Goal: Task Accomplishment & Management: Use online tool/utility

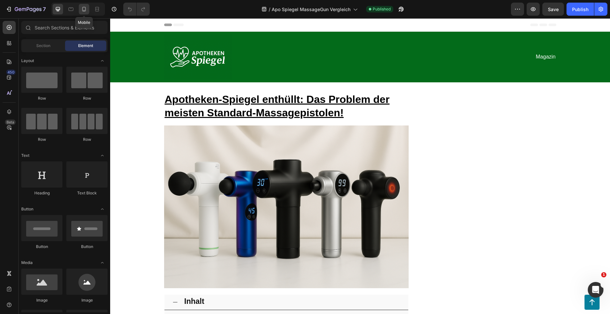
click at [81, 6] on icon at bounding box center [84, 9] width 7 height 7
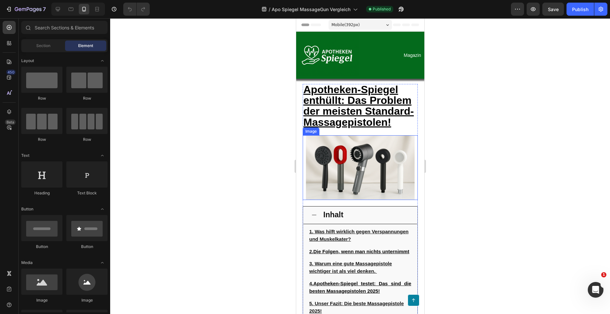
click at [356, 166] on img at bounding box center [359, 167] width 115 height 65
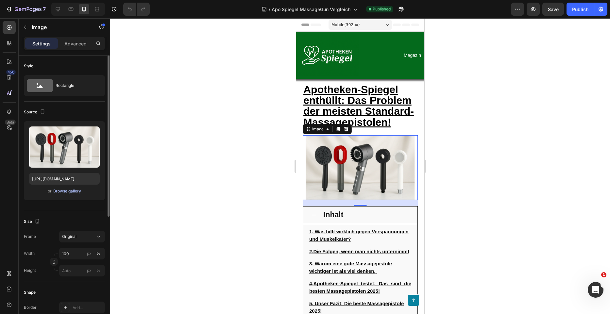
click at [63, 193] on div "Browse gallery" at bounding box center [67, 191] width 28 height 6
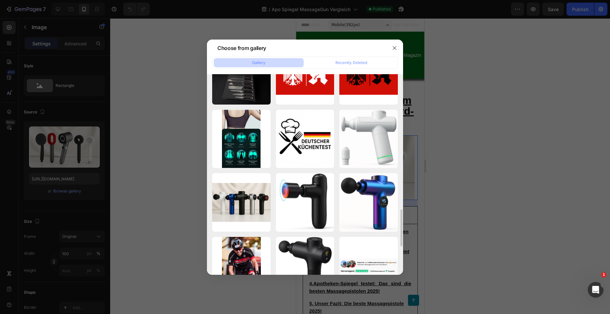
scroll to position [766, 0]
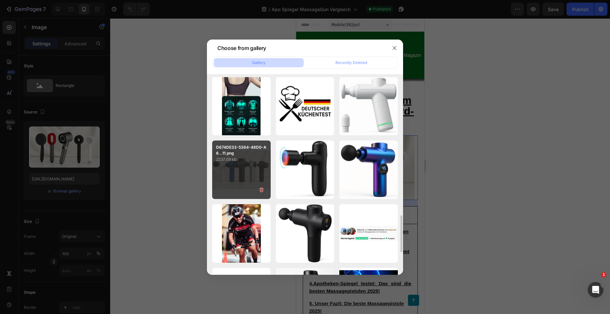
click at [254, 176] on div "D674DE33-5364-48D0-A6...11.png 2237.09 kb" at bounding box center [241, 169] width 58 height 58
type input "https://cdn.shopify.com/s/files/1/0962/5537/7737/files/gempages_578349406776984…"
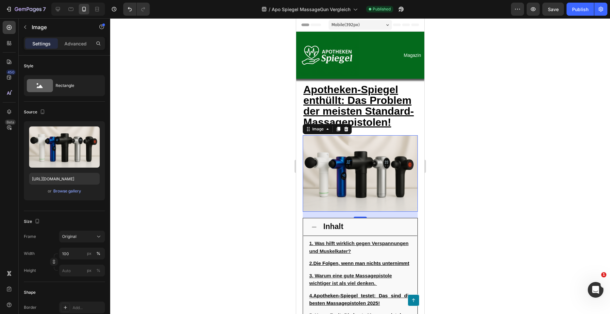
drag, startPoint x: 521, startPoint y: 172, endPoint x: 480, endPoint y: 182, distance: 42.4
click at [521, 172] on div at bounding box center [360, 166] width 500 height 296
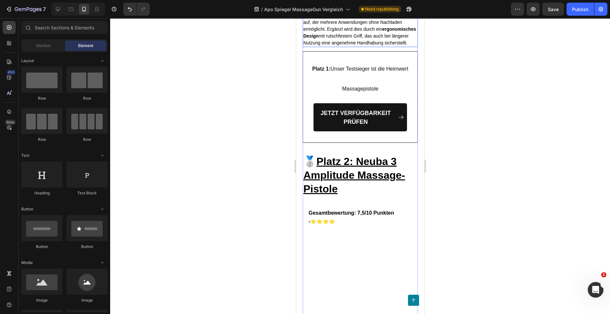
scroll to position [2614, 0]
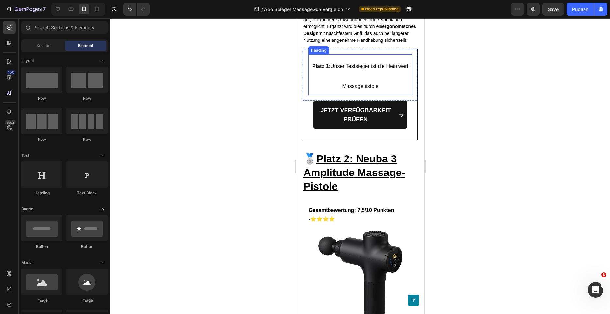
click at [333, 96] on h2 "Platz 1: Unser Testsieger ist die Heimwert Massagepistole" at bounding box center [360, 74] width 104 height 41
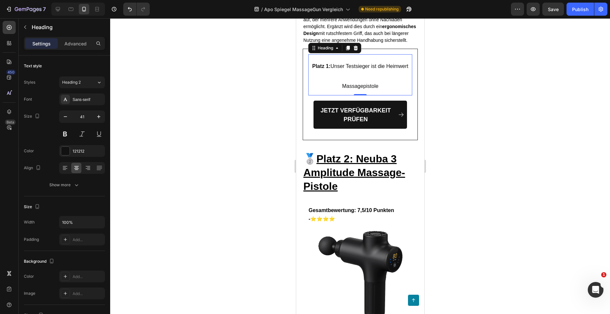
click at [365, 96] on h2 "Platz 1: Unser Testsieger ist die Heimwert Massagepistole" at bounding box center [360, 74] width 104 height 41
drag, startPoint x: 383, startPoint y: 95, endPoint x: 342, endPoint y: 94, distance: 40.5
click at [342, 89] on span "Platz 1: Unser Testsieger ist die Heimwert Massagepistole" at bounding box center [360, 75] width 96 height 25
click at [383, 89] on span "Platz 1: Unser Testsieger ist die Heimwert Massagepistole" at bounding box center [360, 75] width 96 height 25
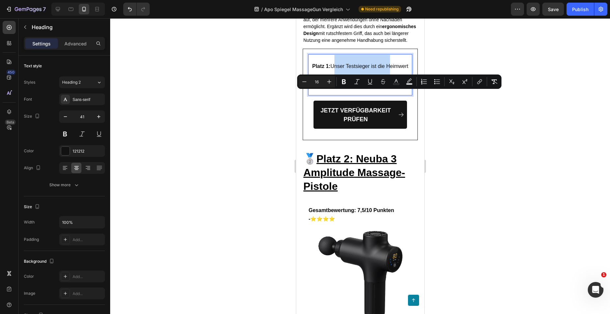
drag, startPoint x: 383, startPoint y: 95, endPoint x: 332, endPoint y: 95, distance: 50.6
click at [332, 89] on span "Platz 1: Unser Testsieger ist die Heimwert Massagepistole" at bounding box center [360, 75] width 96 height 25
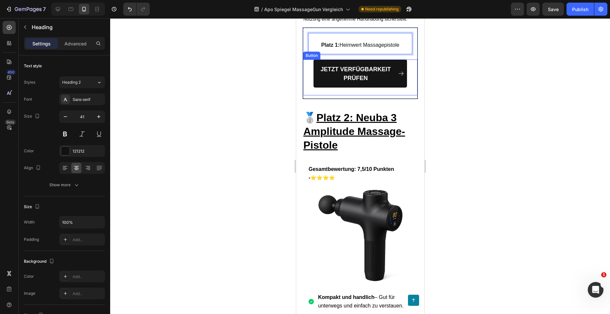
scroll to position [2646, 0]
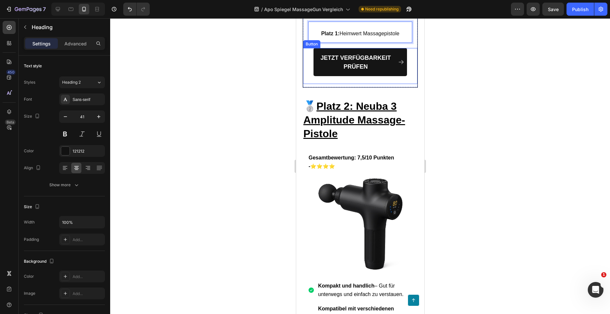
click at [399, 84] on div "JETZT VERFÜGBARKEIT PRÜFEN Button" at bounding box center [360, 66] width 114 height 36
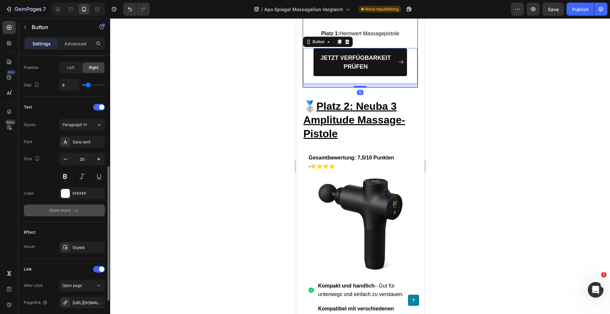
scroll to position [294, 0]
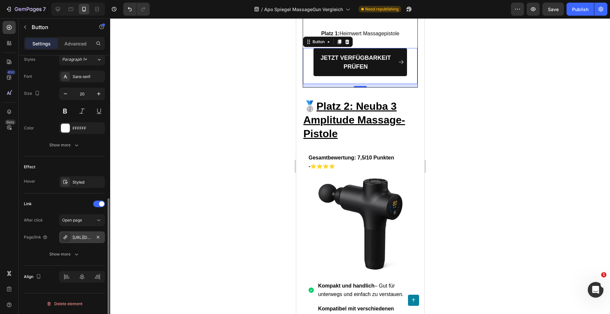
click at [74, 234] on div "https://heim-wert.com/heimwert-massagepistole?_ab=0&key=1755723706462" at bounding box center [82, 237] width 46 height 12
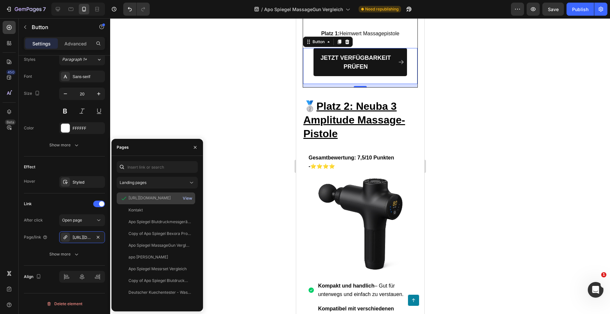
click at [186, 199] on div "View" at bounding box center [187, 198] width 9 height 6
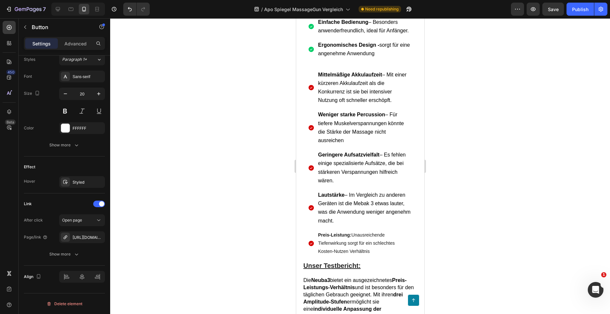
click at [507, 133] on div at bounding box center [360, 166] width 500 height 296
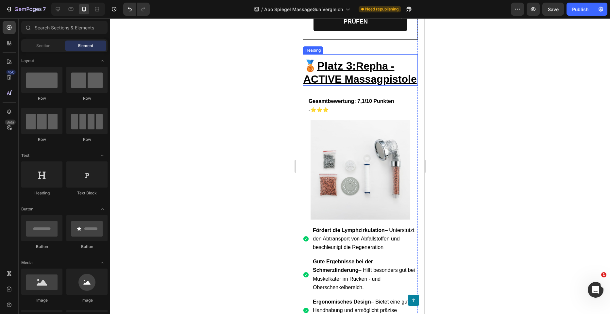
scroll to position [3463, 0]
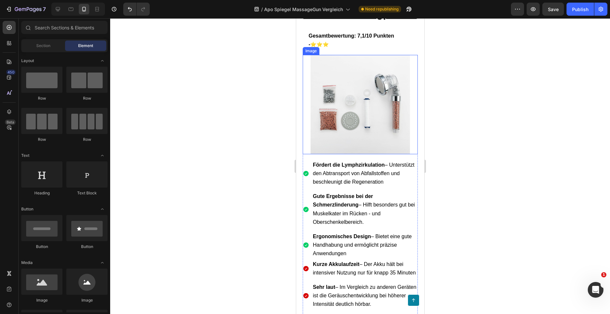
click at [336, 152] on img at bounding box center [359, 104] width 99 height 99
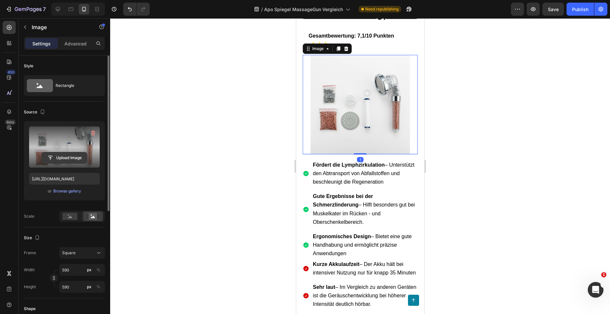
click at [76, 159] on input "file" at bounding box center [64, 157] width 45 height 11
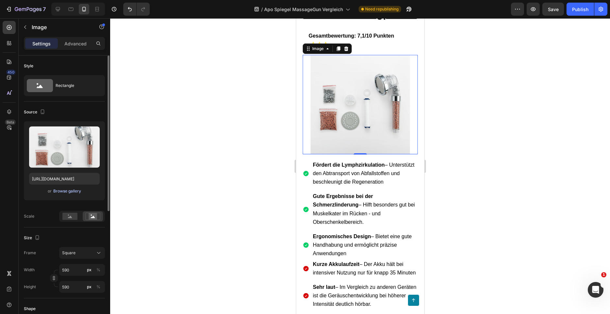
click at [64, 191] on div "Browse gallery" at bounding box center [67, 191] width 28 height 6
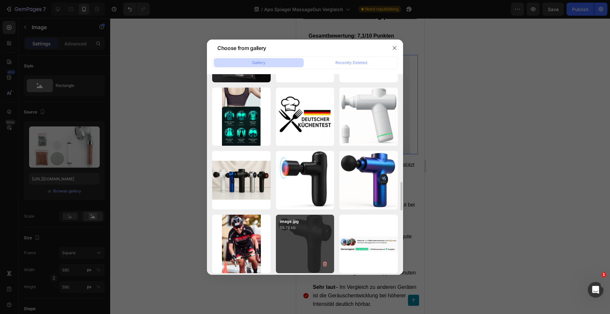
scroll to position [722, 0]
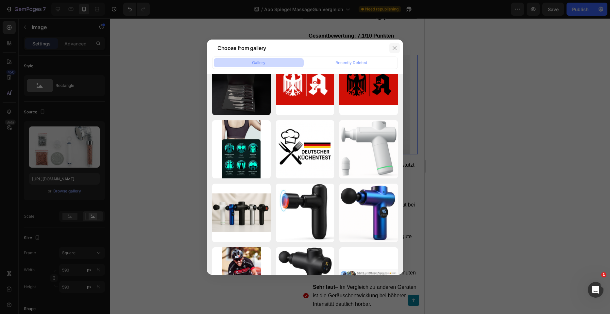
click at [396, 48] on icon "button" at bounding box center [394, 47] width 5 height 5
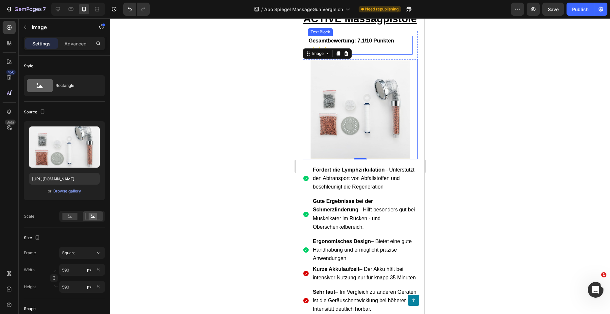
scroll to position [3496, 0]
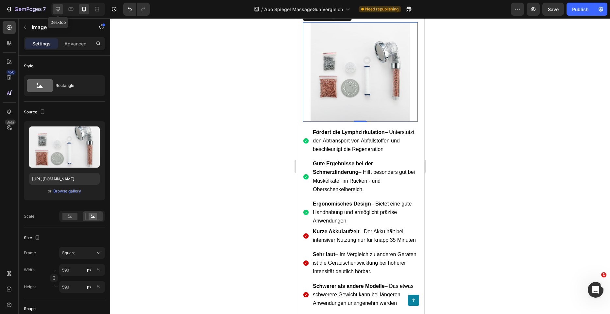
click at [59, 11] on icon at bounding box center [58, 9] width 4 height 4
type input "https://cdn.shopify.com/s/files/1/0962/5537/7737/files/gempages_578349406776984…"
type input "100"
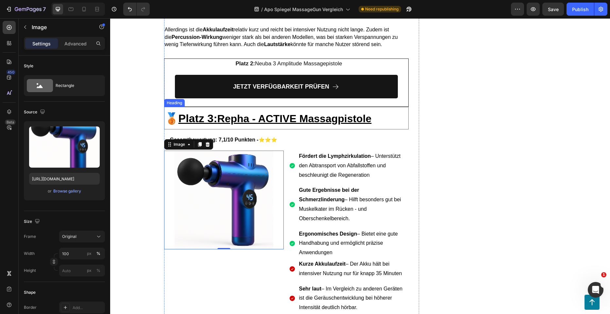
scroll to position [2521, 0]
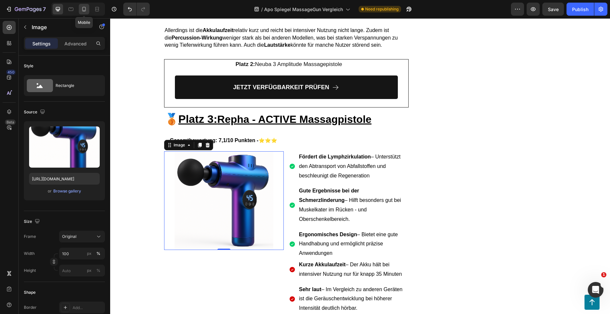
click at [84, 8] on icon at bounding box center [84, 9] width 7 height 7
type input "https://cdn.shopify.com/s/files/1/0962/5537/7737/files/gempages_578349406776984…"
type input "590"
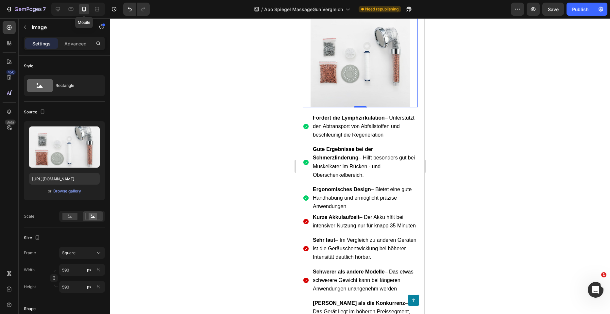
scroll to position [3551, 0]
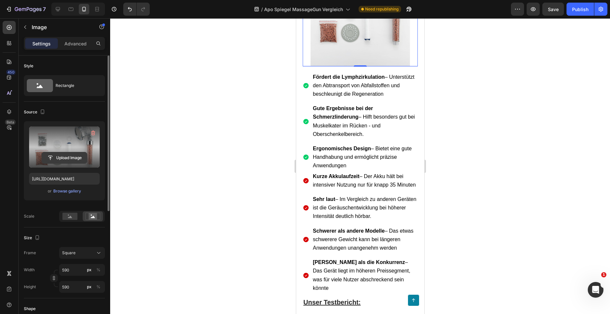
click at [60, 156] on input "file" at bounding box center [64, 157] width 45 height 11
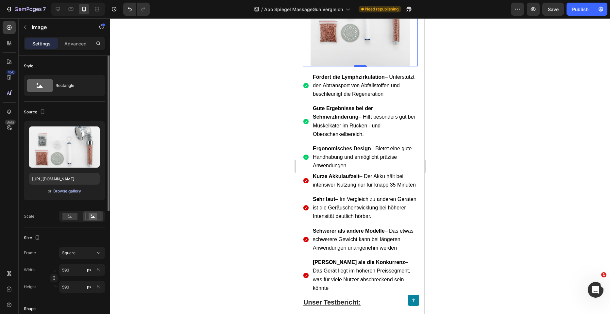
click at [74, 192] on div "Browse gallery" at bounding box center [67, 191] width 28 height 6
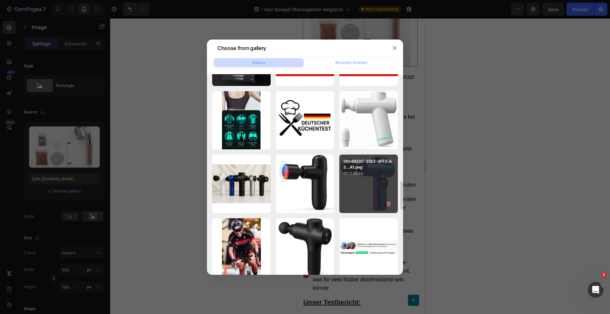
scroll to position [784, 0]
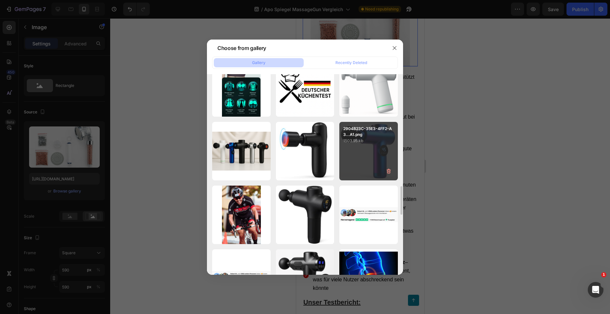
click at [362, 153] on div "2904B23C-35E3-4FF2-A3...A1.png 1503.95 kb" at bounding box center [368, 151] width 58 height 58
type input "https://cdn.shopify.com/s/files/1/0962/5537/7737/files/gempages_578349406776984…"
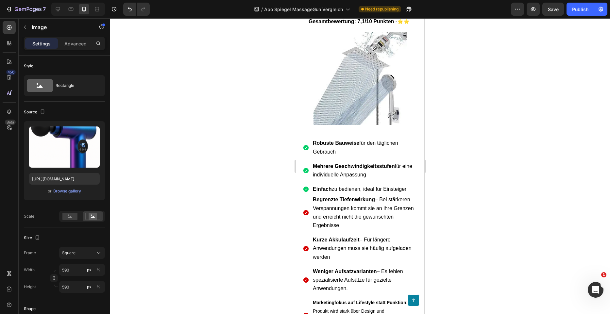
scroll to position [4107, 0]
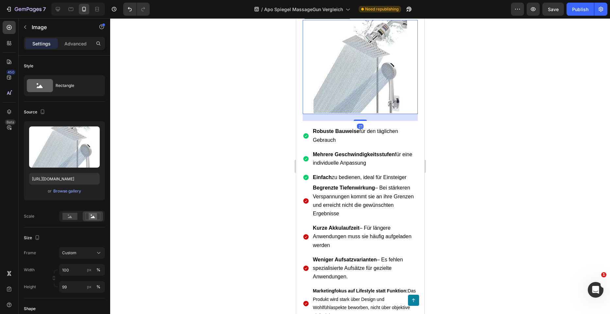
click at [362, 113] on img at bounding box center [360, 66] width 94 height 93
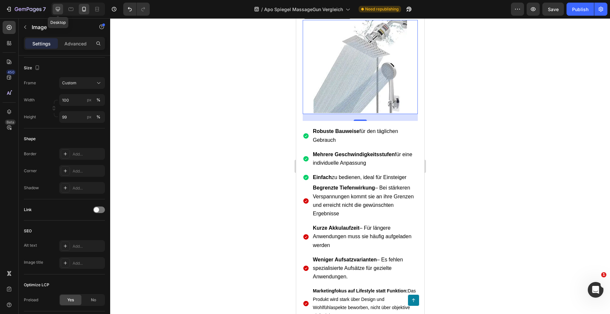
click at [58, 9] on icon at bounding box center [58, 9] width 4 height 4
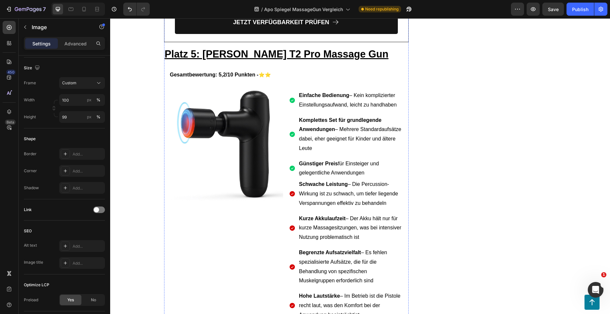
scroll to position [3512, 0]
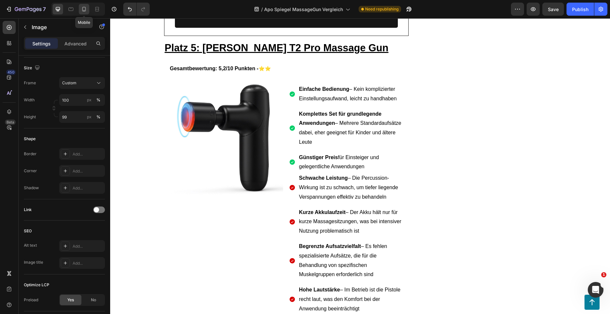
click at [84, 11] on icon at bounding box center [84, 9] width 4 height 5
type input "https://cdn.shopify.com/s/files/1/0962/5537/7737/files/gempages_578349406776984…"
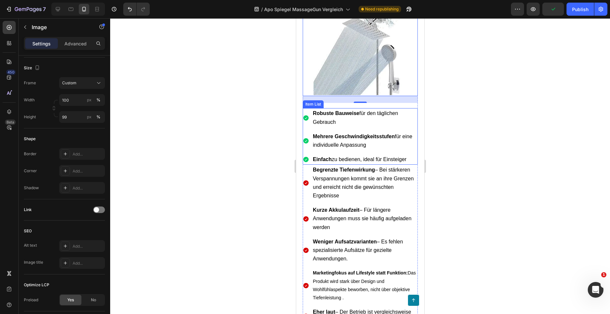
scroll to position [4124, 0]
click at [359, 96] on img at bounding box center [360, 49] width 94 height 93
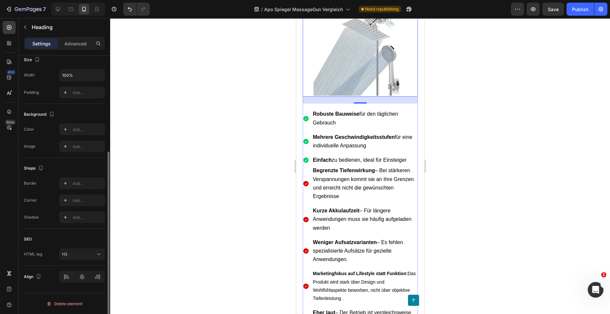
scroll to position [0, 0]
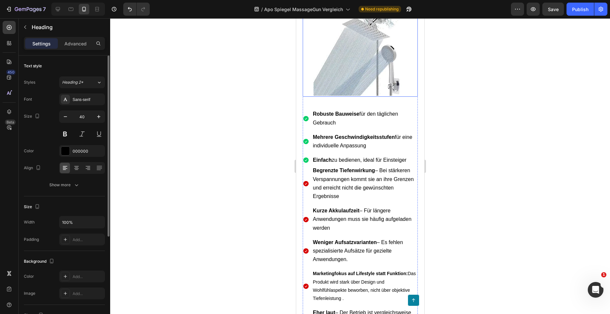
click at [340, 96] on img at bounding box center [360, 49] width 94 height 93
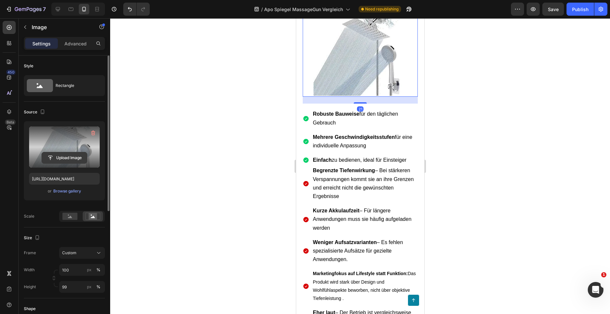
click at [65, 159] on input "file" at bounding box center [64, 157] width 45 height 11
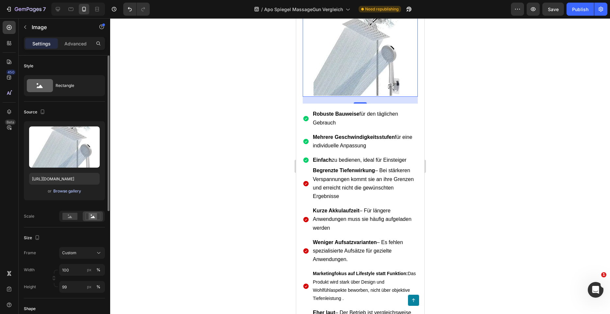
click at [68, 191] on div "Browse gallery" at bounding box center [67, 191] width 28 height 6
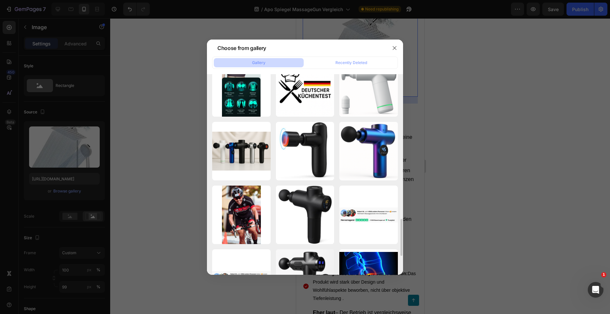
scroll to position [817, 0]
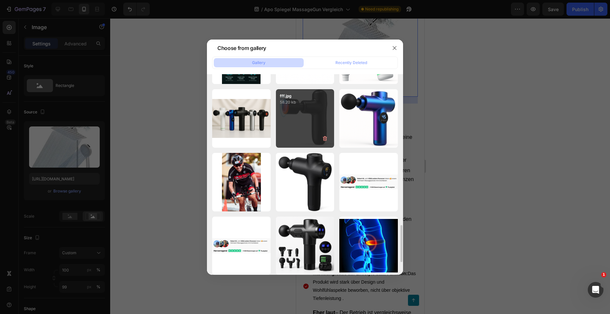
click at [304, 135] on div "fff.jpg 58.20 kb" at bounding box center [305, 118] width 58 height 58
type input "https://cdn.shopify.com/s/files/1/0962/5537/7737/files/gempages_578349406776984…"
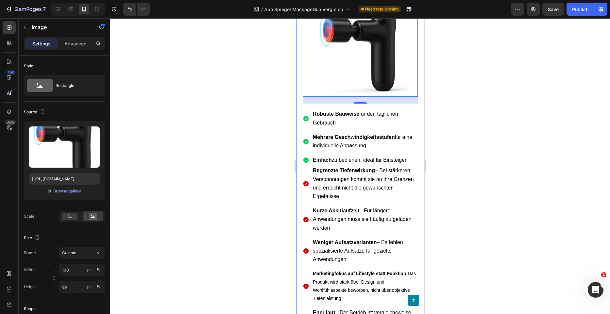
click at [228, 150] on div at bounding box center [360, 166] width 500 height 296
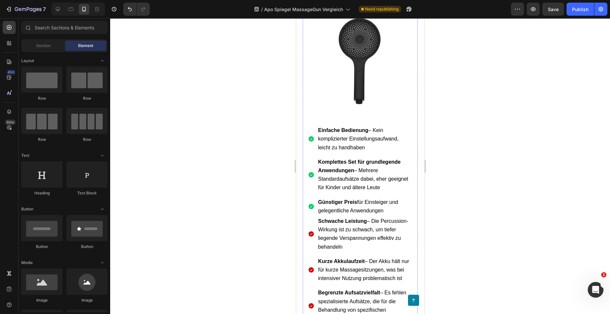
scroll to position [4810, 0]
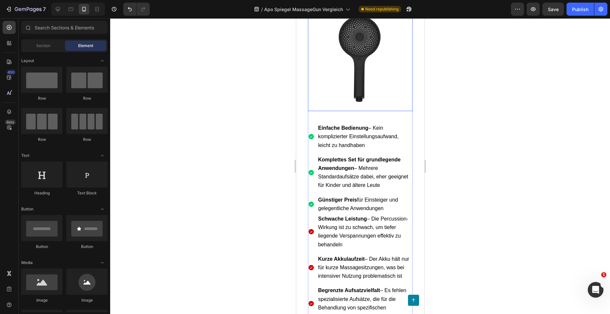
click at [346, 110] on img at bounding box center [359, 59] width 105 height 104
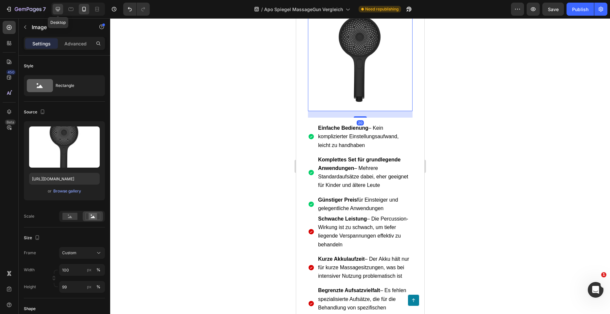
click at [62, 13] on div at bounding box center [58, 9] width 10 height 10
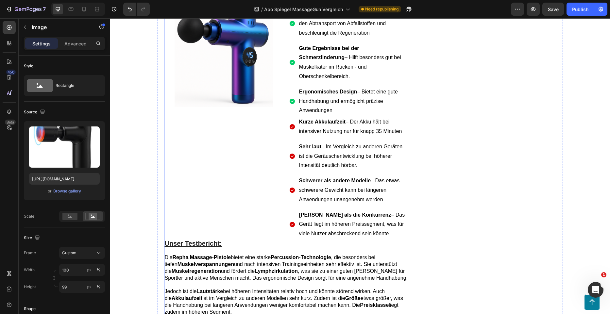
scroll to position [2821, 0]
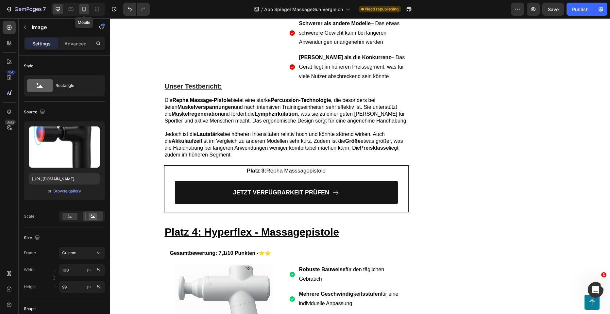
click at [80, 11] on div at bounding box center [84, 9] width 10 height 10
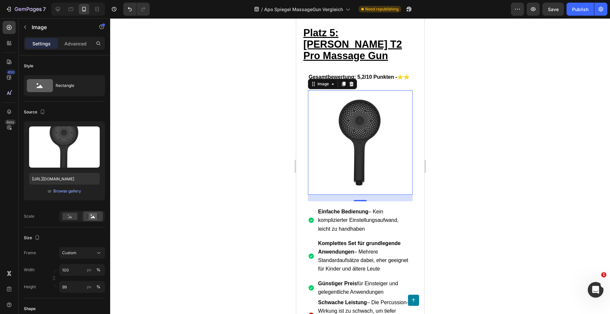
scroll to position [4758, 0]
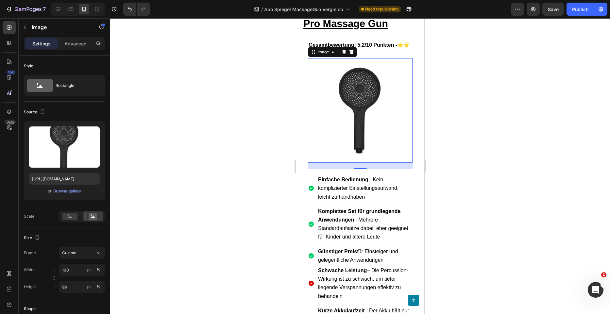
click at [357, 162] on img at bounding box center [359, 110] width 105 height 104
click at [71, 193] on div "Browse gallery" at bounding box center [67, 191] width 28 height 6
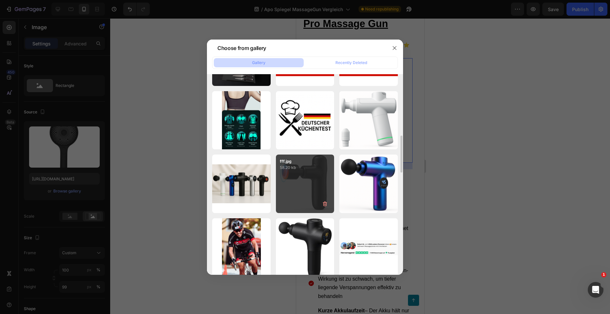
scroll to position [784, 0]
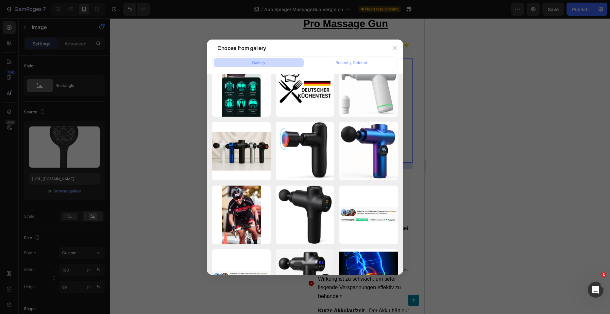
drag, startPoint x: 316, startPoint y: 148, endPoint x: 451, endPoint y: 185, distance: 139.3
click at [0, 0] on div "fff.jpg 58.20 kb" at bounding box center [0, 0] width 0 height 0
type input "https://cdn.shopify.com/s/files/1/0962/5537/7737/files/gempages_578349406776984…"
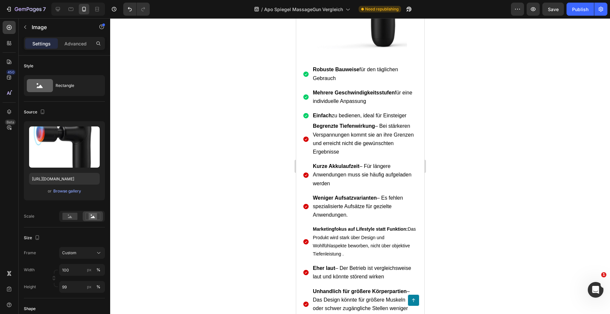
scroll to position [4072, 0]
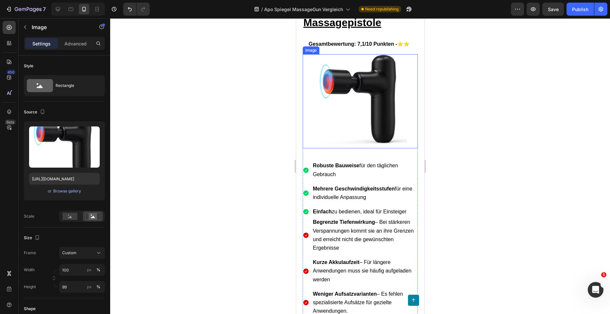
click at [356, 147] on img at bounding box center [360, 100] width 94 height 93
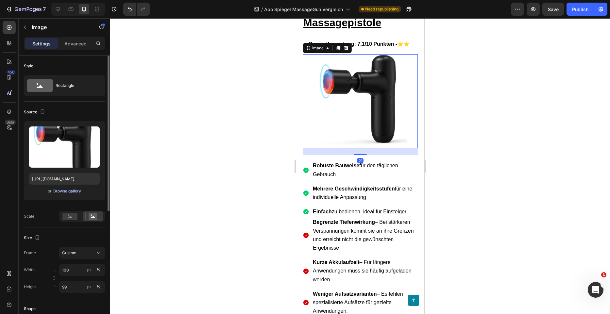
click at [65, 194] on div "Browse gallery" at bounding box center [67, 191] width 28 height 6
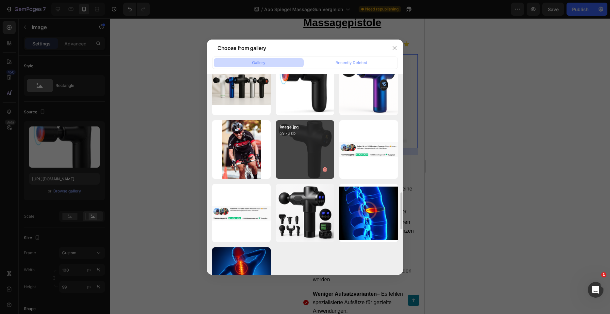
scroll to position [751, 0]
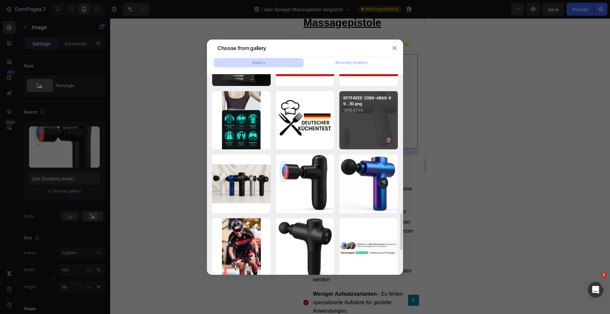
click at [360, 122] on div "6F7F4EEE-23B6-4B68-89...1D.png 1379.43 kb" at bounding box center [368, 120] width 58 height 58
type input "https://cdn.shopify.com/s/files/1/0962/5537/7737/files/gempages_578349406776984…"
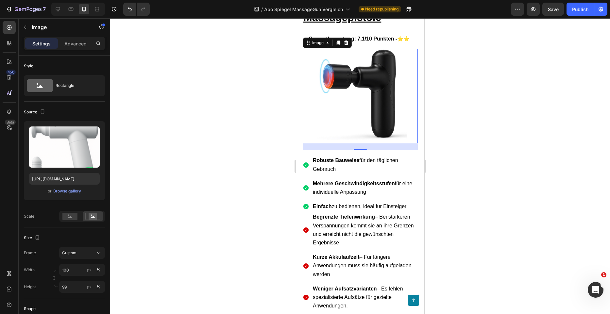
scroll to position [4040, 0]
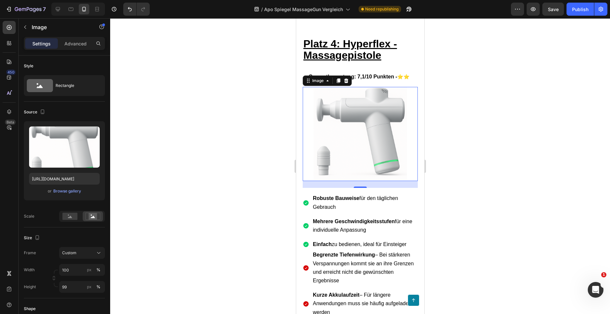
click at [470, 138] on div at bounding box center [360, 166] width 500 height 296
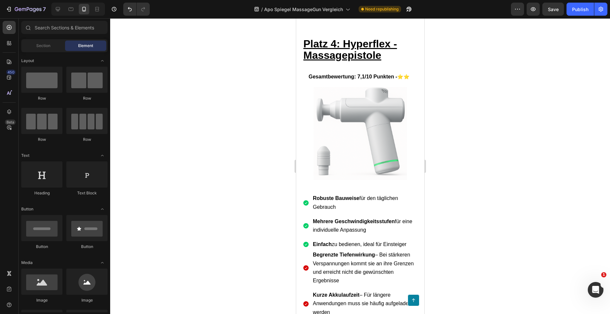
click at [517, 168] on div at bounding box center [360, 166] width 500 height 296
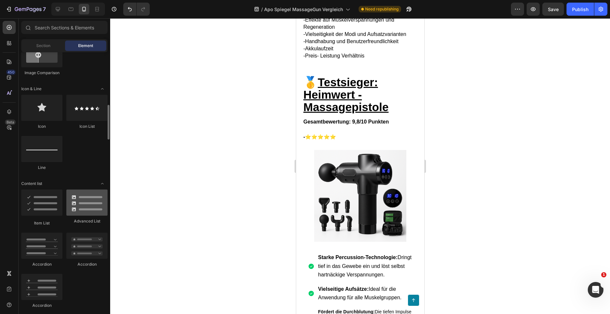
scroll to position [327, 0]
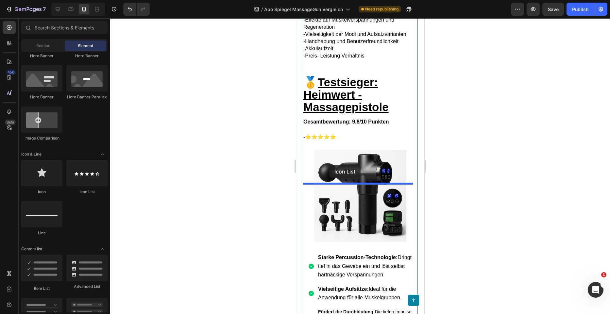
drag, startPoint x: 383, startPoint y: 190, endPoint x: 329, endPoint y: 165, distance: 59.6
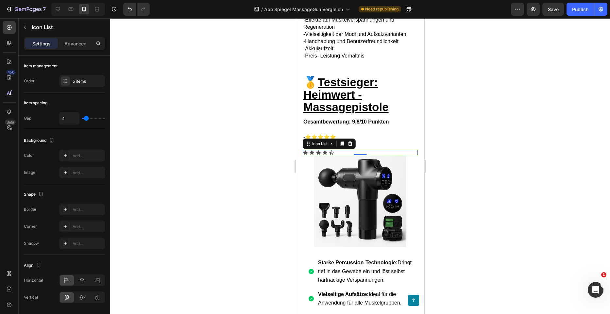
click at [336, 155] on div "Icon Icon Icon Icon Icon" at bounding box center [359, 152] width 115 height 5
click at [332, 155] on icon at bounding box center [330, 152] width 5 height 5
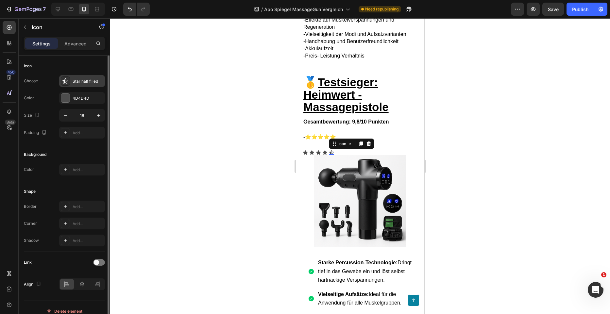
click at [76, 80] on div "Star half filled" at bounding box center [88, 81] width 31 height 6
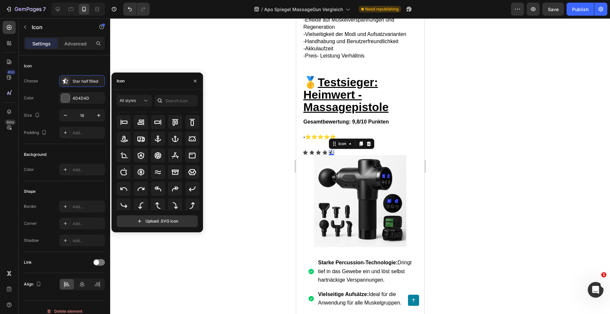
scroll to position [97, 0]
click at [175, 100] on input "text" at bounding box center [176, 101] width 43 height 12
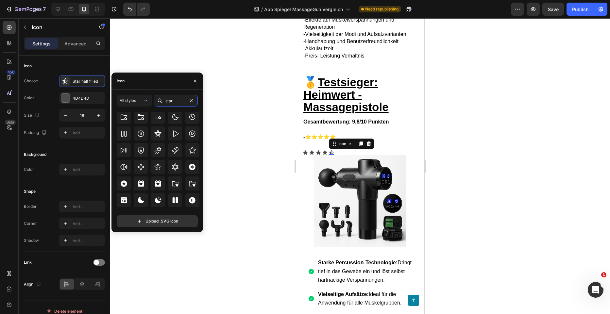
scroll to position [191, 0]
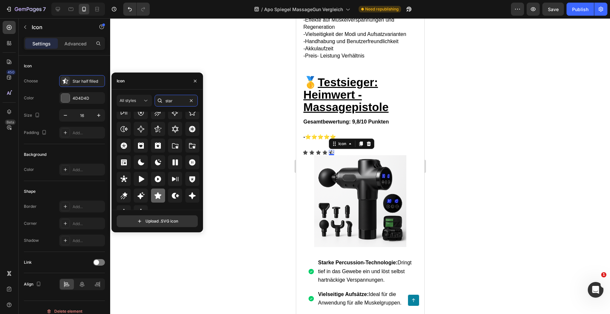
type input "star"
click at [159, 190] on div at bounding box center [158, 196] width 14 height 14
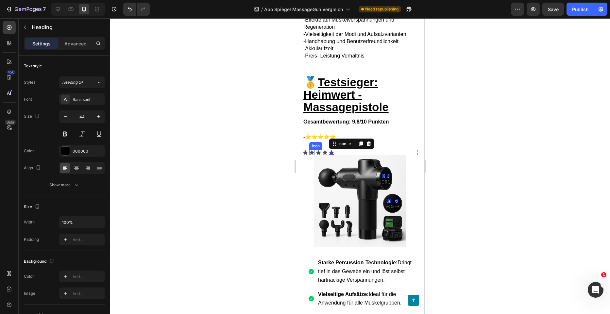
click at [321, 143] on h2 "🥇 Testsieger: Heimwert - Massagepistole Gesamtbewertung: 9,8/10 Punkten - ⭐⭐⭐⭐⭐" at bounding box center [359, 109] width 115 height 68
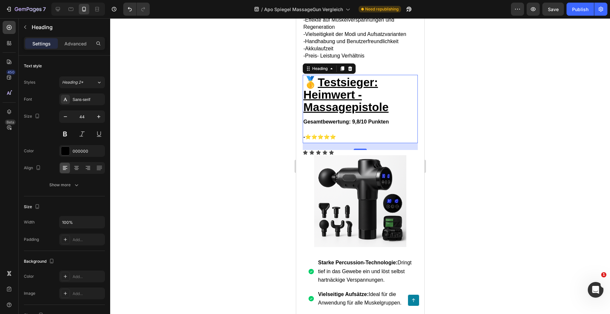
click at [340, 143] on h2 "🥇 Testsieger: Heimwert - Massagepistole Gesamtbewertung: 9,8/10 Punkten - ⭐⭐⭐⭐⭐" at bounding box center [359, 109] width 115 height 68
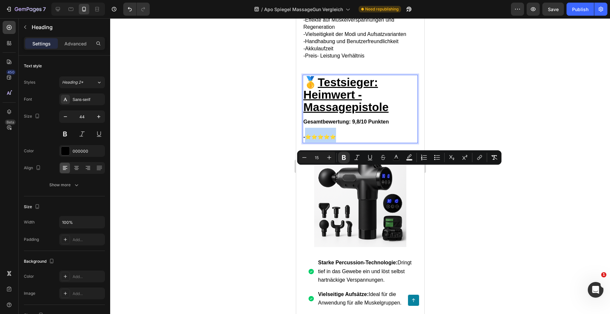
drag, startPoint x: 340, startPoint y: 172, endPoint x: 305, endPoint y: 172, distance: 35.0
click at [305, 142] on p "🥇 Testsieger: Heimwert - Massagepistole Gesamtbewertung: 9,8/10 Punkten - ⭐⭐⭐⭐⭐" at bounding box center [360, 108] width 114 height 67
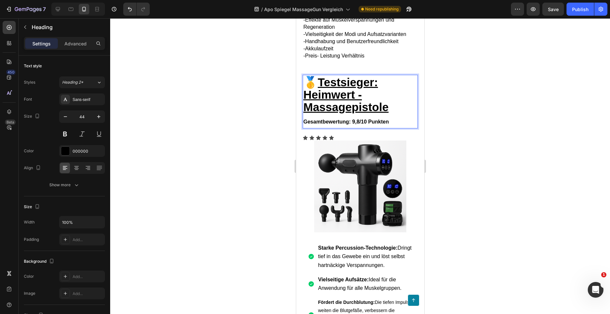
click at [432, 159] on div at bounding box center [360, 166] width 500 height 296
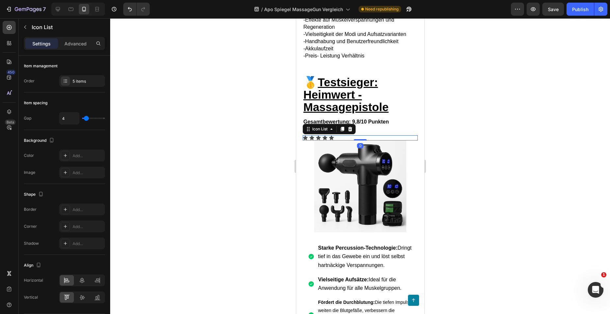
click at [337, 140] on div "Icon Icon Icon Icon Icon" at bounding box center [359, 137] width 115 height 5
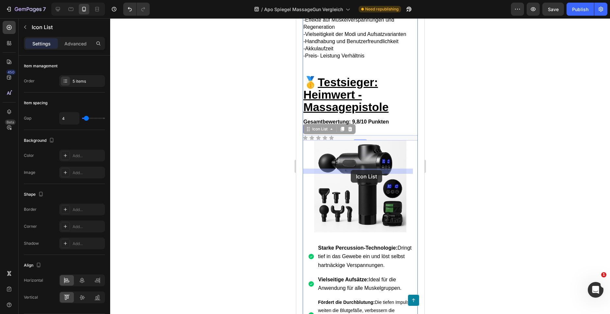
drag, startPoint x: 344, startPoint y: 170, endPoint x: 350, endPoint y: 170, distance: 6.5
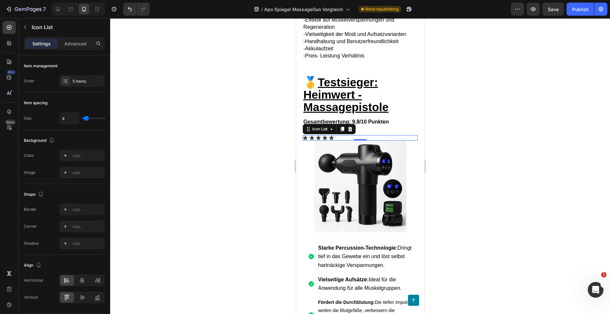
click at [379, 128] on p "⁠⁠⁠⁠⁠⁠⁠ 🥇 Testsieger: Heimwert - Massagepistole Gesamtbewertung: 9,8/10 Punkten" at bounding box center [360, 101] width 114 height 52
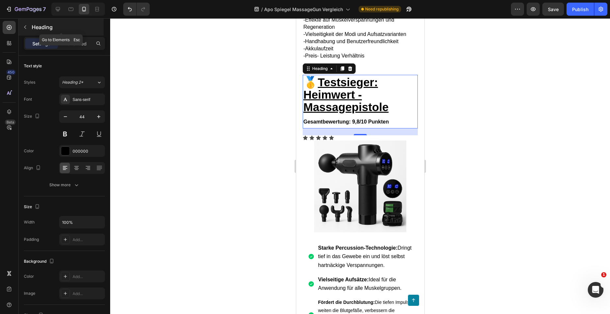
click at [29, 27] on button "button" at bounding box center [25, 27] width 10 height 10
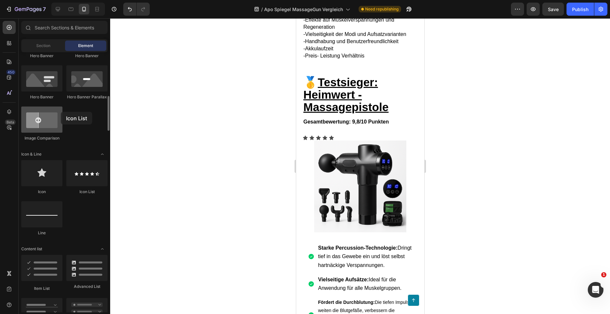
drag, startPoint x: 89, startPoint y: 175, endPoint x: 61, endPoint y: 112, distance: 69.5
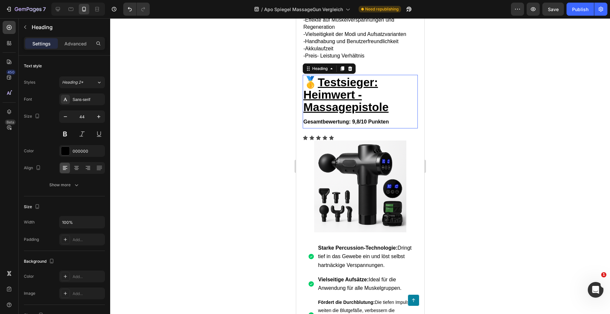
click at [393, 128] on p "⁠⁠⁠⁠⁠⁠⁠ 🥇 Testsieger: Heimwert - Massagepistole Gesamtbewertung: 9,8/10 Punkten" at bounding box center [360, 101] width 114 height 52
click at [27, 27] on icon "button" at bounding box center [25, 27] width 5 height 5
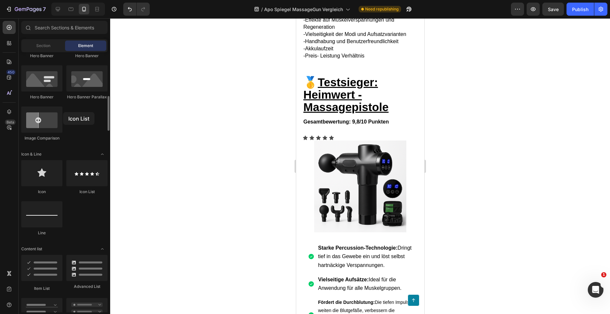
drag, startPoint x: 82, startPoint y: 169, endPoint x: 63, endPoint y: 112, distance: 59.6
click at [127, 8] on icon "Undo/Redo" at bounding box center [129, 9] width 7 height 7
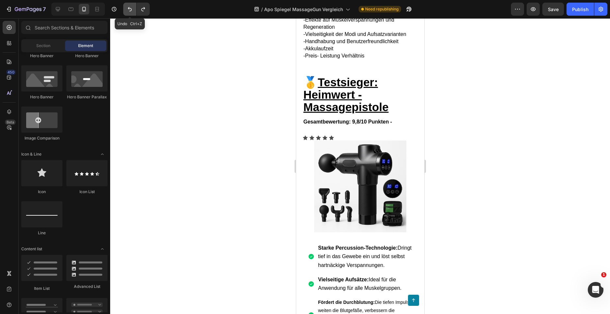
click at [127, 8] on icon "Undo/Redo" at bounding box center [129, 9] width 7 height 7
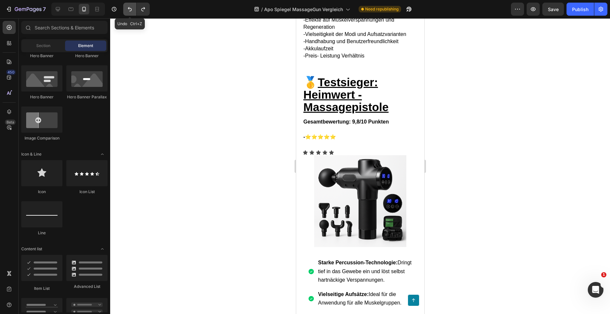
click at [127, 8] on icon "Undo/Redo" at bounding box center [129, 9] width 7 height 7
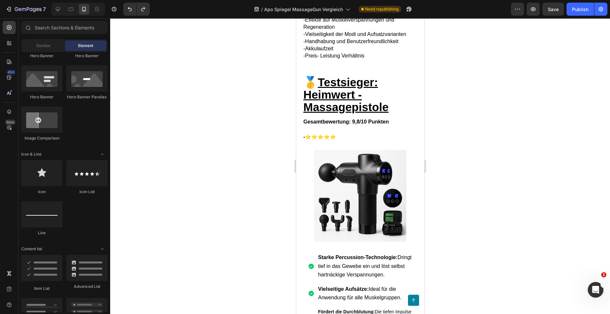
click at [442, 157] on div at bounding box center [360, 166] width 500 height 296
click at [336, 139] on strong "Gesamtbewertung: 9,8/10 Punkten -" at bounding box center [345, 129] width 85 height 20
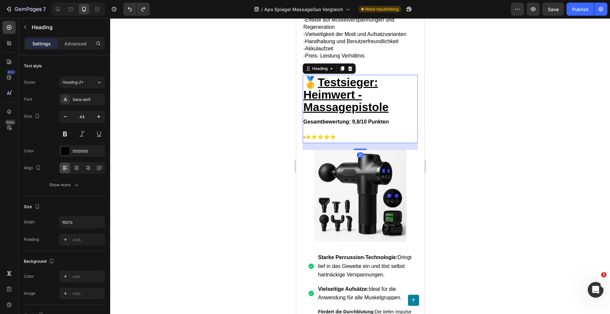
click at [325, 143] on h2 "🥇 Testsieger: Heimwert - Massagepistole Gesamtbewertung: 9,8/10 Punkten - ⭐⭐⭐⭐⭐" at bounding box center [359, 109] width 115 height 68
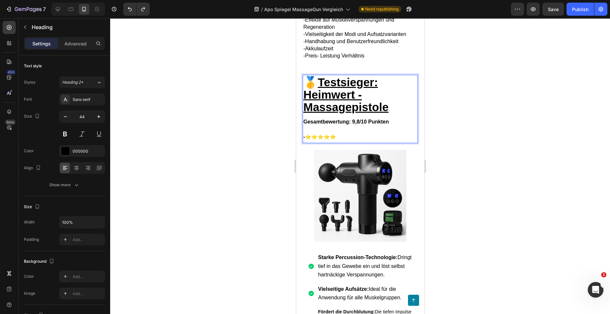
click at [310, 142] on p "🥇 Testsieger: Heimwert - Massagepistole Gesamtbewertung: 9,8/10 Punkten - ⭐⭐⭐⭐⭐" at bounding box center [360, 108] width 114 height 67
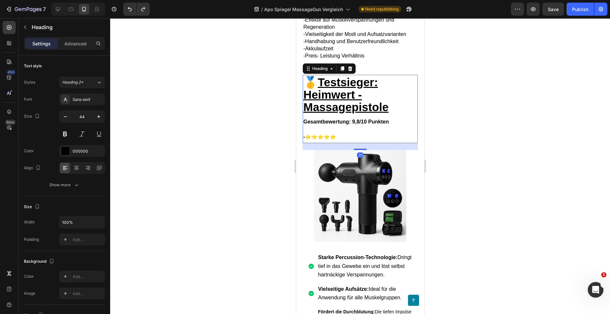
click at [306, 140] on strong "⭐⭐⭐⭐⭐" at bounding box center [320, 137] width 31 height 6
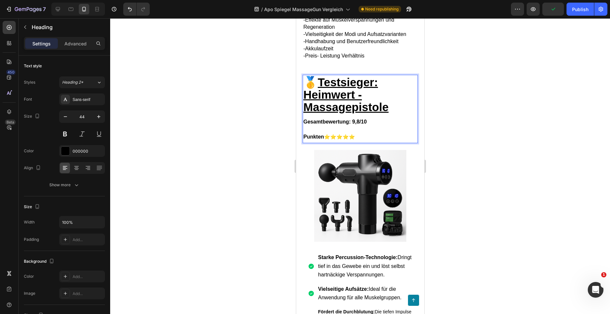
click at [304, 139] on strong "Gesamtbewertung: 9,8/10 Punkten" at bounding box center [334, 129] width 63 height 20
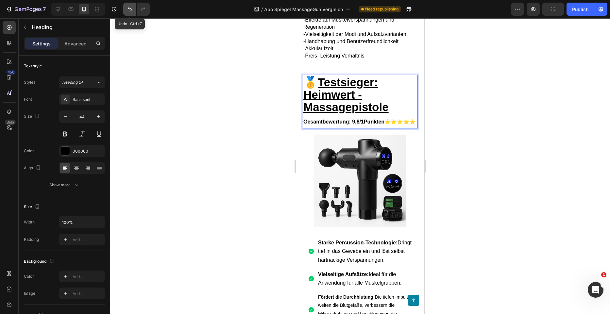
click at [134, 10] on button "Undo/Redo" at bounding box center [129, 9] width 13 height 13
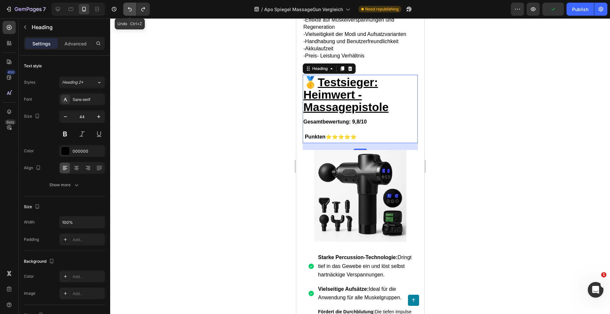
click at [134, 10] on button "Undo/Redo" at bounding box center [129, 9] width 13 height 13
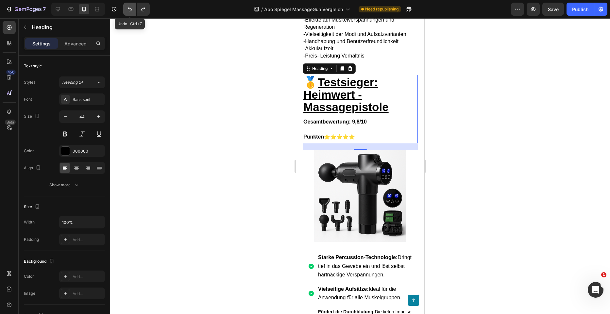
click at [134, 10] on button "Undo/Redo" at bounding box center [129, 9] width 13 height 13
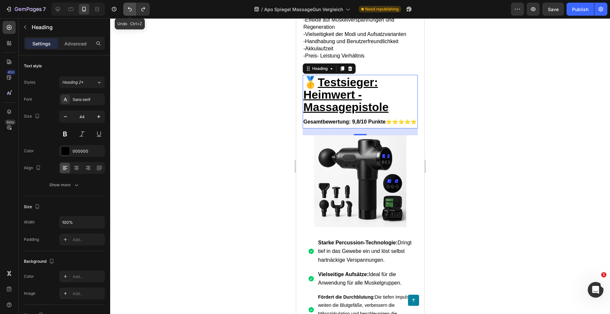
click at [134, 10] on button "Undo/Redo" at bounding box center [129, 9] width 13 height 13
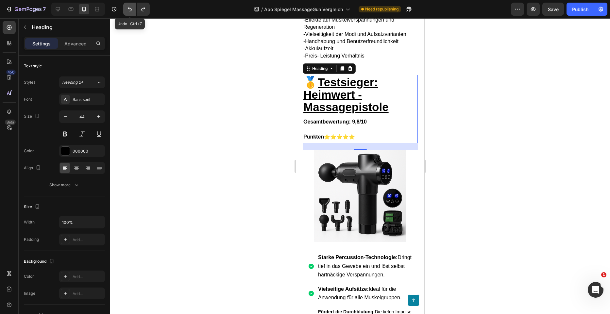
click at [134, 10] on button "Undo/Redo" at bounding box center [129, 9] width 13 height 13
click at [438, 99] on div at bounding box center [360, 166] width 500 height 296
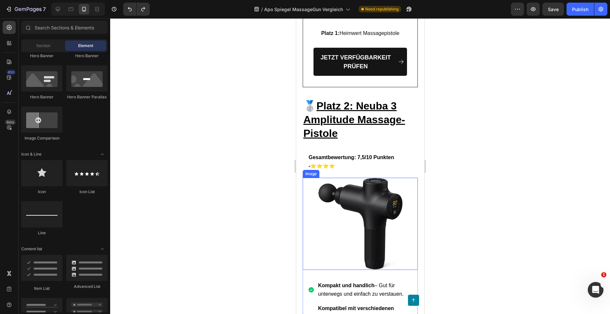
scroll to position [2646, 0]
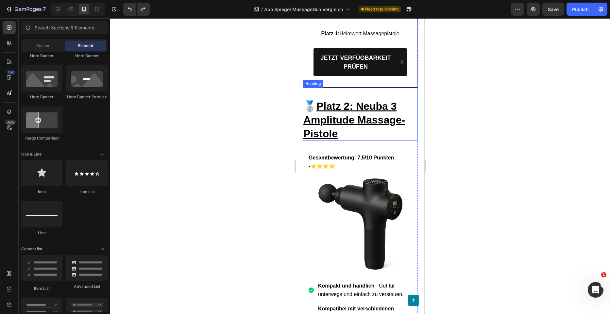
click at [346, 140] on u "Platz 2: Neuba 3 Amplitude Massage-Pistole" at bounding box center [354, 119] width 102 height 39
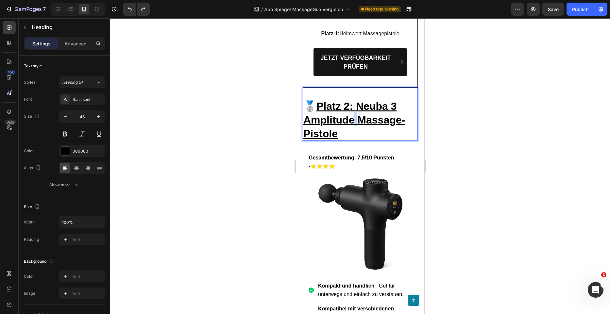
click at [354, 140] on u "Platz 2: Neuba 3 Amplitude Massage-Pistole" at bounding box center [354, 119] width 102 height 39
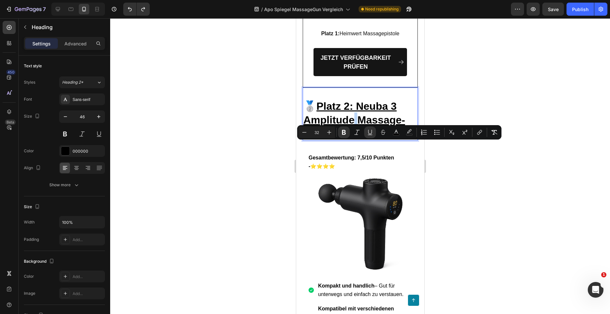
click at [354, 140] on u "Platz 2: Neuba 3 Amplitude Massage-Pistole" at bounding box center [354, 119] width 102 height 39
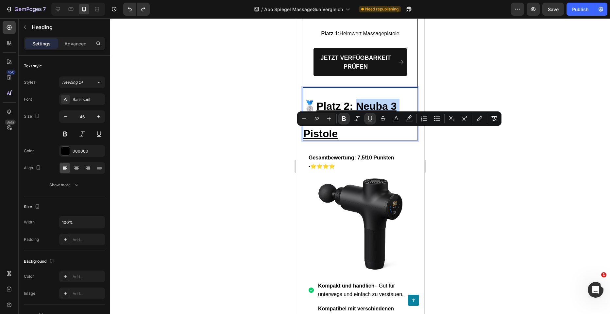
drag, startPoint x: 354, startPoint y: 149, endPoint x: 360, endPoint y: 138, distance: 12.7
click at [360, 138] on u "Platz 2: Neuba 3 Amplitude Massage-Pistole" at bounding box center [354, 119] width 102 height 39
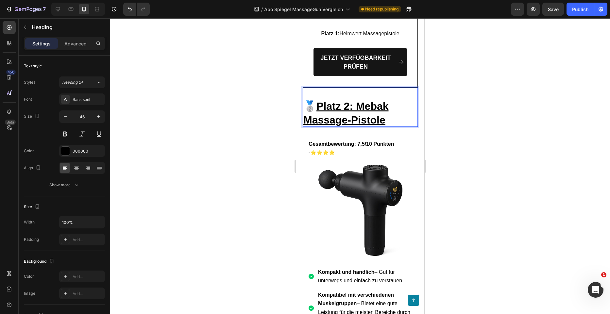
drag, startPoint x: 524, startPoint y: 133, endPoint x: 519, endPoint y: 134, distance: 6.0
click at [524, 133] on div at bounding box center [360, 166] width 500 height 296
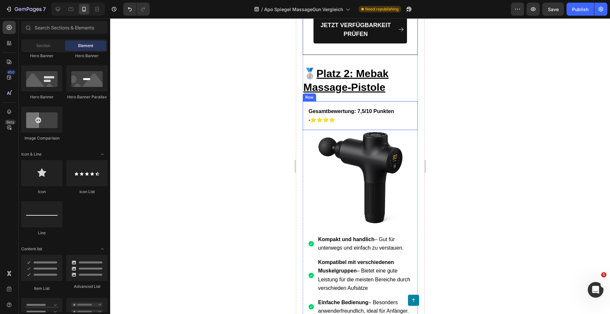
scroll to position [2712, 0]
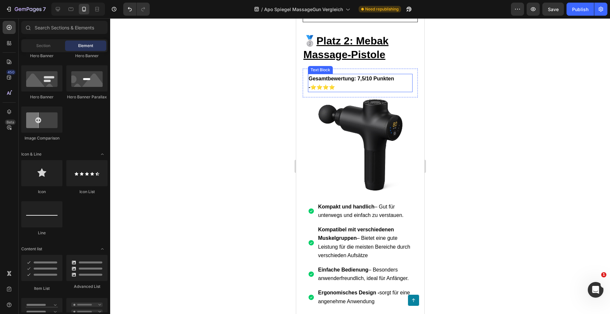
click at [341, 91] on p "Gesamtbewertung: 7,5/10 Punkten - ⭐⭐⭐⭐" at bounding box center [359, 82] width 103 height 17
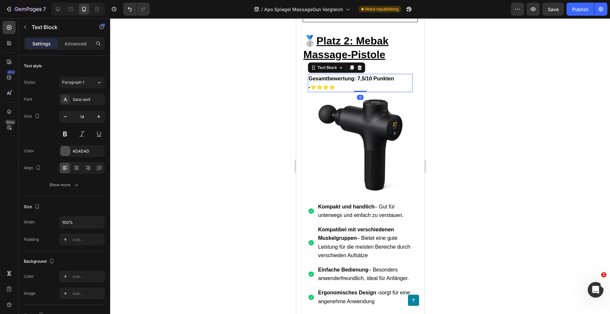
click at [341, 91] on p "Gesamtbewertung: 7,5/10 Punkten - ⭐⭐⭐⭐" at bounding box center [359, 82] width 103 height 17
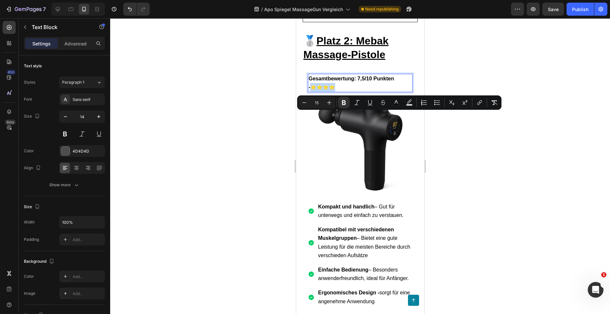
drag, startPoint x: 341, startPoint y: 115, endPoint x: 310, endPoint y: 116, distance: 30.7
click at [310, 91] on p "Gesamtbewertung: 7,5/10 Punkten - ⭐⭐⭐⭐" at bounding box center [359, 82] width 103 height 17
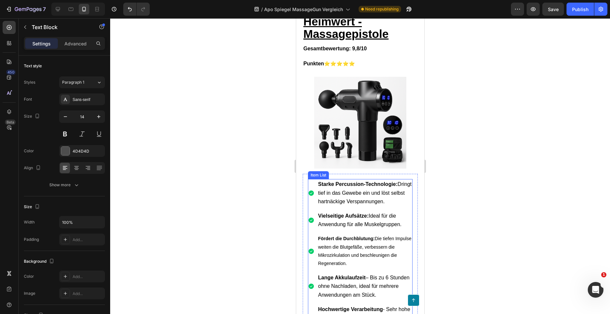
scroll to position [1830, 0]
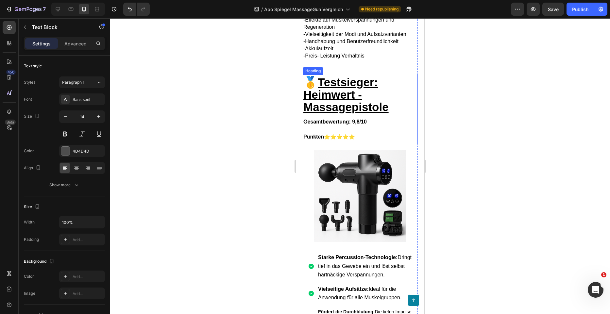
click at [352, 143] on h2 "🥇 Testsieger: Heimwert - Massagepistole Gesamtbewertung: 9,8/10 Punkten ⭐⭐⭐⭐⭐" at bounding box center [359, 109] width 115 height 68
click at [343, 143] on h2 "🥇 Testsieger: Heimwert - Massagepistole Gesamtbewertung: 9,8/10 Punkten ⭐⭐⭐⭐⭐" at bounding box center [359, 109] width 115 height 68
drag, startPoint x: 342, startPoint y: 169, endPoint x: 304, endPoint y: 170, distance: 37.9
click at [304, 142] on p "🥇 Testsieger: Heimwert - Massagepistole Gesamtbewertung: 9,8/10 Punkten ⭐⭐⭐⭐⭐" at bounding box center [360, 108] width 114 height 67
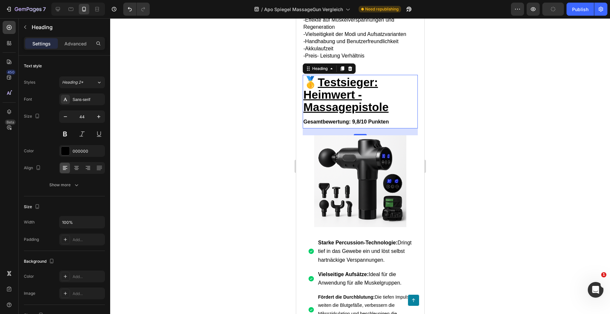
click at [486, 184] on div at bounding box center [360, 166] width 500 height 296
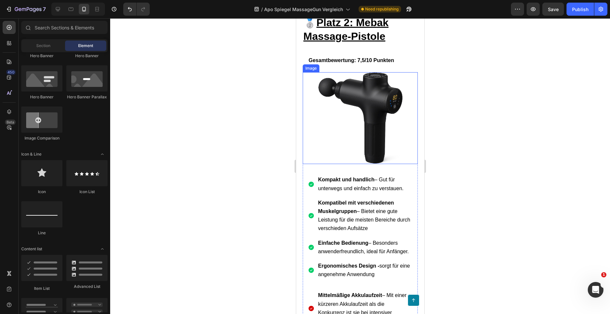
scroll to position [2744, 0]
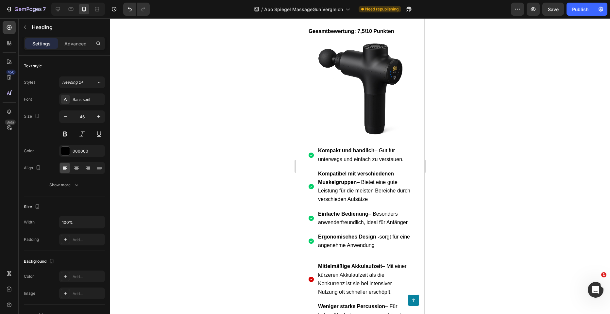
click at [376, 13] on u "Platz 2: Mebak Massage-Pistole" at bounding box center [345, 0] width 85 height 25
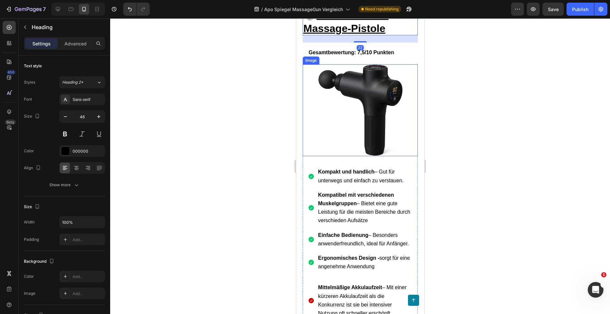
scroll to position [2712, 0]
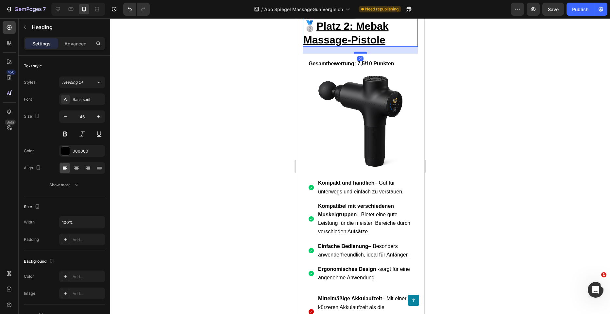
click at [362, 54] on div at bounding box center [359, 53] width 13 height 2
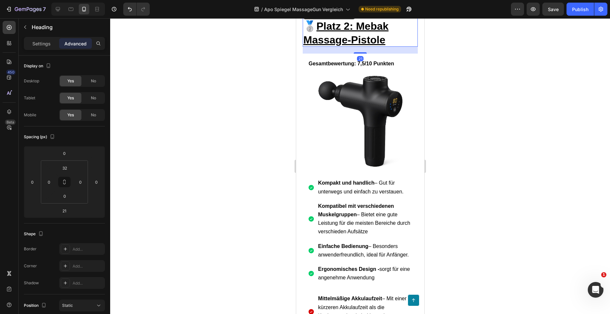
click at [478, 98] on div at bounding box center [360, 166] width 500 height 296
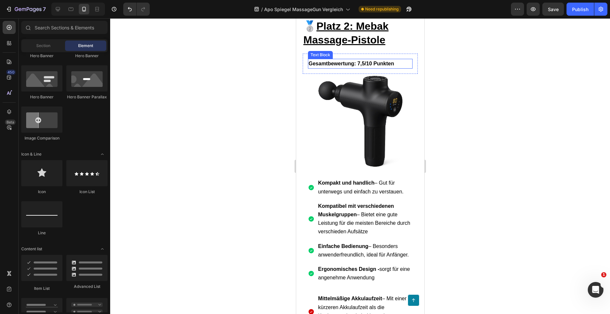
click at [337, 66] on strong "Gesamtbewertung: 7,5/10 Punkten" at bounding box center [350, 64] width 85 height 6
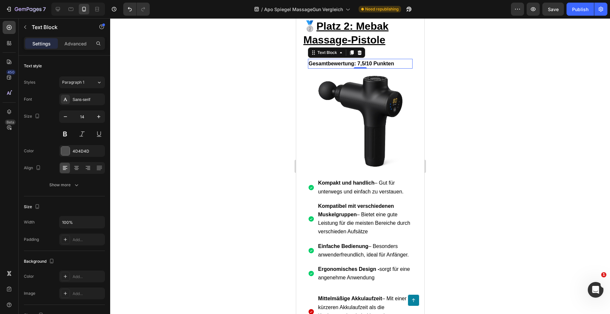
click at [486, 167] on div at bounding box center [360, 166] width 500 height 296
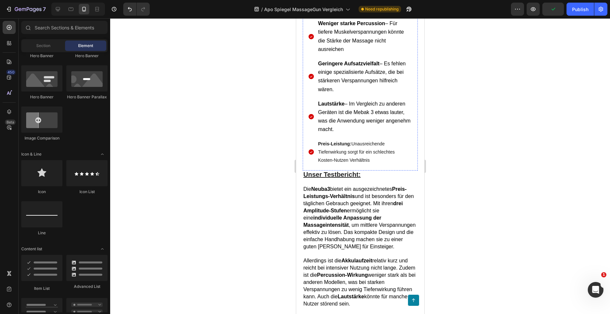
scroll to position [3039, 0]
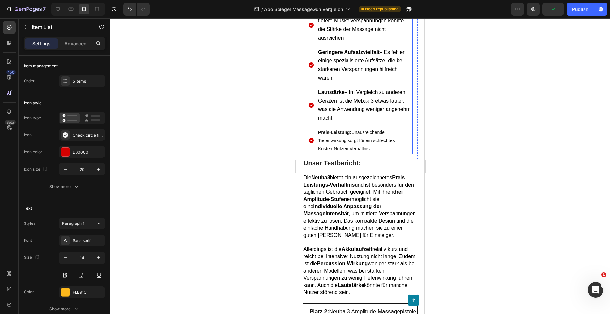
click at [382, 153] on p "Preis-Leistung: Unausreichende Tiefenwirkung sorgt für ein schlechtes Kosten-Nu…" at bounding box center [364, 140] width 93 height 25
click at [457, 191] on div at bounding box center [360, 166] width 500 height 296
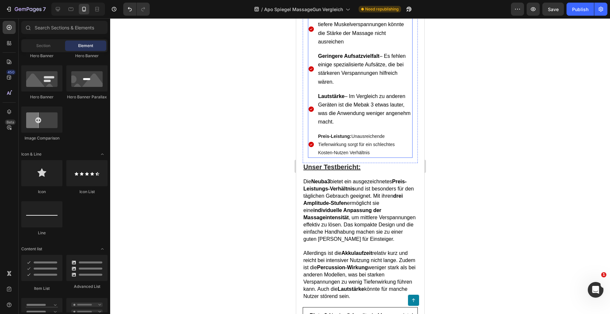
scroll to position [3071, 0]
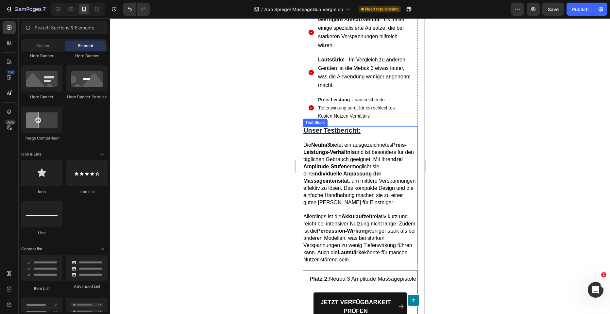
click at [326, 148] on strong "Neuba3" at bounding box center [320, 145] width 19 height 6
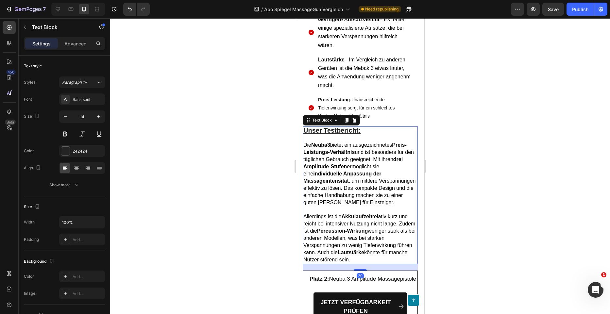
click at [329, 148] on strong "Neuba3" at bounding box center [320, 145] width 19 height 6
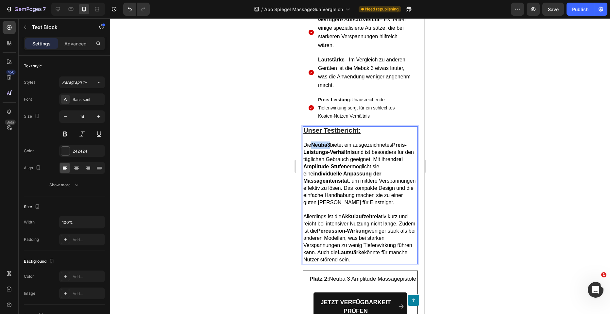
drag, startPoint x: 330, startPoint y: 177, endPoint x: 313, endPoint y: 178, distance: 17.0
click at [313, 148] on strong "Neuba3" at bounding box center [320, 145] width 19 height 6
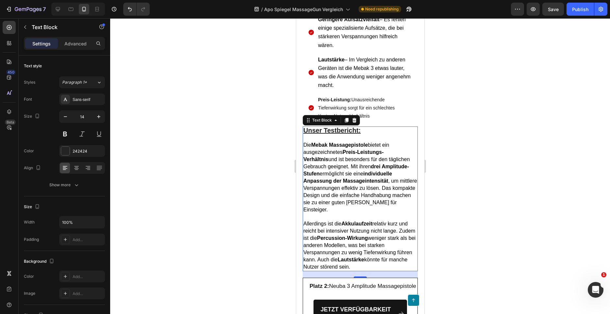
click at [523, 182] on div at bounding box center [360, 166] width 500 height 296
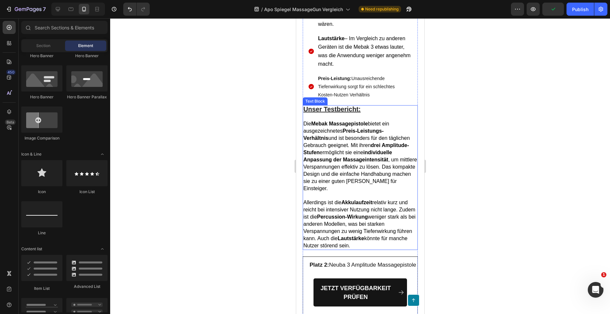
scroll to position [3104, 0]
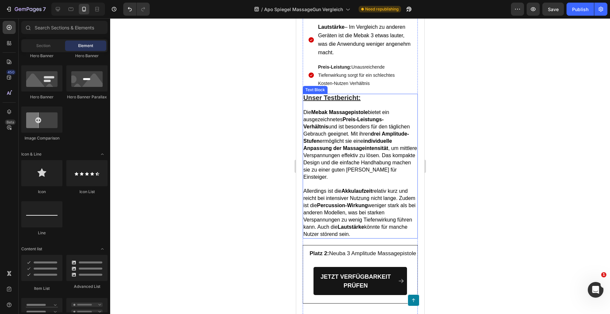
click at [329, 149] on p "Die Mebak Massagepistole bietet ein ausgezeichnetes Preis-Leistungs-Verhältnis …" at bounding box center [360, 145] width 114 height 72
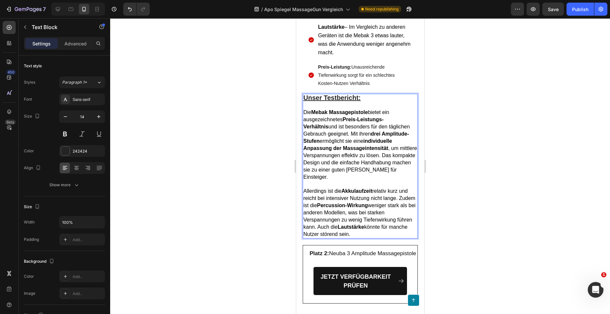
click at [320, 154] on span "Die Mebak Massagepistole bietet ein ausgezeichnetes Preis-Leistungs-Verhältnis …" at bounding box center [360, 144] width 114 height 70
click at [359, 157] on span "Die Mebak Massagepistole bietet ein durchschnittliches Preis-Leistungs-Verhältn…" at bounding box center [360, 144] width 114 height 70
click at [357, 159] on span "Die Mebak Massagepistole bietet ein durchschnittliches Preis-Leistungs-Verhältn…" at bounding box center [360, 144] width 114 height 70
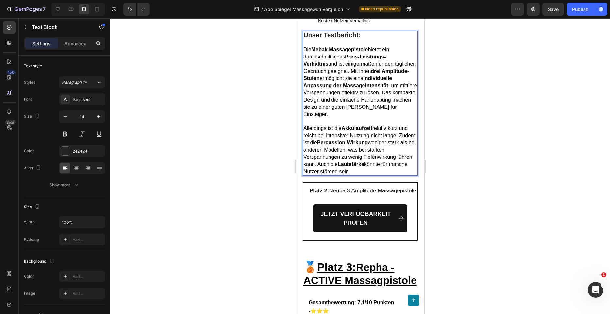
scroll to position [3169, 0]
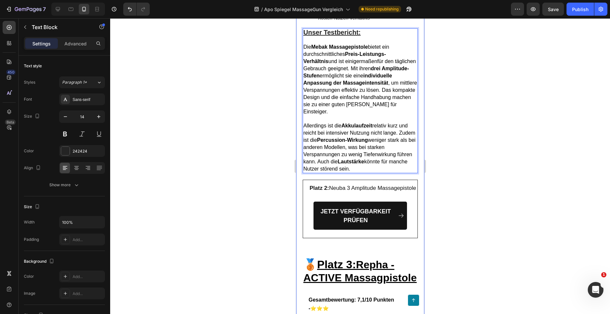
click at [441, 207] on div at bounding box center [360, 166] width 500 height 296
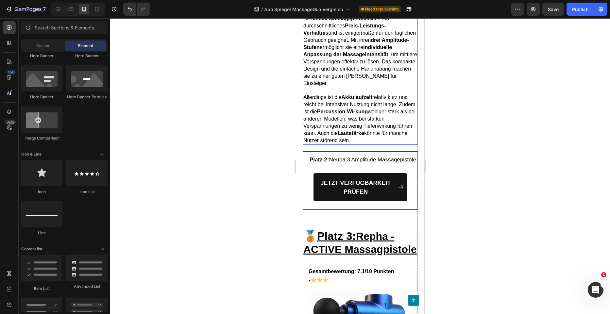
scroll to position [3202, 0]
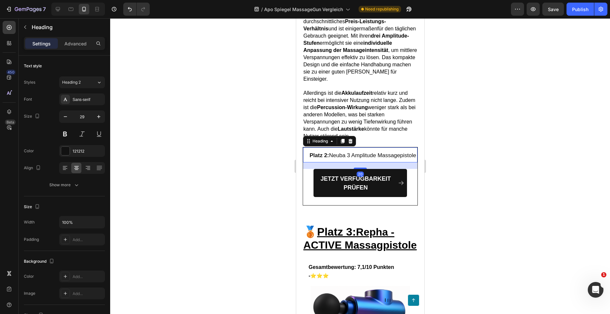
click at [356, 158] on span "Platz 2: Neuba 3 Amplitude Massagepistole" at bounding box center [362, 155] width 107 height 6
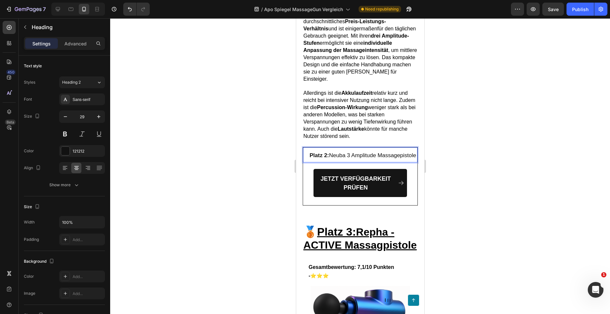
click at [369, 158] on span "Platz 2: Neuba 3 Amplitude Massagepistole" at bounding box center [362, 155] width 107 height 6
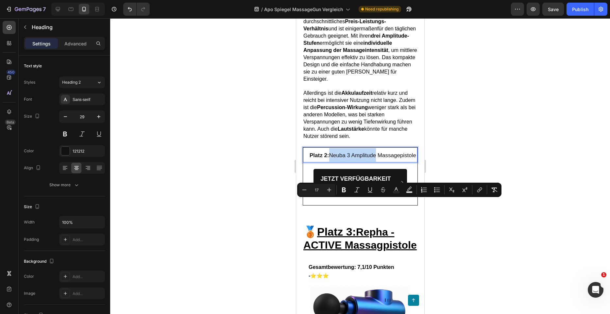
drag, startPoint x: 393, startPoint y: 204, endPoint x: 348, endPoint y: 204, distance: 45.7
click at [348, 158] on span "Platz 2: Neuba 3 Amplitude Massagepistole" at bounding box center [362, 155] width 107 height 6
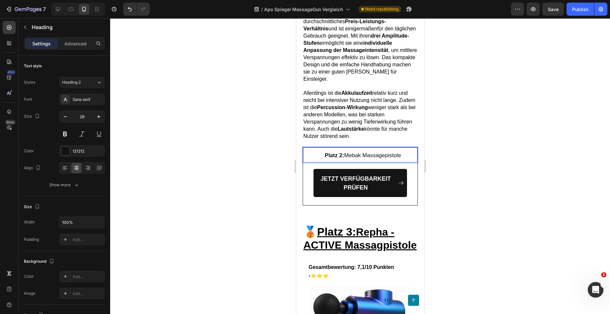
click at [510, 188] on div at bounding box center [360, 166] width 500 height 296
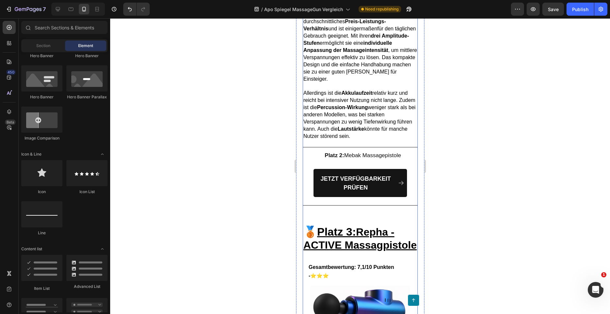
scroll to position [3235, 0]
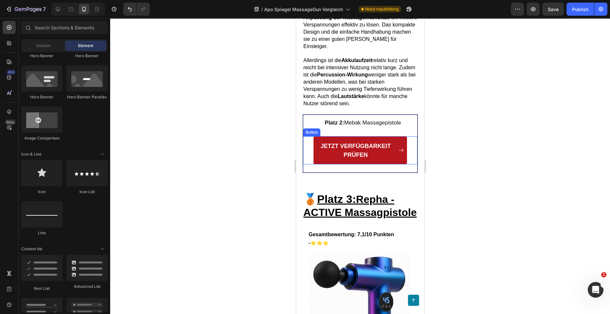
click at [390, 159] on div "JETZT VERFÜGBARKEIT PRÜFEN" at bounding box center [360, 150] width 88 height 18
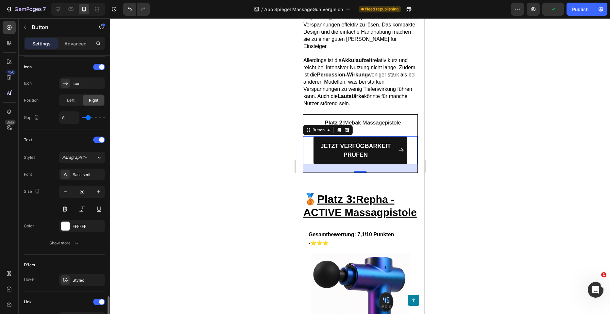
scroll to position [294, 0]
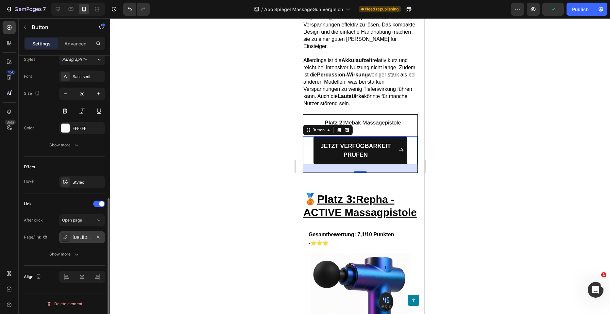
click at [82, 239] on div "https://www.amazon.de/EKUPUZ-Massagepistole-Tissue-Massage-Silent/dp/B083BY3B2T…" at bounding box center [82, 238] width 19 height 6
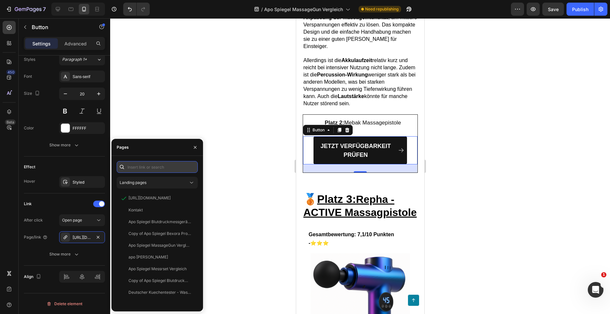
click at [137, 163] on input "text" at bounding box center [157, 167] width 81 height 12
paste input "https://www.amazon.com/-/de/dp/B083BY3B2T/ref=sr_1_6?__mk_de_DE=ÅMÅŽÕÑ&crid=21G…"
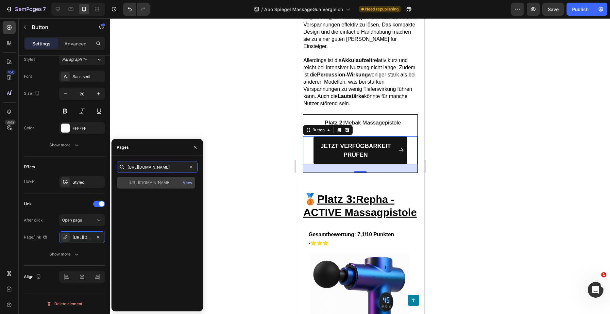
type input "https://www.amazon.com/-/de/dp/B083BY3B2T/ref=sr_1_6?__mk_de_DE=ÅMÅŽÕÑ&crid=21G…"
click at [153, 186] on div "https://www.amazon.com/-/de/dp/B083BY3B2T/ref=sr_1_6?__mk_de_DE=ÅMÅŽÕÑ&crid=21G…" at bounding box center [156, 183] width 78 height 12
click at [230, 174] on div at bounding box center [360, 166] width 500 height 296
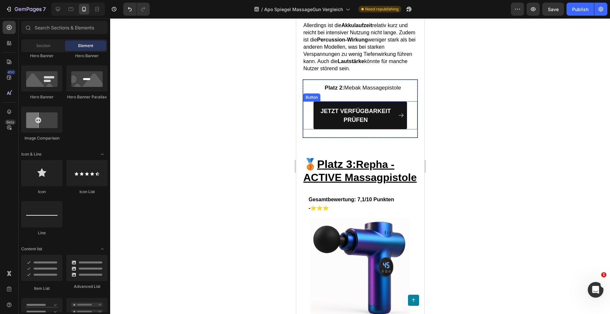
scroll to position [3333, 0]
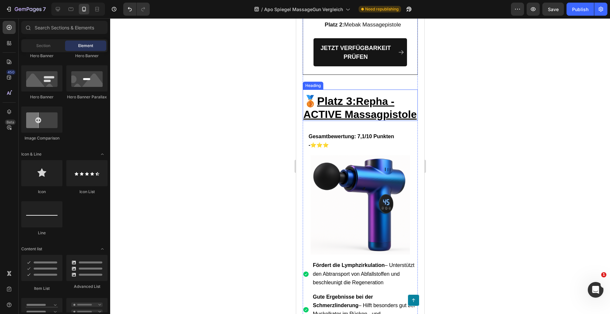
click at [354, 120] on u "Repha - ACTIVE Massagpistole" at bounding box center [359, 107] width 113 height 25
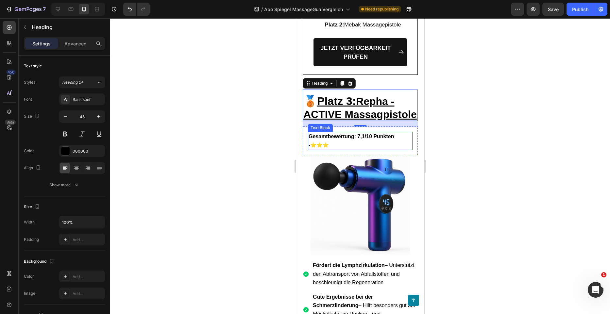
scroll to position [3365, 0]
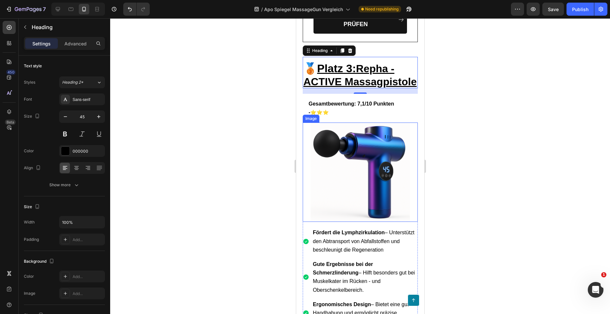
click at [377, 207] on img at bounding box center [359, 172] width 99 height 99
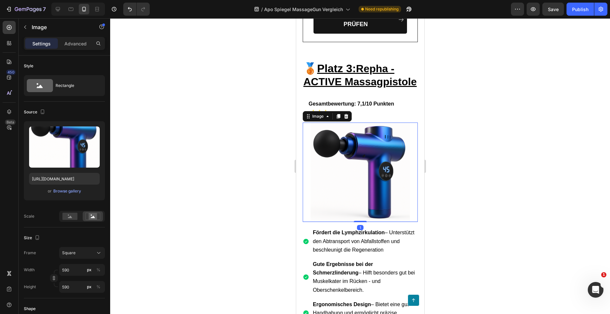
click at [464, 185] on div at bounding box center [360, 166] width 500 height 296
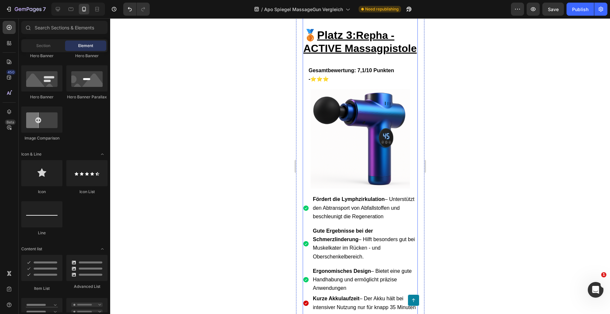
scroll to position [3398, 0]
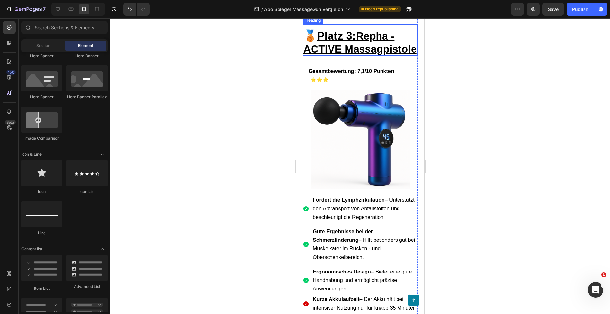
click at [379, 55] on u "Repha - ACTIVE Massagpistole" at bounding box center [359, 42] width 113 height 25
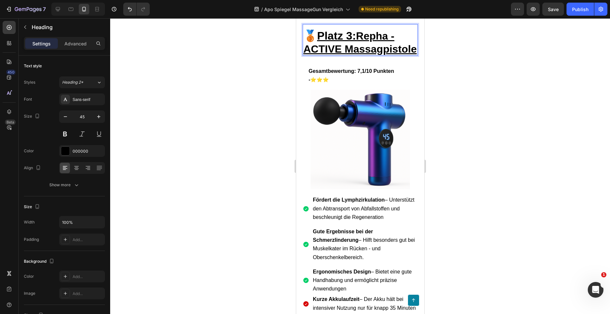
click at [388, 55] on u "Repha - ACTIVE Massagpistole" at bounding box center [359, 42] width 113 height 25
click at [409, 55] on p "🥉 Platz 3: Renpho - ACTIVE Massagpistole" at bounding box center [360, 42] width 114 height 26
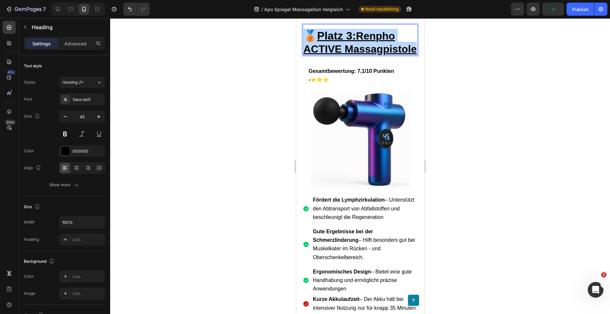
drag, startPoint x: 378, startPoint y: 111, endPoint x: 308, endPoint y: 85, distance: 73.9
click at [308, 55] on p "🥉 Platz 3: Renpho ACTIVE Massagpistole" at bounding box center [360, 42] width 114 height 26
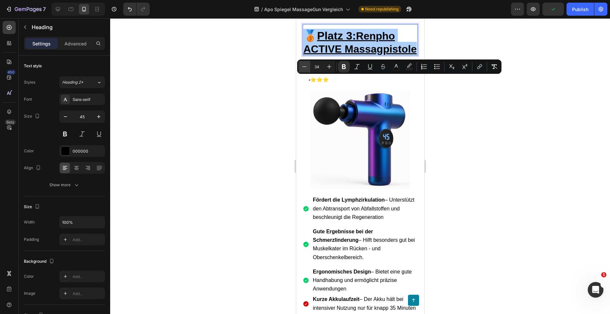
click at [305, 67] on icon "Editor contextual toolbar" at bounding box center [304, 66] width 4 height 0
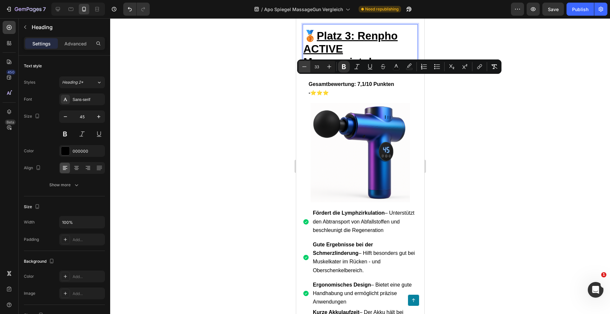
click at [305, 67] on icon "Editor contextual toolbar" at bounding box center [304, 66] width 4 height 0
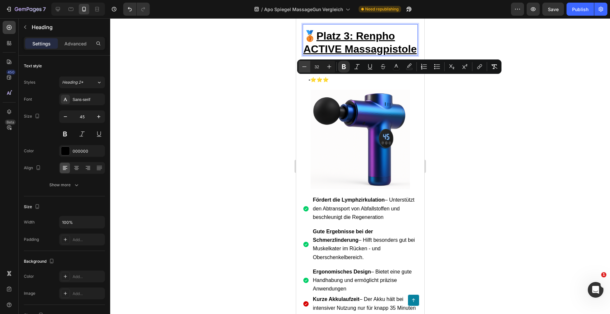
click at [305, 67] on icon "Editor contextual toolbar" at bounding box center [304, 66] width 4 height 0
type input "30"
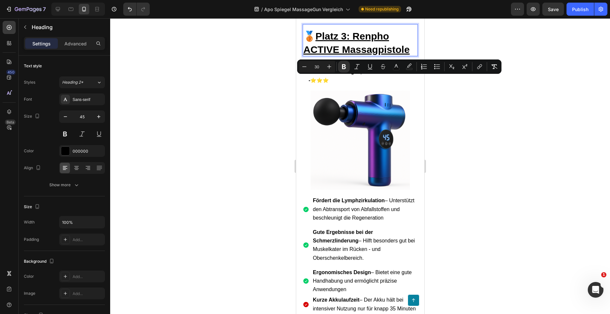
click at [557, 138] on div at bounding box center [360, 166] width 500 height 296
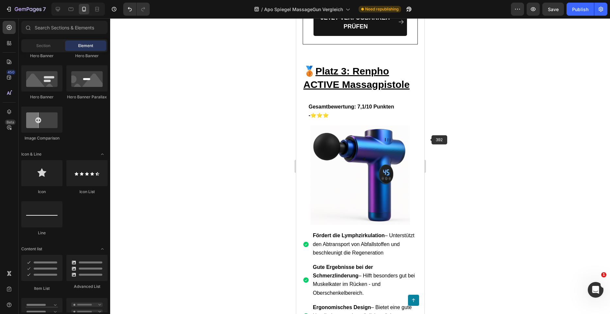
scroll to position [3365, 0]
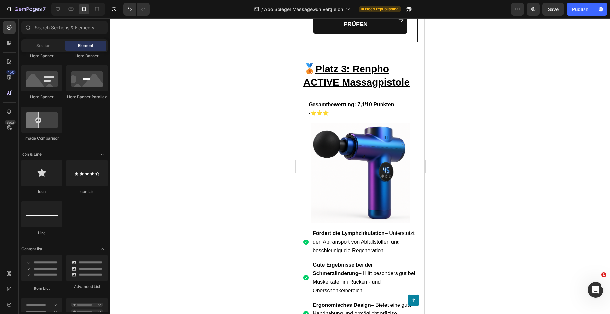
click at [532, 144] on div at bounding box center [360, 166] width 500 height 296
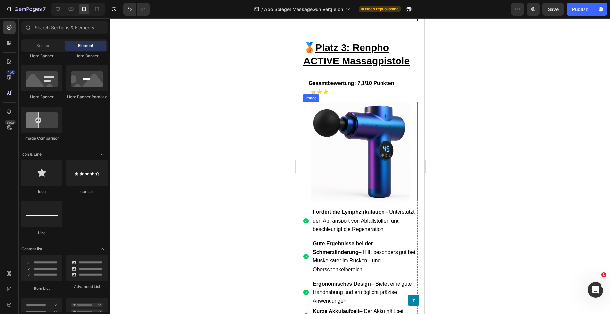
scroll to position [3398, 0]
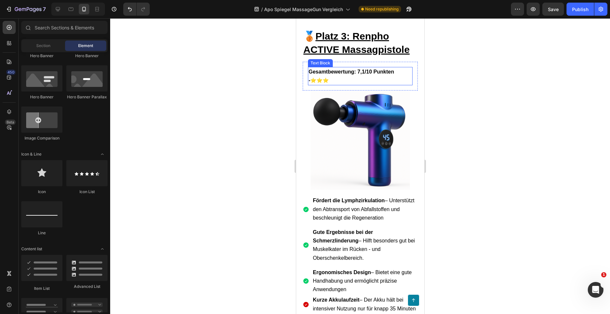
click at [335, 85] on p "Gesamtbewertung: 7,1/10 Punkten - ⭐⭐⭐" at bounding box center [359, 76] width 103 height 17
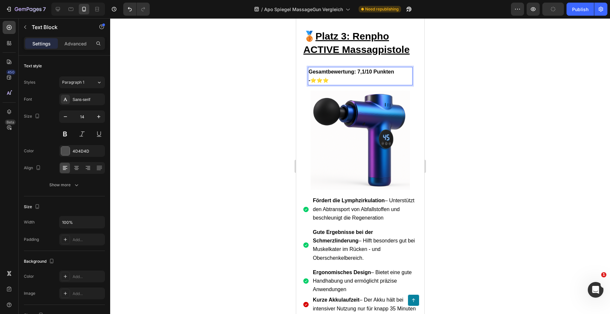
click at [333, 85] on p "Gesamtbewertung: 7,1/10 Punkten - ⭐⭐⭐" at bounding box center [359, 76] width 103 height 17
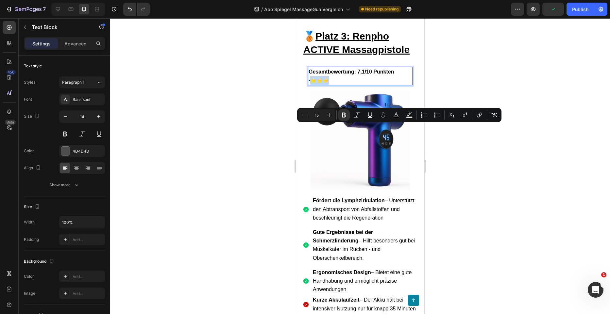
drag, startPoint x: 333, startPoint y: 129, endPoint x: 309, endPoint y: 129, distance: 23.2
click at [309, 85] on p "Gesamtbewertung: 7,1/10 Punkten - ⭐⭐⭐" at bounding box center [359, 76] width 103 height 17
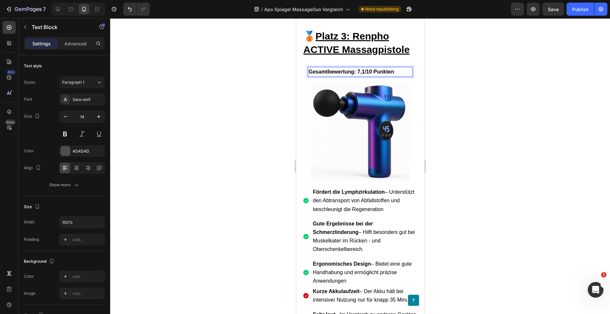
click at [446, 134] on div at bounding box center [360, 166] width 500 height 296
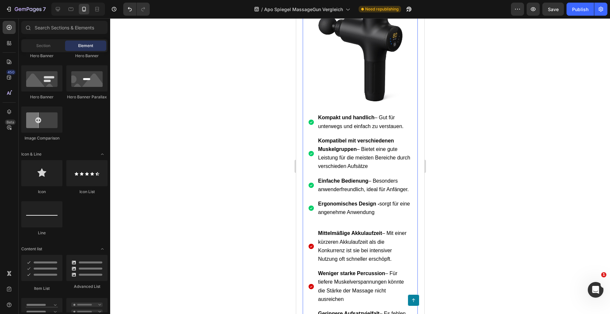
scroll to position [2646, 0]
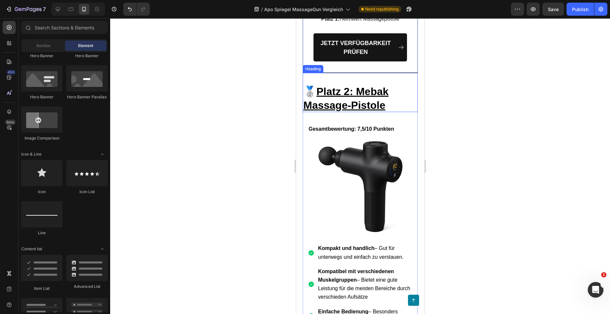
click at [393, 111] on p "⁠⁠⁠⁠⁠⁠⁠ 🥈 Platz 2: Mebak Massage-Pistole" at bounding box center [360, 97] width 114 height 27
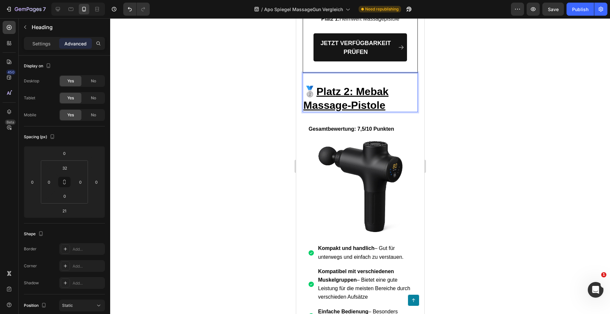
click at [392, 111] on p "🥈 Platz 2: Mebak Massage-Pistole" at bounding box center [360, 97] width 114 height 27
click at [384, 111] on u "Platz 2: Mebak Massage-Pistole" at bounding box center [345, 98] width 85 height 25
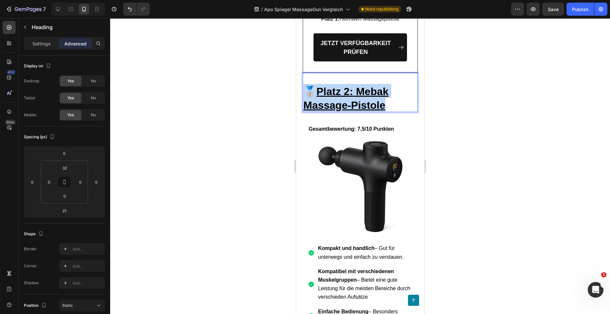
click at [384, 111] on u "Platz 2: Mebak Massage-Pistole" at bounding box center [345, 98] width 85 height 25
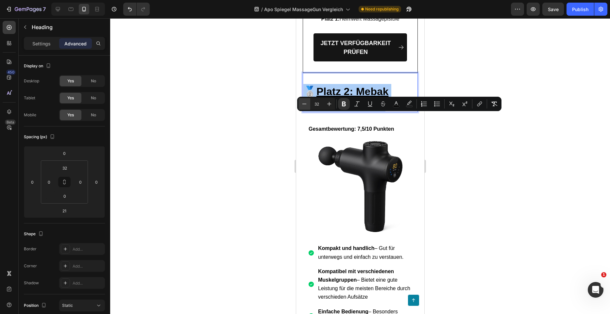
click at [307, 107] on icon "Editor contextual toolbar" at bounding box center [304, 104] width 7 height 7
click at [325, 106] on button "Plus" at bounding box center [329, 104] width 12 height 12
type input "32"
click at [489, 130] on div at bounding box center [360, 166] width 500 height 296
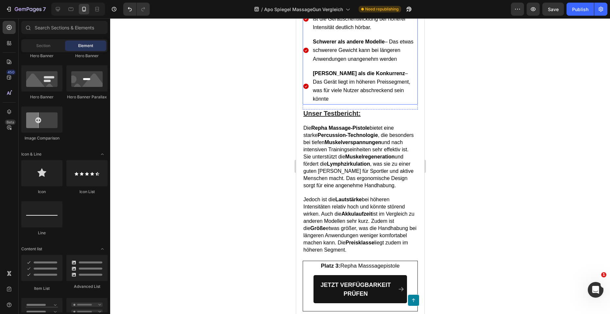
scroll to position [3725, 0]
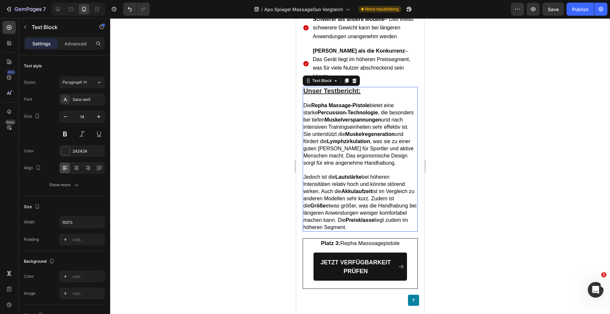
click at [343, 115] on strong "Percussion-Technologie" at bounding box center [347, 113] width 60 height 6
click at [347, 115] on strong "Percussion-Technologie" at bounding box center [347, 113] width 60 height 6
drag, startPoint x: 349, startPoint y: 172, endPoint x: 320, endPoint y: 173, distance: 29.1
click at [320, 115] on strong "Percussion-Technologie" at bounding box center [347, 113] width 60 height 6
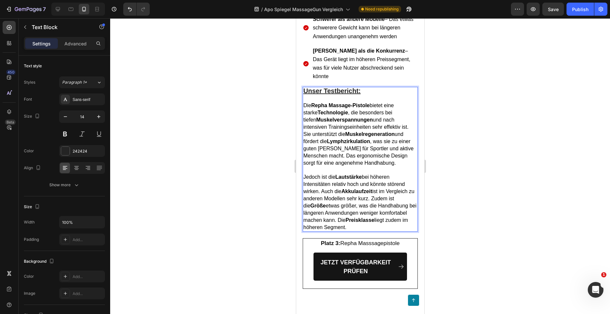
click at [309, 166] on span "Die Repha Massage-Pistole bietet eine starke Technologie , die besonders bei ti…" at bounding box center [358, 134] width 110 height 63
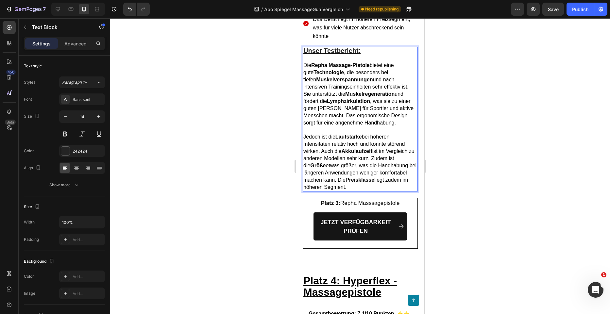
scroll to position [3790, 0]
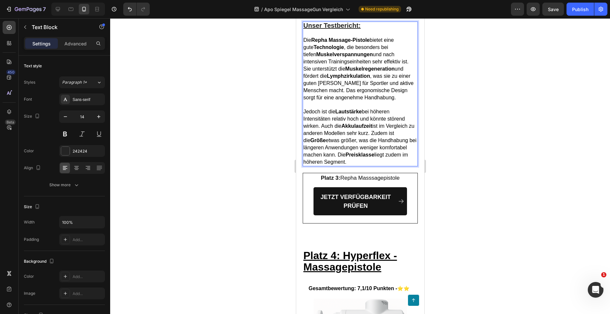
click at [326, 43] on strong "Repha Massage-Pistole" at bounding box center [340, 40] width 58 height 6
click at [329, 43] on strong "Repha Massage-Pistole" at bounding box center [340, 40] width 58 height 6
click at [328, 43] on strong "Repha Massage-Pistole" at bounding box center [340, 40] width 58 height 6
click at [376, 100] on span "Die Renpho Active Massage-Pistole bietet eine gute Technologie , die besonders …" at bounding box center [358, 68] width 111 height 63
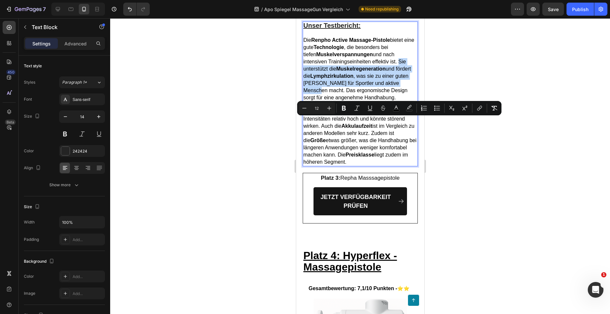
drag, startPoint x: 319, startPoint y: 150, endPoint x: 397, endPoint y: 122, distance: 83.0
click at [397, 100] on span "Die Renpho Active Massage-Pistole bietet eine gute Technologie , die besonders …" at bounding box center [358, 68] width 111 height 63
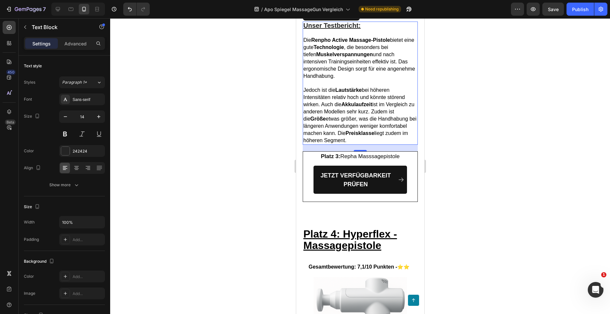
click at [456, 145] on div at bounding box center [360, 166] width 500 height 296
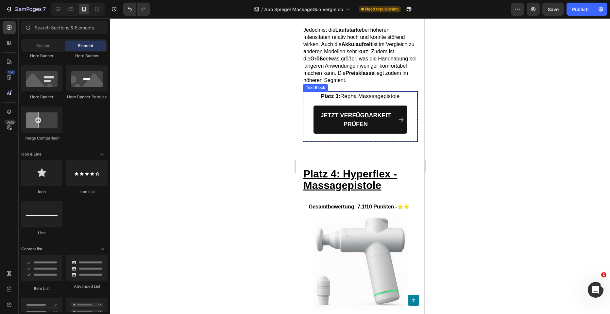
scroll to position [3855, 0]
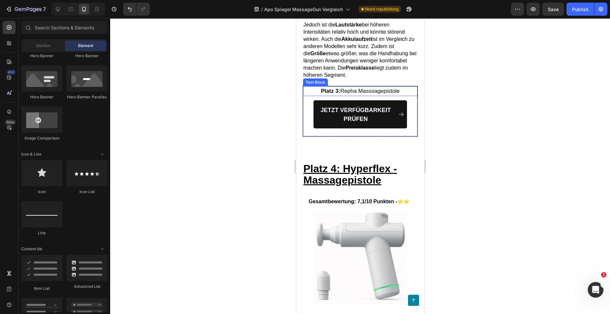
click at [354, 94] on span "Platz 3: Repha Masssagepistole" at bounding box center [360, 91] width 79 height 6
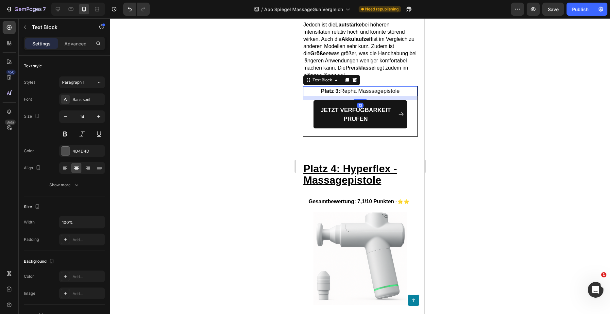
click at [355, 94] on span "Platz 3: Repha Masssagepistole" at bounding box center [360, 91] width 79 height 6
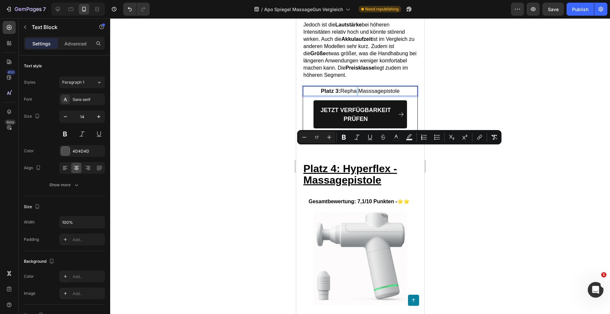
click at [354, 94] on span "Platz 3: Repha Masssagepistole" at bounding box center [360, 91] width 79 height 6
drag, startPoint x: 354, startPoint y: 151, endPoint x: 346, endPoint y: 151, distance: 8.2
click at [346, 94] on span "Platz 3: Repha Masssagepistole" at bounding box center [360, 91] width 79 height 6
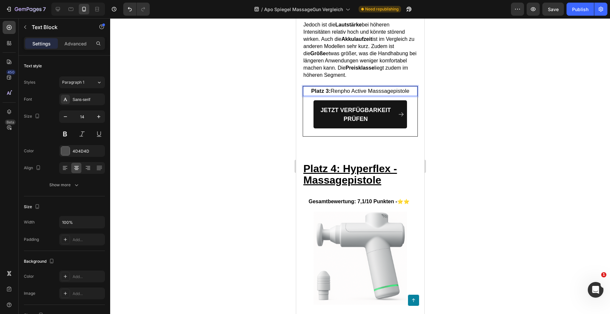
click at [464, 148] on div at bounding box center [360, 166] width 500 height 296
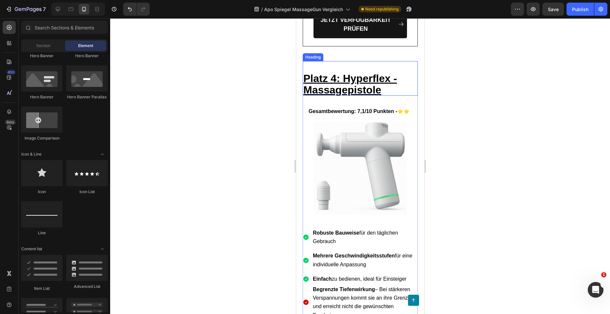
scroll to position [3953, 0]
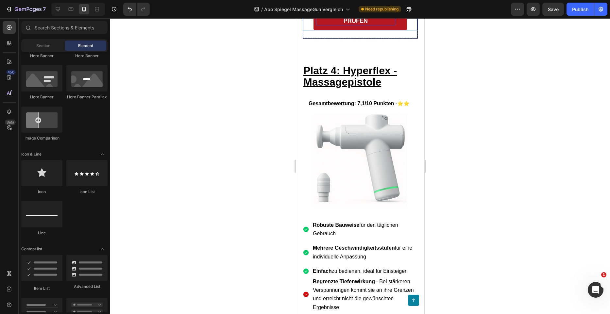
click at [385, 25] on p "JETZT VERFÜGBARKEIT PRÜFEN" at bounding box center [355, 17] width 79 height 18
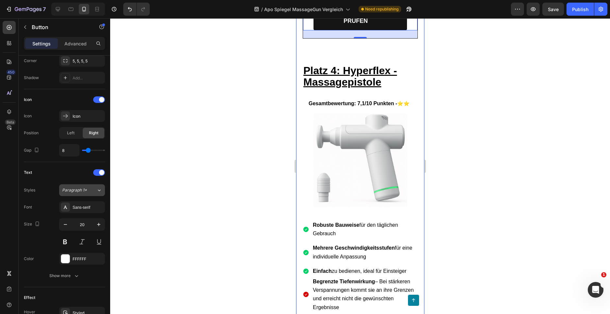
scroll to position [294, 0]
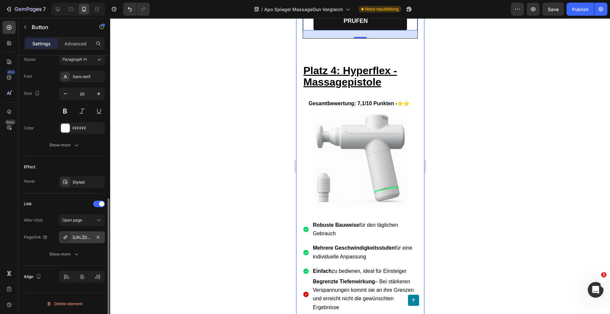
click at [79, 233] on div "https://www.amazon.de/Massagepistole-RENPHO-Muskelmassagegerä-Massageköpfen-Sch…" at bounding box center [82, 237] width 46 height 12
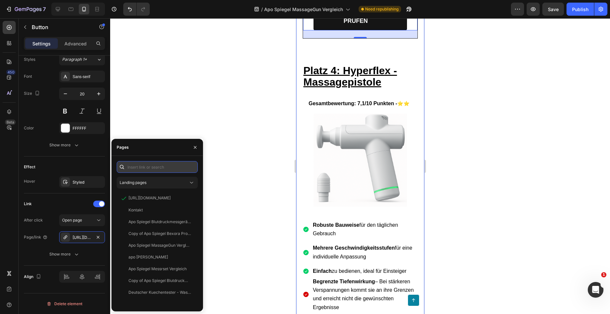
click at [139, 165] on input "text" at bounding box center [157, 167] width 81 height 12
paste input "https://www.amazon.de/Massagepistole-RENPHO-Muskelmassagegerä-Massageköpfen-Sch…"
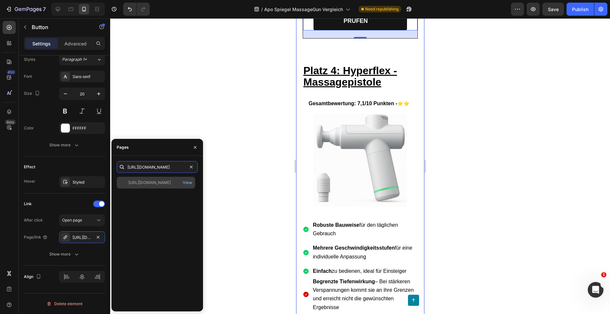
type input "https://www.amazon.de/Massagepistole-RENPHO-Muskelmassagegerä-Massageköpfen-Sch…"
click at [165, 182] on div "https://www.amazon.de/Massagepistole-RENPHO-Muskelmassagegerä-Massageköpfen-Sch…" at bounding box center [149, 183] width 42 height 6
click at [237, 178] on div at bounding box center [360, 166] width 500 height 296
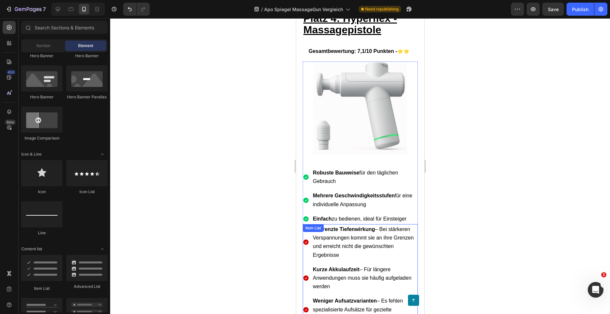
scroll to position [3953, 0]
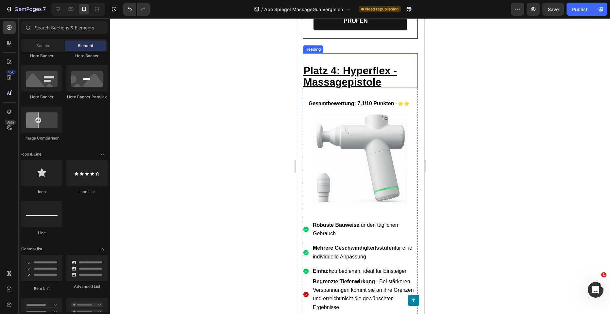
click at [373, 88] on h2 "Platz 4: Hyperflex - Massagepistole" at bounding box center [359, 76] width 115 height 24
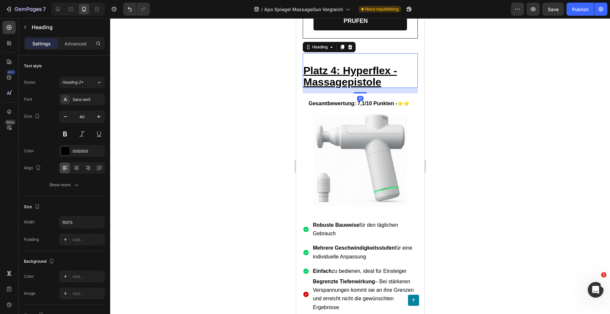
click at [382, 88] on h2 "Platz 4: Hyperflex - Massagepistole" at bounding box center [359, 76] width 115 height 24
drag, startPoint x: 383, startPoint y: 141, endPoint x: 377, endPoint y: 140, distance: 5.7
click at [377, 87] on p "Platz 4: Hyperflex - Massagepistole" at bounding box center [360, 75] width 114 height 23
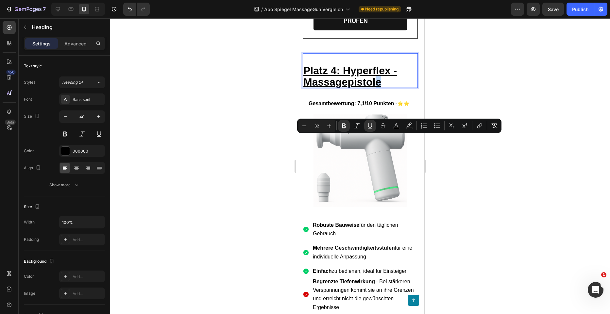
click at [389, 87] on p "Platz 4: Hyperflex - Massagepistole" at bounding box center [360, 75] width 114 height 23
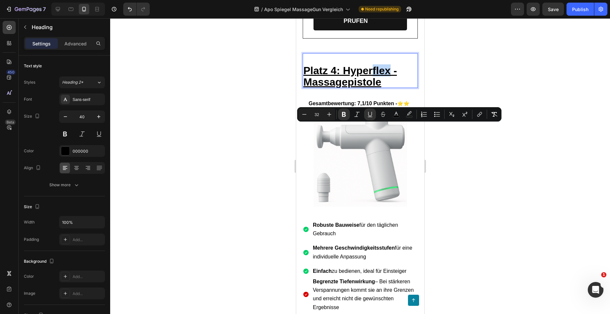
drag, startPoint x: 390, startPoint y: 130, endPoint x: 372, endPoint y: 131, distance: 17.6
click at [372, 88] on u "Platz 4: Hyperflex - Massagepistole" at bounding box center [349, 76] width 93 height 23
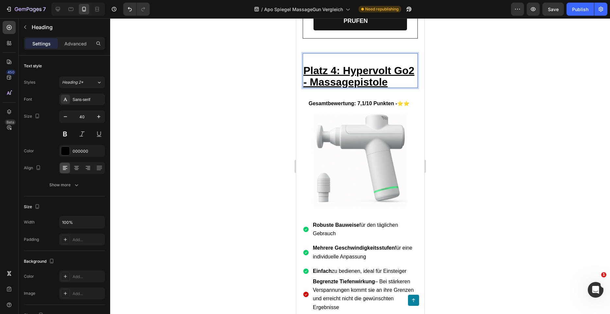
click at [320, 88] on u "Platz 4: Hypervolt Go2 - Massagepistole" at bounding box center [358, 76] width 111 height 23
click at [485, 142] on div at bounding box center [360, 166] width 500 height 296
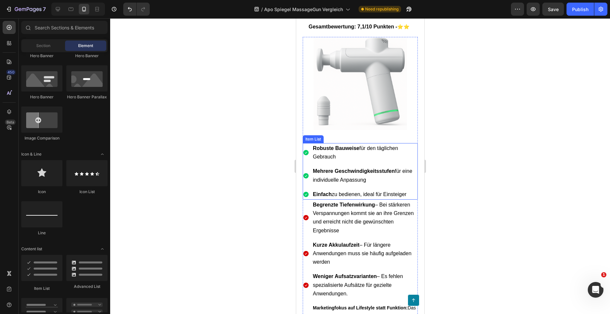
scroll to position [4019, 0]
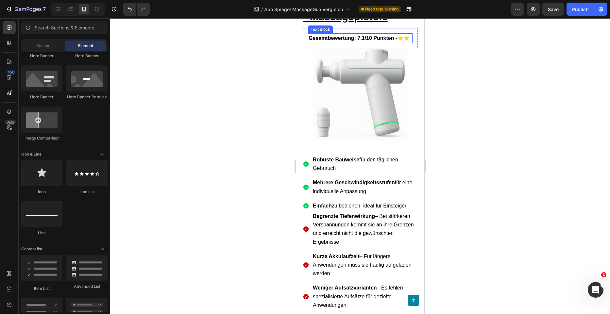
click at [366, 41] on strong "Gesamtbewertung: 7,1/10 Punkten -" at bounding box center [352, 38] width 89 height 6
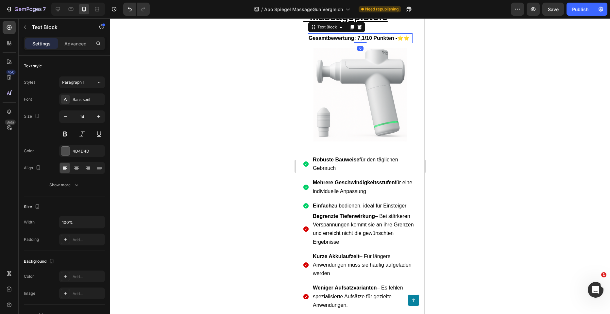
click at [364, 41] on strong "Gesamtbewertung: 7,1/10 Punkten -" at bounding box center [352, 38] width 89 height 6
click at [338, 42] on p "Gesamtbewertung: 6,5/10 Punkten - ⭐⭐" at bounding box center [359, 38] width 103 height 8
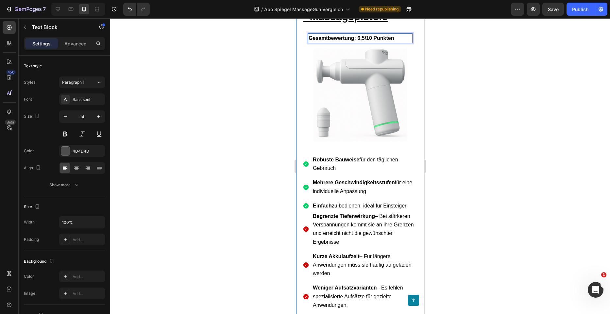
click at [435, 131] on div at bounding box center [360, 166] width 500 height 296
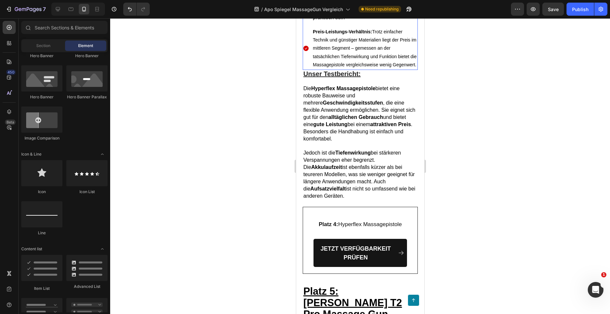
scroll to position [4411, 0]
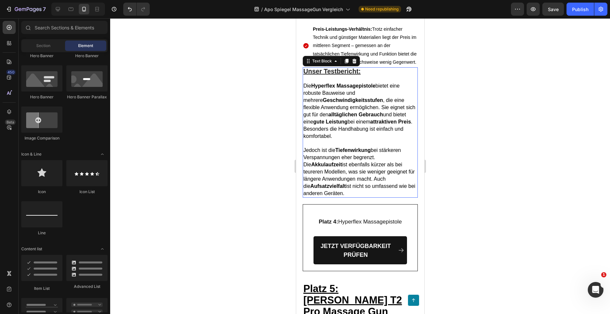
click at [332, 89] on strong "Hyperflex Massagepistole" at bounding box center [343, 86] width 64 height 6
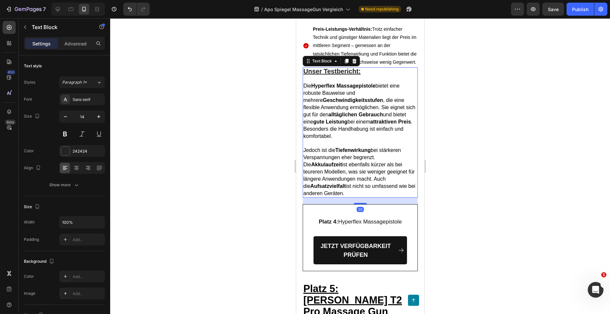
click at [335, 89] on strong "Hyperflex Massagepistole" at bounding box center [343, 86] width 64 height 6
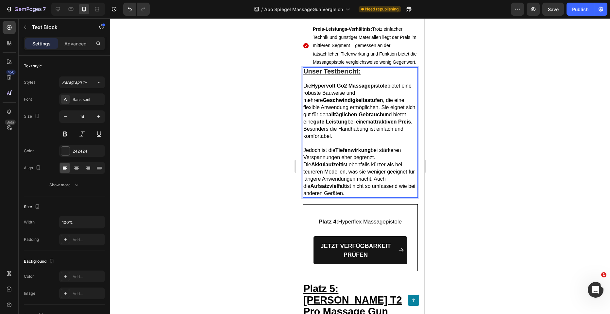
click at [389, 139] on span "Die Hypervolt Go2 Massagepistole bietet eine robuste Bauweise und mehrere Gesch…" at bounding box center [359, 111] width 112 height 56
click at [489, 198] on div at bounding box center [360, 166] width 500 height 296
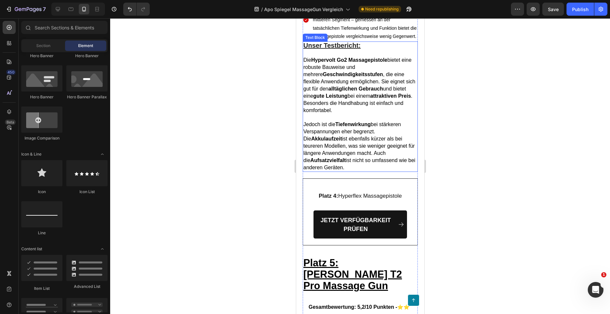
scroll to position [4476, 0]
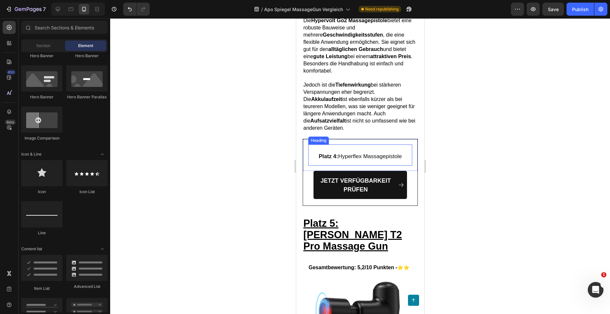
click at [383, 159] on span "Platz 4: Hyperflex Massagepistole" at bounding box center [359, 156] width 83 height 6
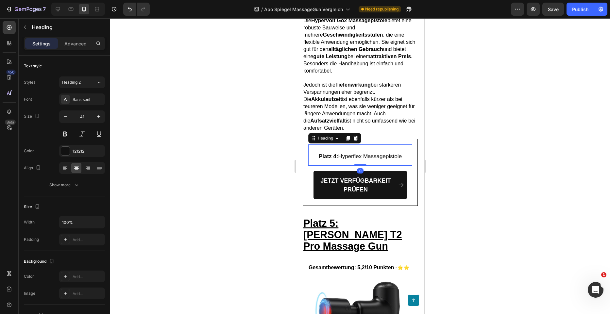
click at [400, 166] on h2 "Platz 4: Hyperflex Massagepistole" at bounding box center [360, 154] width 104 height 21
click at [345, 159] on span "Platz 4: Hyperflex Massagepistole" at bounding box center [359, 156] width 83 height 6
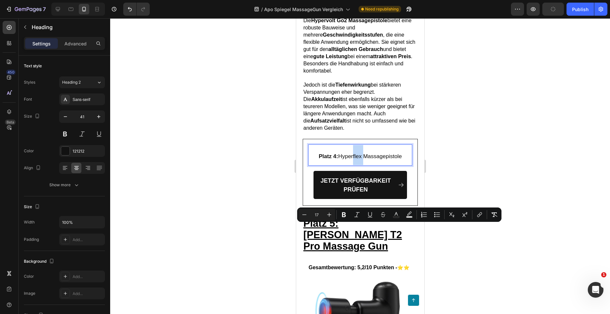
drag, startPoint x: 361, startPoint y: 229, endPoint x: 351, endPoint y: 230, distance: 9.6
click at [351, 159] on span "Platz 4: Hyperflex Massagepistole" at bounding box center [359, 156] width 83 height 6
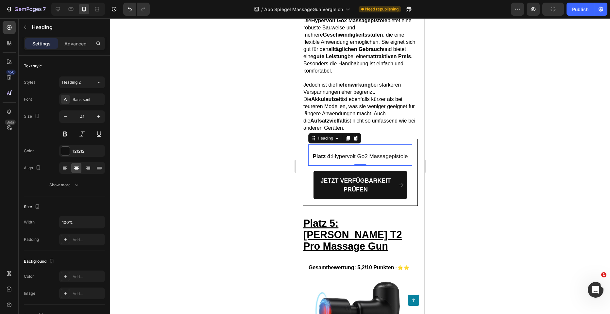
click at [450, 220] on div at bounding box center [360, 166] width 500 height 296
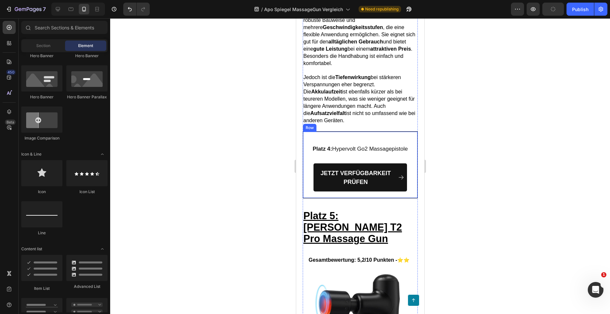
scroll to position [4509, 0]
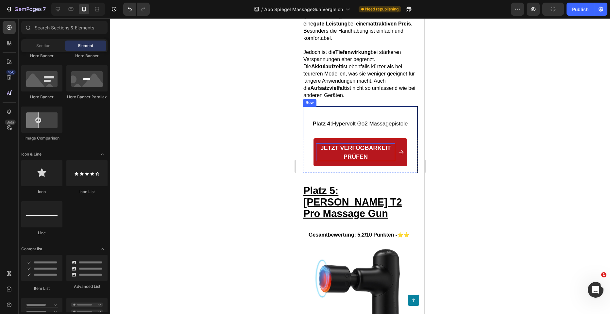
click at [379, 161] on p "JETZT VERFÜGBARKEIT PRÜFEN" at bounding box center [355, 152] width 79 height 18
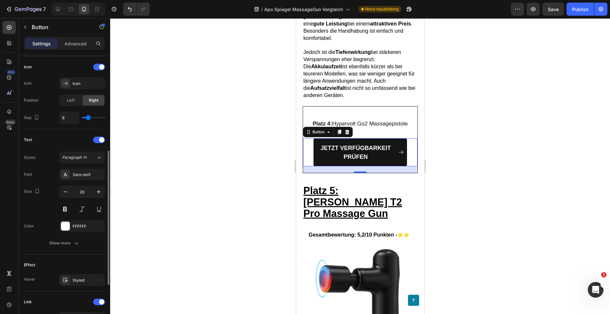
scroll to position [294, 0]
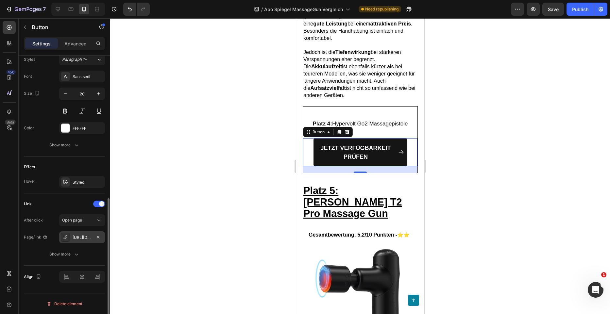
click at [86, 233] on div "https://www.amazon.de/Hypervolt-Glide-Technologie-Hand-Percussion-Massagepistol…" at bounding box center [82, 237] width 46 height 12
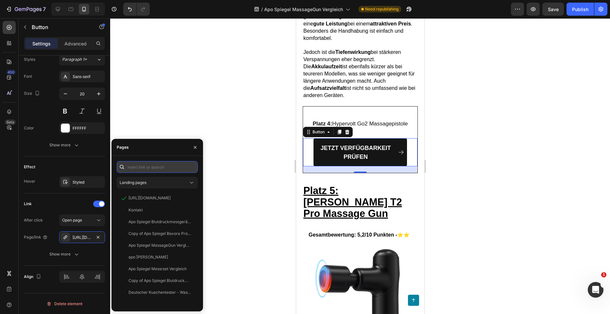
click at [145, 169] on input "text" at bounding box center [157, 167] width 81 height 12
paste input "https://www.amazon.de/Hypervolt-Glide-Technologie-Hand-Percussion-Massagepistol…"
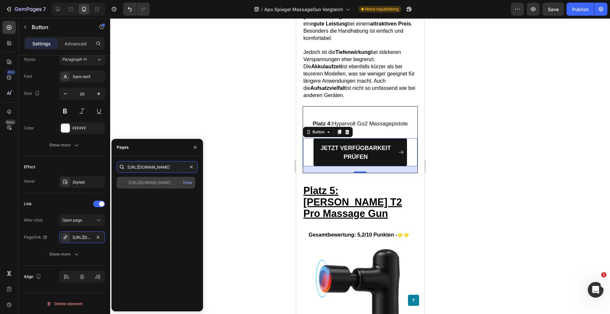
type input "https://www.amazon.de/Hypervolt-Glide-Technologie-Hand-Percussion-Massagepistol…"
click at [163, 182] on div "https://www.amazon.de/Hypervolt-Glide-Technologie-Hand-Percussion-Massagepistol…" at bounding box center [149, 183] width 42 height 6
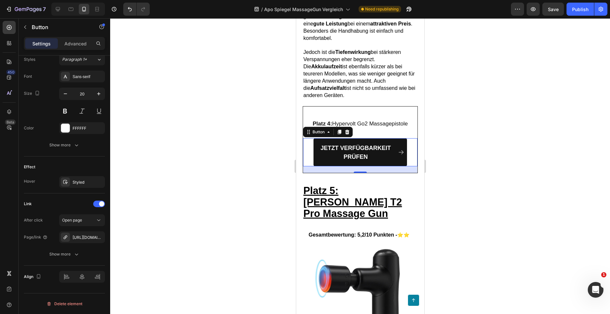
click at [238, 172] on div at bounding box center [360, 166] width 500 height 296
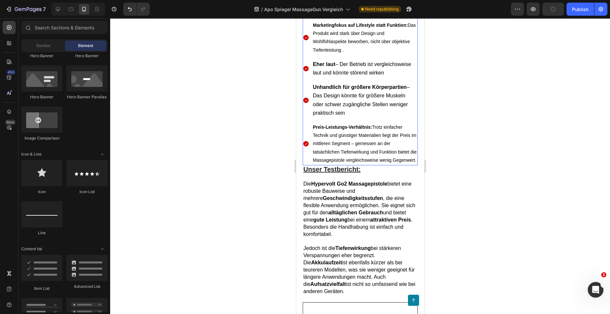
scroll to position [4345, 0]
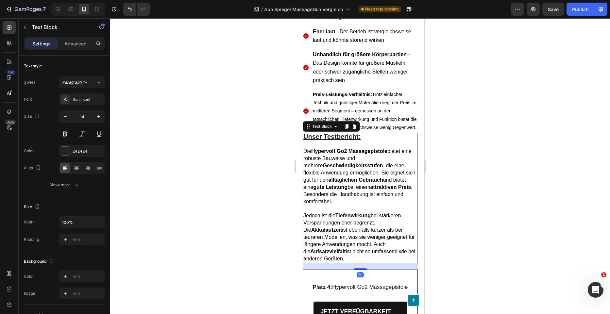
click at [400, 205] on p "Die Hypervolt Go2 Massagepistole bietet eine robuste Bauweise und mehrere Gesch…" at bounding box center [360, 177] width 114 height 58
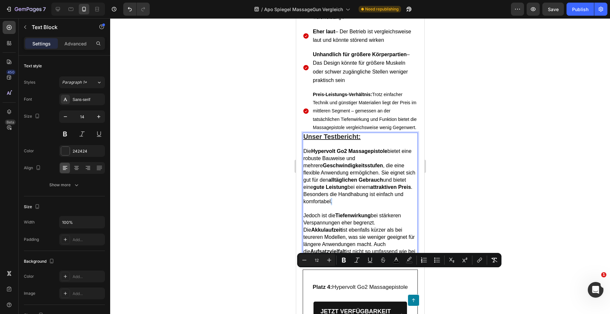
drag, startPoint x: 399, startPoint y: 271, endPoint x: 394, endPoint y: 271, distance: 5.2
click at [396, 205] on p "Die Hypervolt Go2 Massagepistole bietet eine robuste Bauweise und mehrere Gesch…" at bounding box center [360, 177] width 114 height 58
click at [379, 204] on span "Die Hypervolt Go2 Massagepistole bietet eine robuste Bauweise und mehrere Gesch…" at bounding box center [359, 176] width 112 height 56
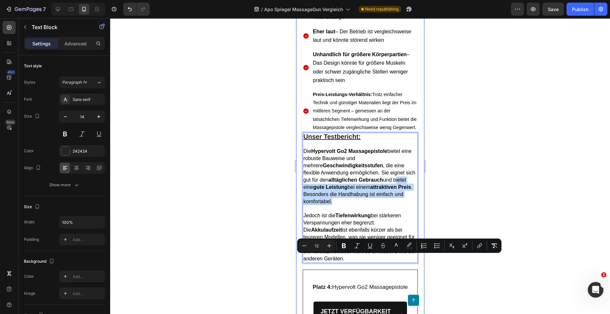
drag, startPoint x: 402, startPoint y: 274, endPoint x: 301, endPoint y: 259, distance: 102.4
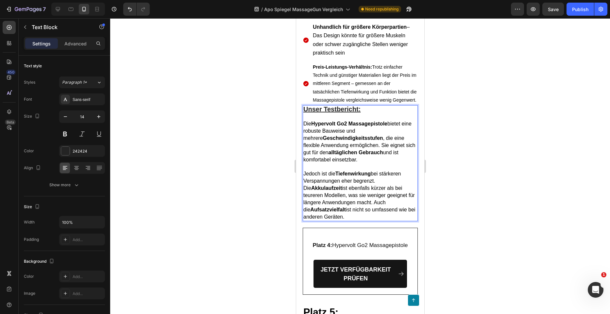
scroll to position [4443, 0]
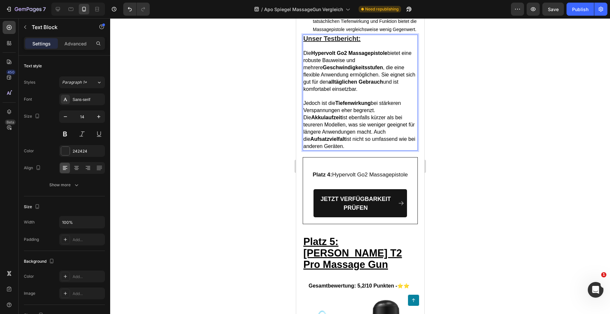
click at [357, 150] on p "Jedoch ist die Tiefenwirkung bei stärkeren Verspannungen eher begrenzt. Die Akk…" at bounding box center [360, 125] width 114 height 50
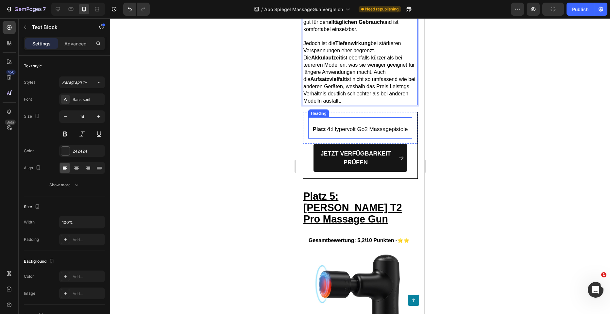
scroll to position [4509, 0]
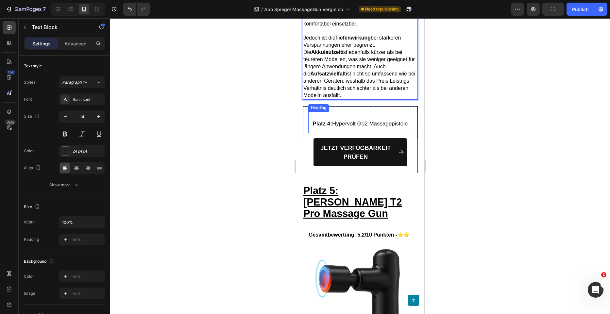
click at [371, 127] on span "Platz 4: Hypervolt Go2 Massagepistole" at bounding box center [359, 124] width 95 height 6
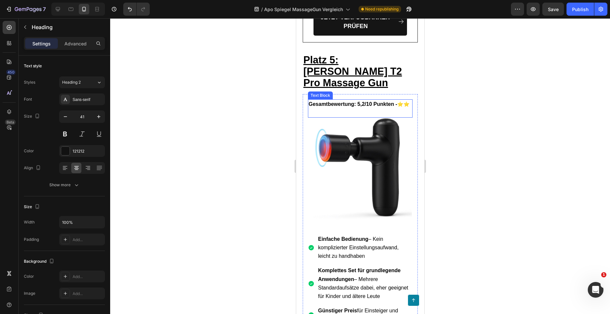
scroll to position [4672, 0]
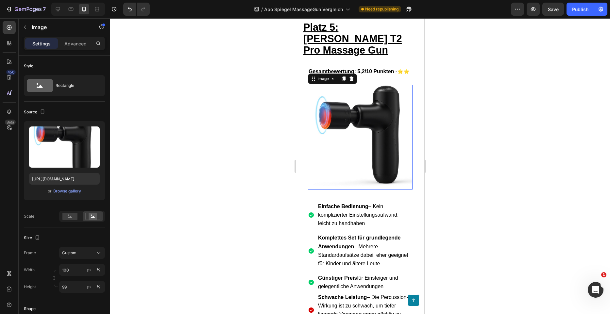
click at [368, 178] on img at bounding box center [359, 137] width 105 height 104
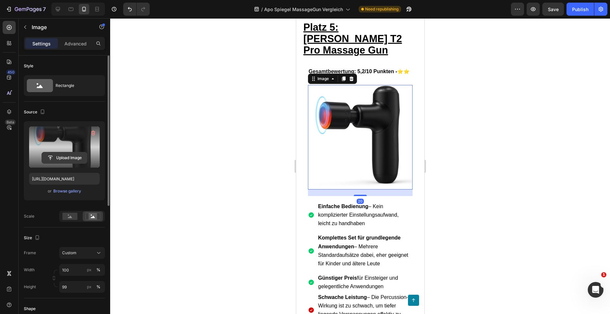
click at [69, 160] on input "file" at bounding box center [64, 157] width 45 height 11
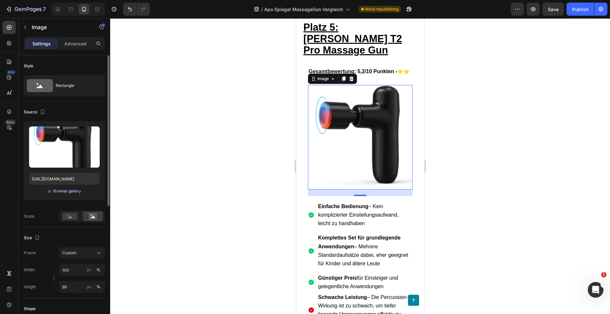
click at [65, 190] on div "Browse gallery" at bounding box center [67, 191] width 28 height 6
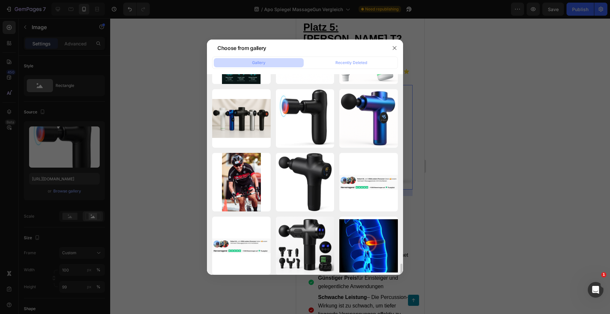
scroll to position [849, 0]
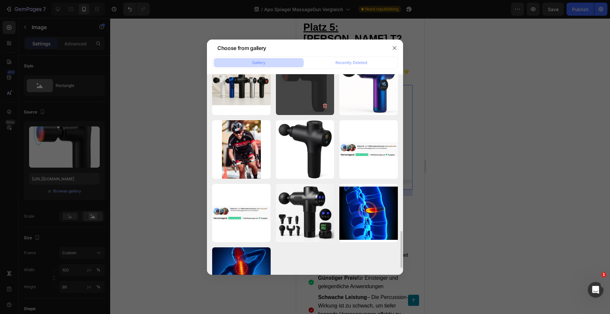
click at [315, 93] on div "fff.jpg 58.20 kb" at bounding box center [305, 86] width 58 height 58
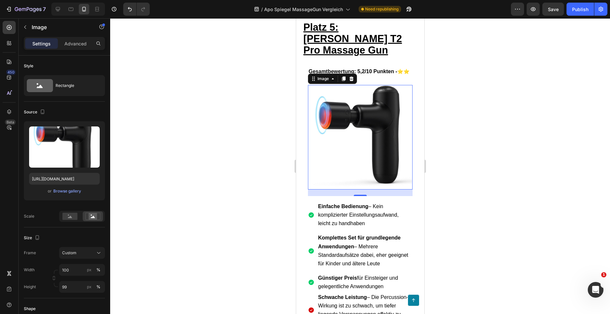
click at [440, 110] on div at bounding box center [360, 166] width 500 height 296
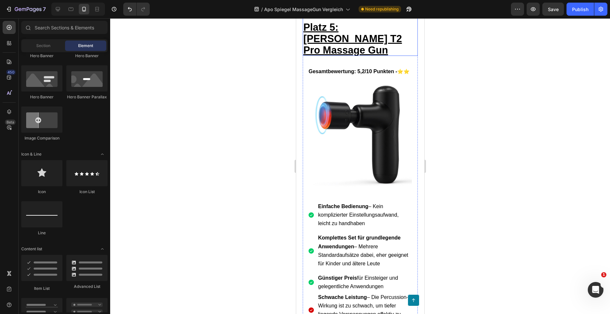
click at [376, 56] on u "Platz 5: Ben&Jones T2 Pro Massage Gun" at bounding box center [352, 39] width 99 height 34
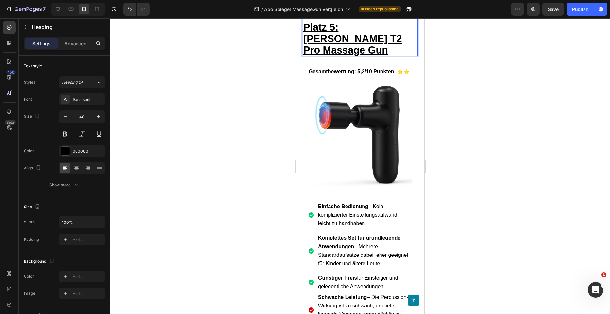
click at [318, 56] on u "Platz 5: Ben&Jones T2 Pro Massage Gun" at bounding box center [352, 39] width 99 height 34
drag, startPoint x: 320, startPoint y: 108, endPoint x: 343, endPoint y: 100, distance: 24.7
click at [343, 56] on u "Platz 5: Ben&Jones T2 Pro Massage Gun" at bounding box center [352, 39] width 99 height 34
click at [369, 56] on u "Platz 5: Bob%Brad Massage Gun" at bounding box center [356, 39] width 107 height 34
click at [397, 55] on p "Platz 5: Bob&Brad Massage Gun" at bounding box center [360, 38] width 114 height 34
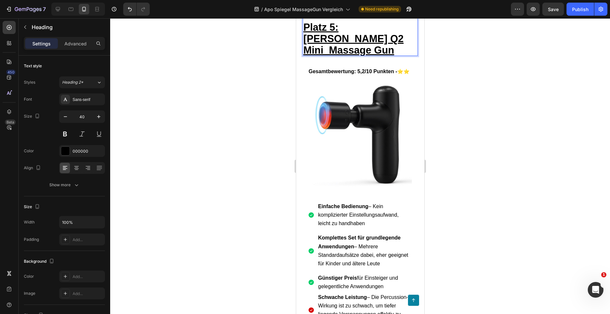
click at [326, 56] on u "Platz 5: Bob&Brad Q2 Mini Massage Gun" at bounding box center [353, 39] width 100 height 34
click at [500, 127] on div at bounding box center [360, 166] width 500 height 296
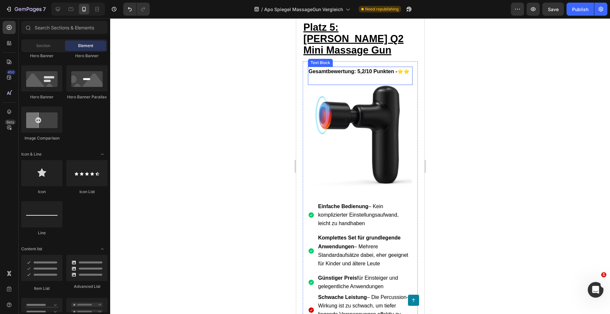
click at [364, 76] on p "Gesamtbewertung: 5,2/10 Punkten - ⭐⭐" at bounding box center [359, 71] width 103 height 8
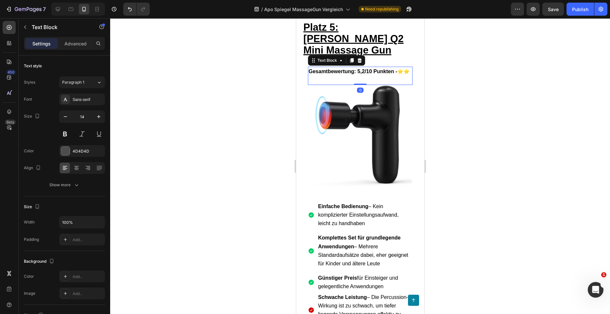
click at [325, 76] on p "Gesamtbewertung: 5,2/10 Punkten - ⭐⭐" at bounding box center [359, 71] width 103 height 8
click at [327, 84] on p "Rich Text Editor. Editing area: main" at bounding box center [359, 80] width 103 height 8
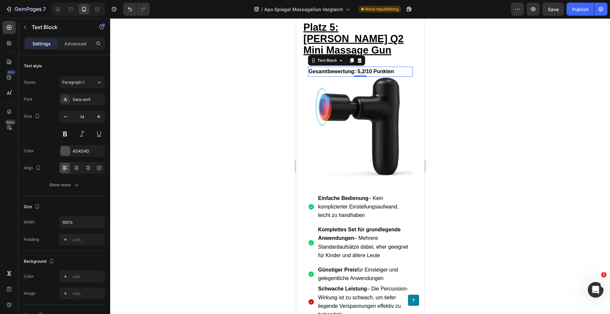
drag, startPoint x: 552, startPoint y: 152, endPoint x: 538, endPoint y: 152, distance: 13.7
click at [550, 152] on div at bounding box center [360, 166] width 500 height 296
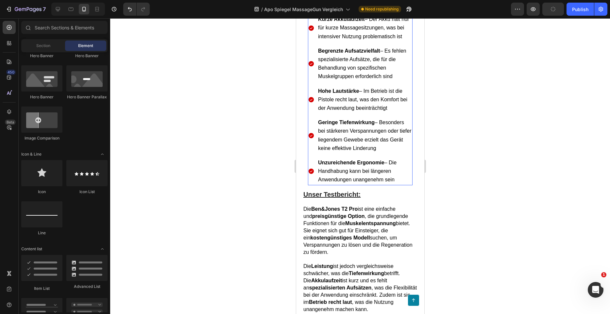
scroll to position [5195, 0]
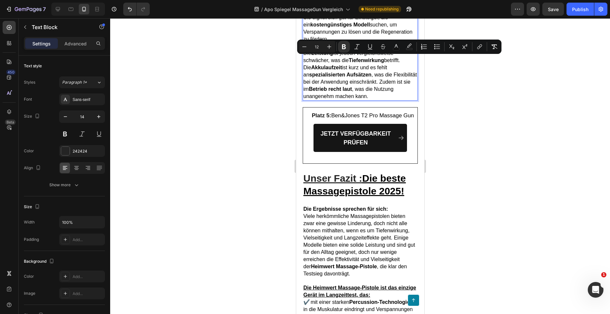
drag, startPoint x: 358, startPoint y: 59, endPoint x: 316, endPoint y: 61, distance: 41.9
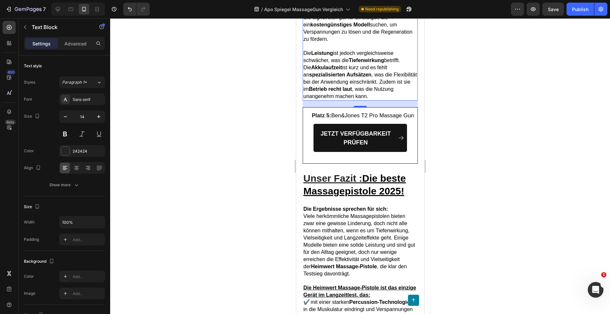
click at [516, 120] on div at bounding box center [360, 166] width 500 height 296
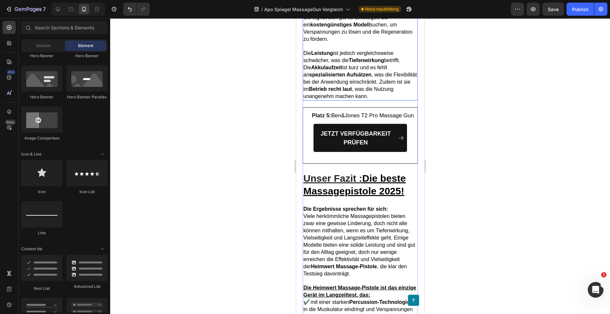
click at [358, 6] on strong "preisgünstige Option" at bounding box center [338, 3] width 53 height 6
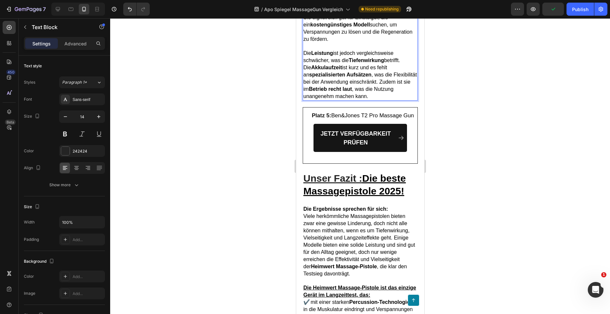
click at [349, 6] on strong "preisgünstige Option" at bounding box center [338, 3] width 53 height 6
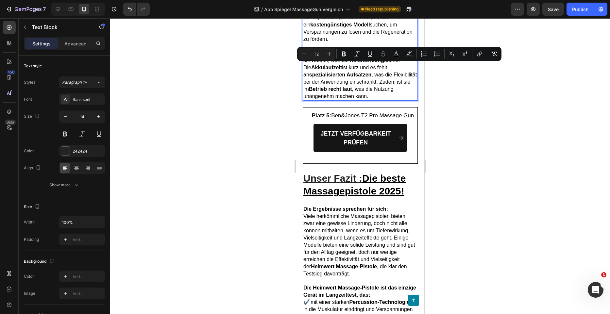
drag, startPoint x: 348, startPoint y: 68, endPoint x: 304, endPoint y: 68, distance: 43.5
click at [304, 42] on span "Die Bob&Brad Q2 Mini ist eine einfache und preisgünstige Option , die grundlege…" at bounding box center [357, 17] width 109 height 49
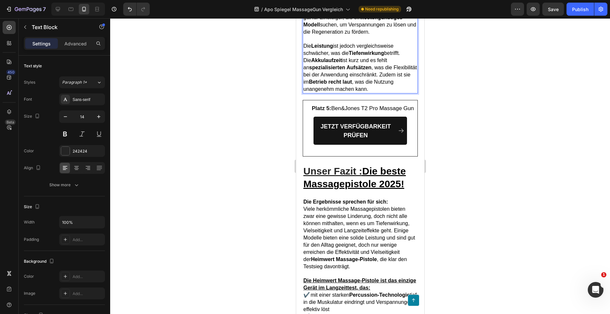
click at [331, 27] on strong "kostengünstiges Modell" at bounding box center [352, 21] width 99 height 13
click at [311, 35] on span "Die Bob&Brad Q2 Mini ist eine einfache Option , die grundlegende Funktionen für…" at bounding box center [358, 13] width 110 height 41
click at [385, 35] on span "Die Bob&Brad Q2 Mini ist eine einfache Option , die grundlegende Funktionen für…" at bounding box center [358, 13] width 110 height 41
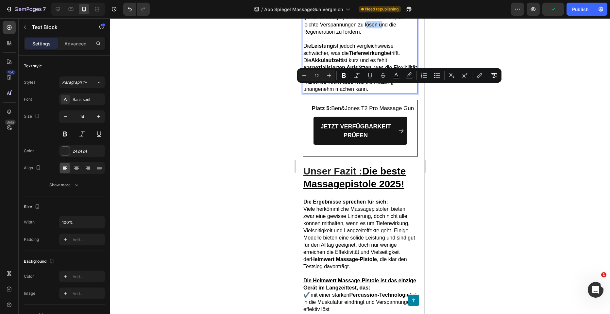
click at [383, 35] on span "Die Bob&Brad Q2 Mini ist eine einfache Option , die grundlegende Funktionen für…" at bounding box center [358, 13] width 110 height 41
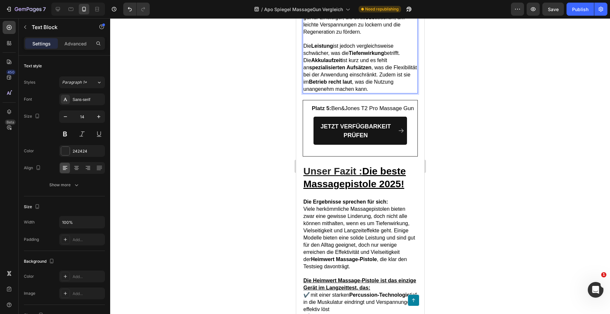
click at [493, 103] on div at bounding box center [360, 166] width 500 height 296
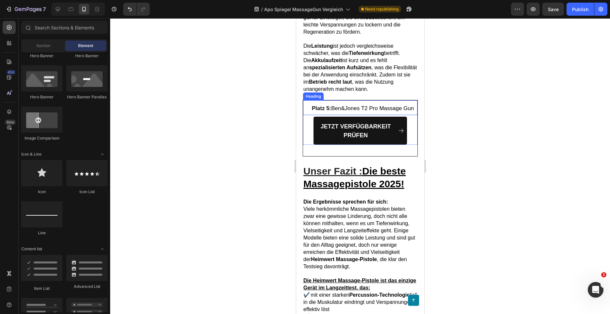
click at [378, 115] on h2 "Platz 5: Ben&Jones T2 Pro Massage Gun" at bounding box center [362, 107] width 109 height 15
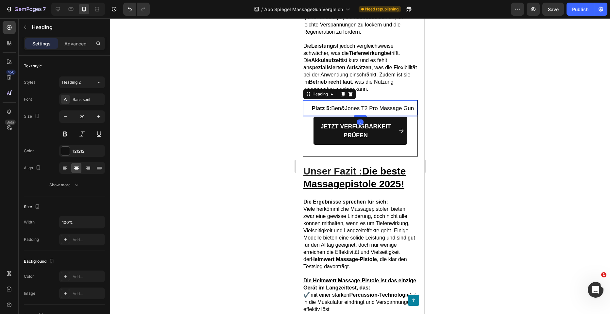
click at [368, 115] on h2 "Platz 5: Ben&Jones T2 Pro Massage Gun" at bounding box center [362, 107] width 109 height 15
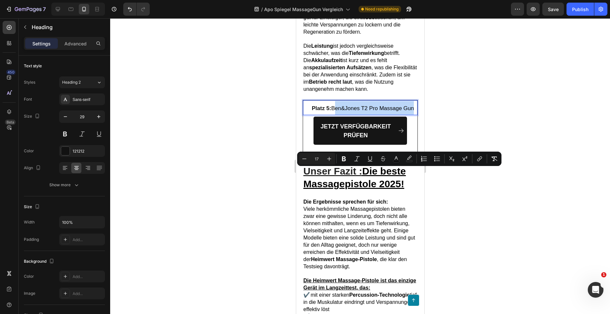
drag, startPoint x: 368, startPoint y: 187, endPoint x: 338, endPoint y: 172, distance: 32.9
click at [338, 115] on p "Platz 5: Ben&Jones T2 Pro Massage Gun" at bounding box center [362, 108] width 108 height 14
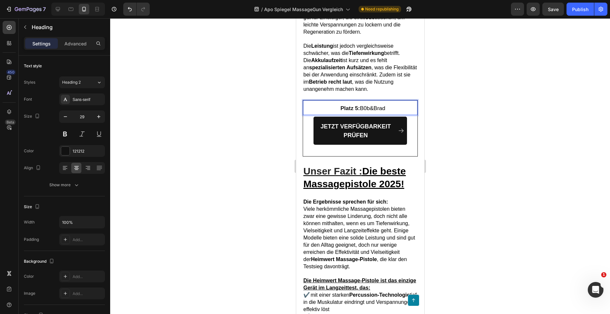
click at [363, 111] on span "B0b&Brad" at bounding box center [371, 108] width 25 height 6
click at [386, 115] on p "Platz 5: Bob&Brad" at bounding box center [362, 108] width 108 height 14
click at [465, 178] on div at bounding box center [360, 166] width 500 height 296
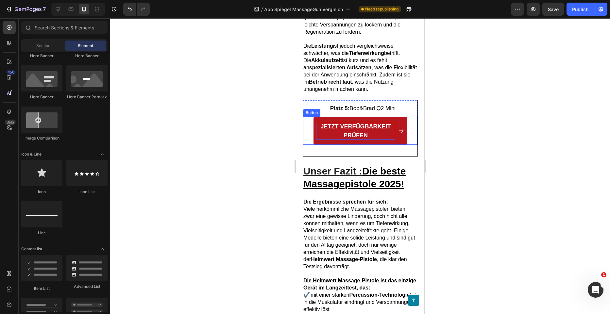
click at [384, 139] on span "JETZT VERFÜGBARKEIT PRÜFEN" at bounding box center [355, 130] width 70 height 15
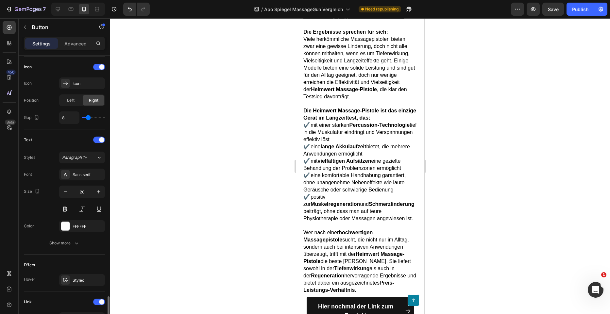
scroll to position [294, 0]
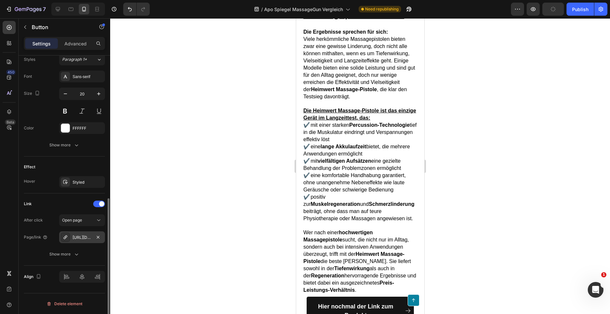
click at [81, 235] on div "https://www.amazon.de/Massagepistole-Massagegerät-Amplitude-Ladeanschluss-Muske…" at bounding box center [82, 238] width 19 height 6
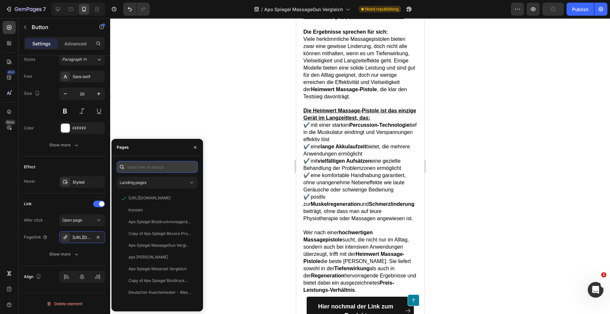
click at [148, 168] on input "text" at bounding box center [157, 167] width 81 height 12
paste input "https://www.amazon.de/Mini-Massagepistole-Massagepistole-Gewebemassage-Perkussi…"
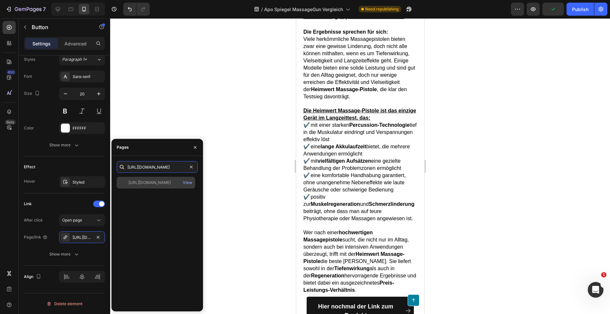
type input "https://www.amazon.de/Mini-Massagepistole-Massagepistole-Gewebemassage-Perkussi…"
click at [162, 185] on div "https://www.amazon.de/Mini-Massagepistole-Massagepistole-Gewebemassage-Perkussi…" at bounding box center [149, 183] width 42 height 6
click at [245, 147] on div at bounding box center [360, 166] width 500 height 296
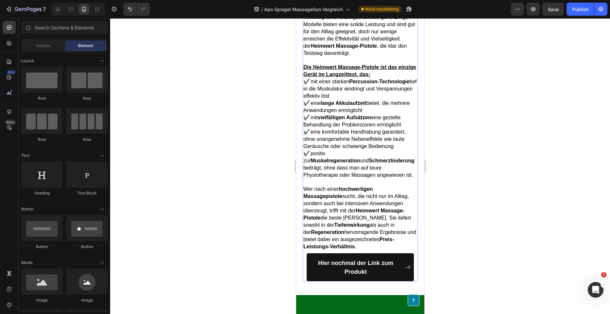
scroll to position [5326, 0]
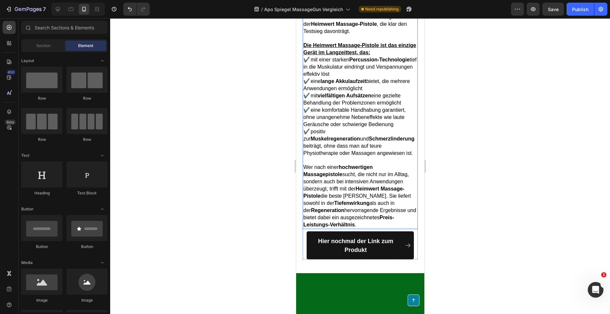
click at [371, 34] on span "Viele herkömmliche Massagepistolen bieten zwar eine gewisse Linderung, doch nic…" at bounding box center [359, 2] width 112 height 63
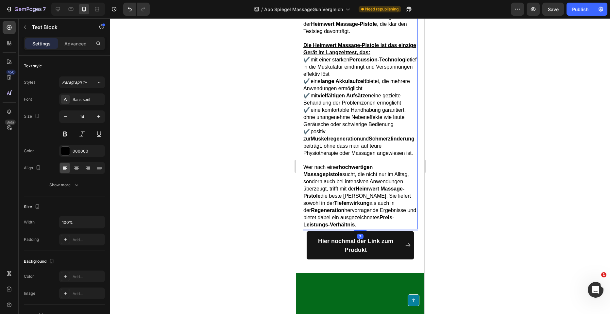
click at [370, 34] on span "Viele herkömmliche Massagepistolen bieten zwar eine gewisse Linderung, doch nic…" at bounding box center [359, 2] width 112 height 63
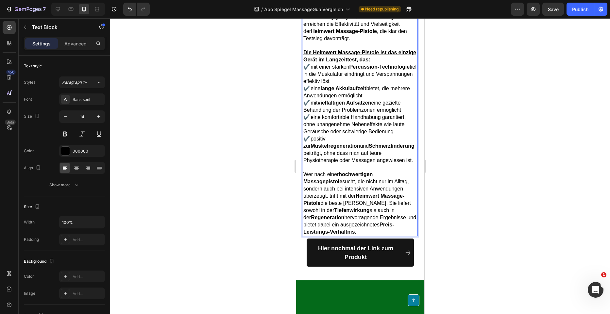
click at [376, 41] on span "Viele herkömmliche Massagepistolen bieten zwar eine gewisse Linderung von Versp…" at bounding box center [359, 6] width 112 height 70
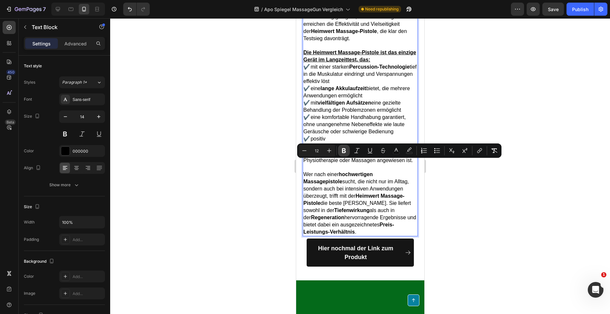
click at [344, 153] on icon "Editor contextual toolbar" at bounding box center [343, 150] width 7 height 7
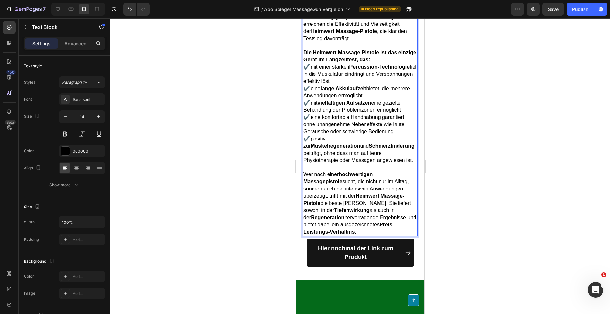
click at [446, 169] on div at bounding box center [360, 166] width 500 height 296
click at [315, 41] on span "Viele herkömmliche Massagepistolen bieten zwar eine gewisse Linderung von Versp…" at bounding box center [359, 6] width 112 height 70
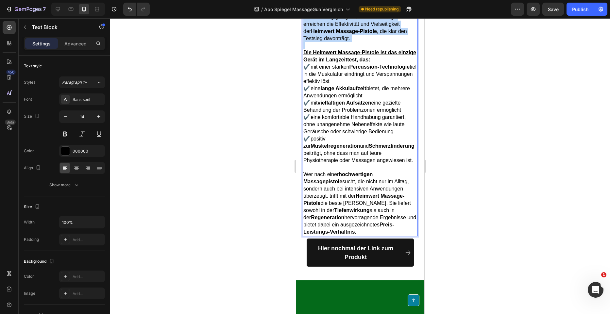
click at [315, 41] on span "Viele herkömmliche Massagepistolen bieten zwar eine gewisse Linderung von Versp…" at bounding box center [359, 6] width 112 height 70
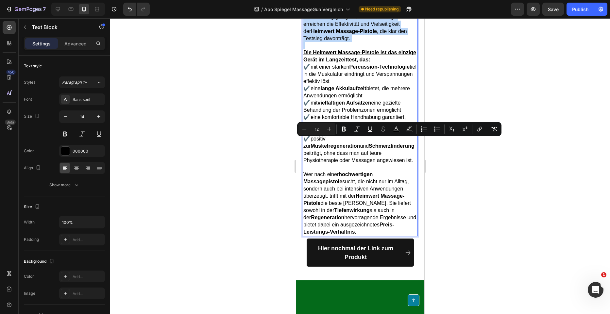
click at [337, 41] on span "Viele herkömmliche Massagepistolen bieten zwar eine gewisse Linderung von Versp…" at bounding box center [359, 6] width 112 height 70
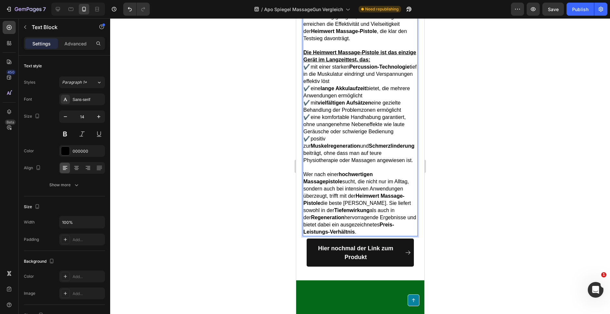
click at [321, 41] on span "Viele herkömmliche Massagepistolen bieten zwar eine gewisse Linderung von Versp…" at bounding box center [359, 6] width 112 height 70
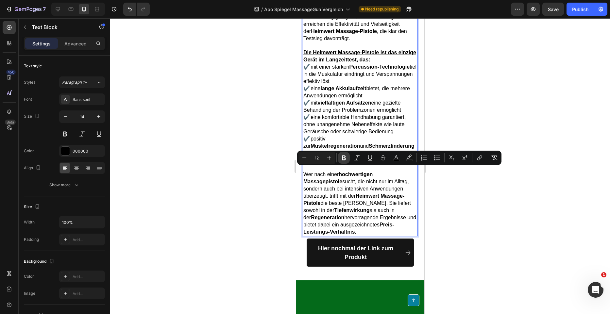
drag, startPoint x: 341, startPoint y: 160, endPoint x: 55, endPoint y: 149, distance: 285.8
click at [341, 160] on icon "Editor contextual toolbar" at bounding box center [343, 158] width 7 height 7
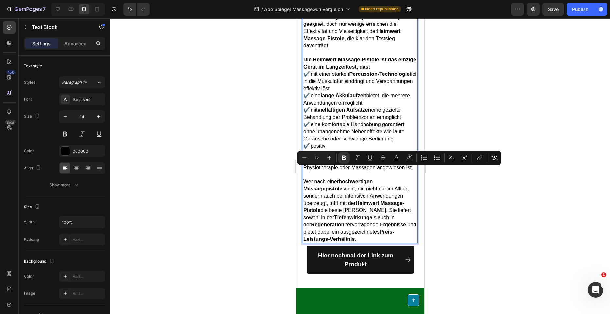
click at [355, 48] on span "Viele herkömmliche Massagepistolen bieten zwar eine gewisse Linderung von Versp…" at bounding box center [358, 9] width 111 height 77
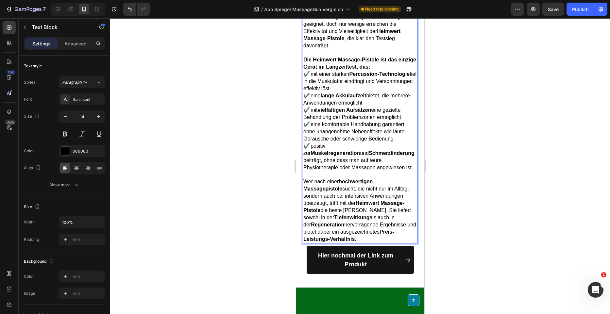
click at [355, 48] on span "Viele herkömmliche Massagepistolen bieten zwar eine gewisse Linderung von Versp…" at bounding box center [358, 9] width 111 height 77
drag, startPoint x: 452, startPoint y: 166, endPoint x: 427, endPoint y: 166, distance: 24.5
click at [450, 166] on div at bounding box center [360, 166] width 500 height 296
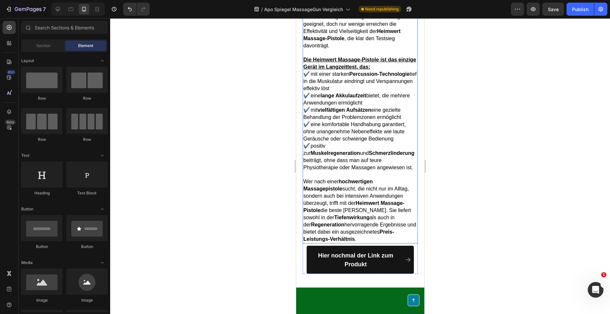
click at [369, 48] on span "Viele herkömmliche Massagepistolen bieten zwar eine gewisse Linderung von Versp…" at bounding box center [358, 9] width 111 height 77
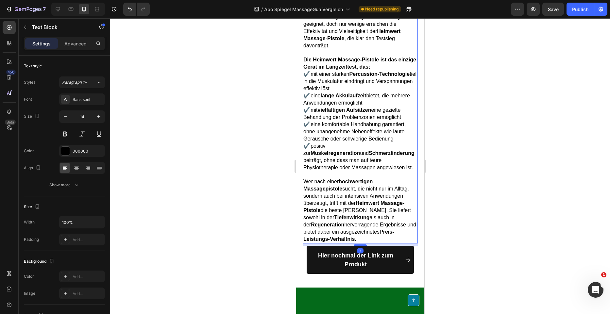
click at [359, 48] on span "Viele herkömmliche Massagepistolen bieten zwar eine gewisse Linderung von Versp…" at bounding box center [358, 9] width 111 height 77
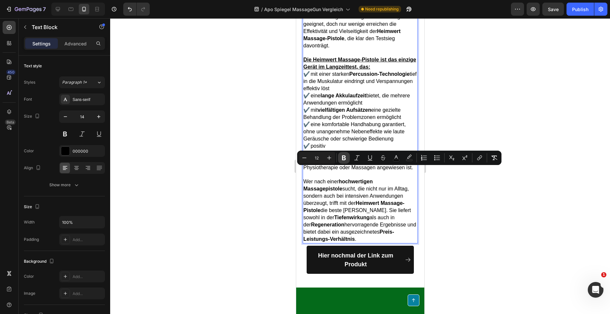
click at [346, 160] on icon "Editor contextual toolbar" at bounding box center [343, 158] width 7 height 7
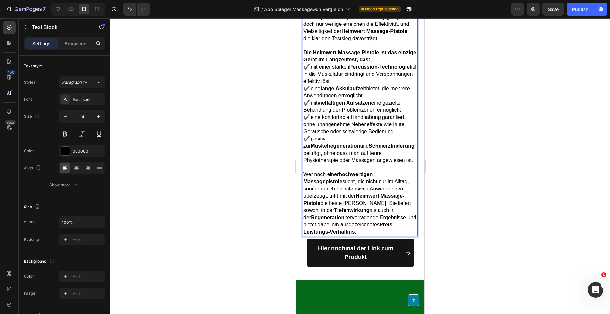
click at [458, 190] on div at bounding box center [360, 166] width 500 height 296
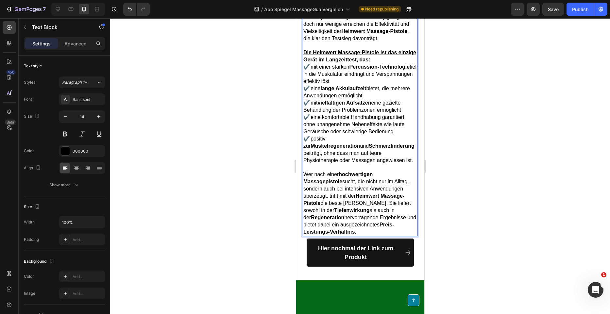
drag, startPoint x: 392, startPoint y: 135, endPoint x: 306, endPoint y: 134, distance: 86.6
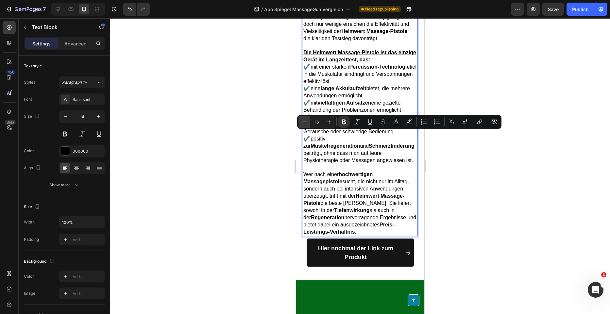
click at [305, 123] on icon "Editor contextual toolbar" at bounding box center [304, 122] width 7 height 7
type input "15"
click at [369, 124] on icon "Editor contextual toolbar" at bounding box center [370, 122] width 7 height 7
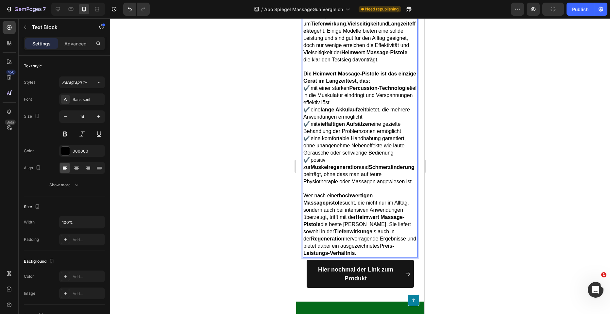
drag, startPoint x: 371, startPoint y: 156, endPoint x: 303, endPoint y: 148, distance: 69.1
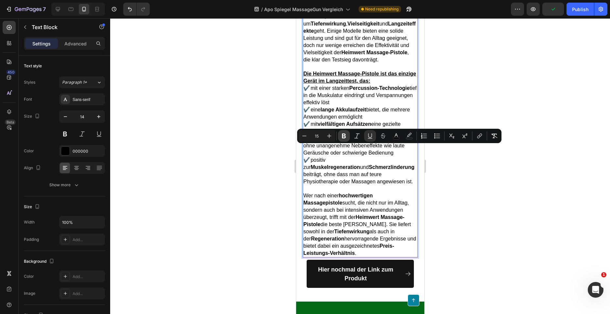
click at [342, 136] on icon "Editor contextual toolbar" at bounding box center [344, 136] width 4 height 5
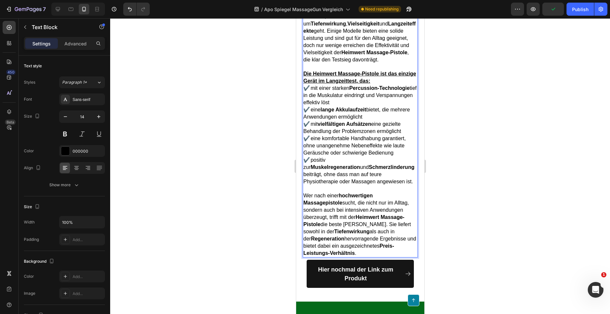
drag, startPoint x: 326, startPoint y: 153, endPoint x: 304, endPoint y: 149, distance: 22.8
click at [489, 157] on div at bounding box center [360, 166] width 500 height 296
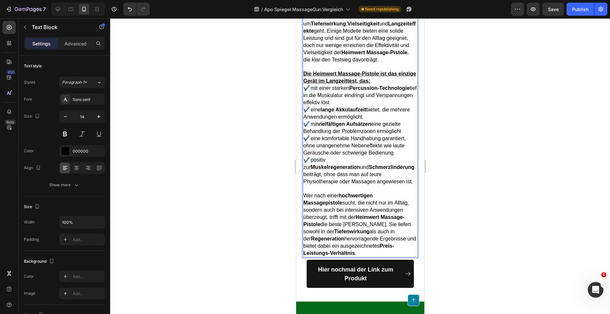
drag, startPoint x: 349, startPoint y: 156, endPoint x: 305, endPoint y: 149, distance: 45.2
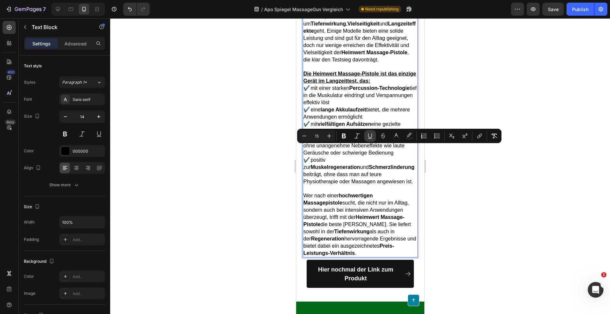
click at [370, 137] on icon "Editor contextual toolbar" at bounding box center [370, 136] width 7 height 7
click at [344, 140] on button "Bold" at bounding box center [344, 136] width 12 height 12
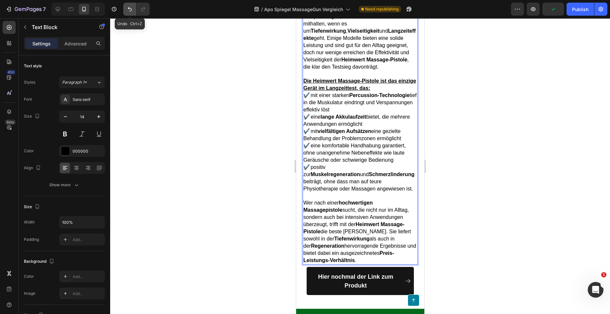
click at [130, 10] on icon "Undo/Redo" at bounding box center [129, 9] width 7 height 7
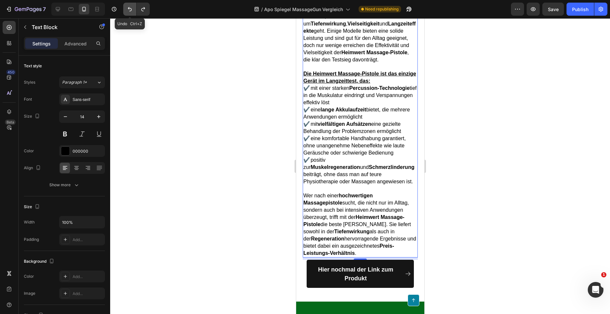
click at [130, 10] on icon "Undo/Redo" at bounding box center [129, 9] width 7 height 7
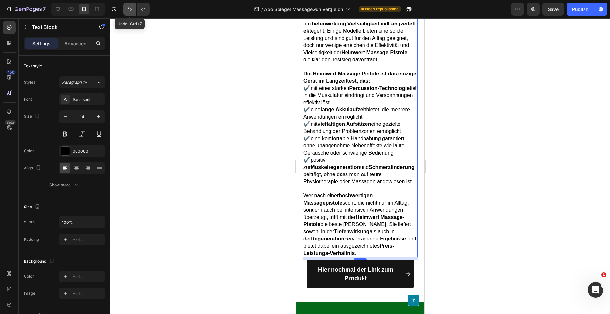
click at [130, 10] on icon "Undo/Redo" at bounding box center [129, 9] width 7 height 7
click at [470, 121] on div at bounding box center [360, 166] width 500 height 296
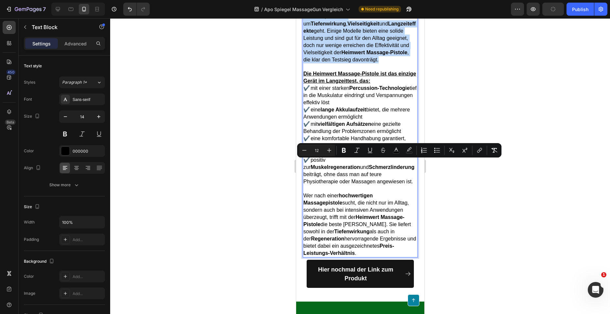
drag, startPoint x: 385, startPoint y: 228, endPoint x: 303, endPoint y: 165, distance: 102.5
click at [303, 63] on p "Viele herkömmliche Massagepistolen bieten zwar eine gewisse Linderung von Versp…" at bounding box center [360, 28] width 114 height 72
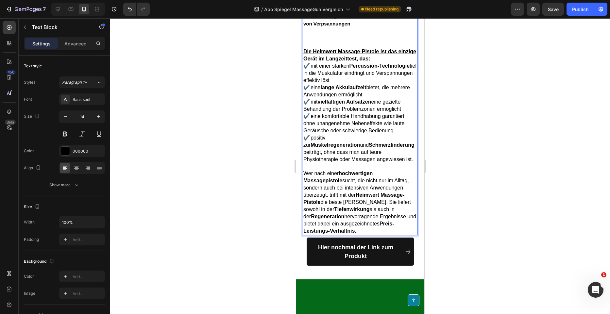
click at [376, 26] on strong "Zwar punkten einige Geräte mit solider Verarbeitung oder angenehmer Ergonomie ,…" at bounding box center [358, 9] width 111 height 34
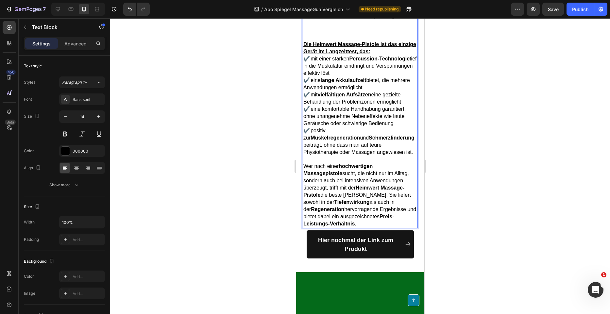
click at [403, 20] on p "Zwar punkten einige Geräte mit solider Verarbeitung oder angenehmer Ergonomie ,…" at bounding box center [360, 6] width 114 height 29
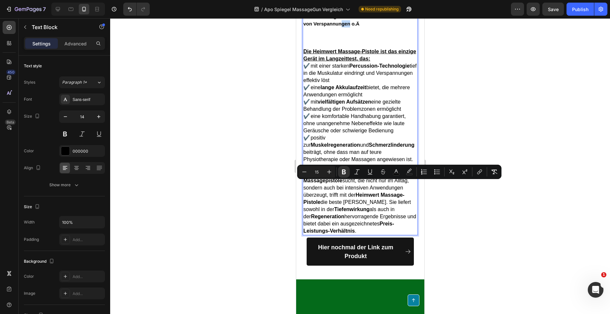
drag, startPoint x: 409, startPoint y: 186, endPoint x: 402, endPoint y: 187, distance: 6.7
click at [402, 27] on p "Zwar punkten einige Geräte mit solider Verarbeitung oder angenehmer Ergonomie ,…" at bounding box center [360, 10] width 114 height 36
type input "14"
click at [380, 34] on p "Rich Text Editor. Editing area: main" at bounding box center [360, 30] width 114 height 7
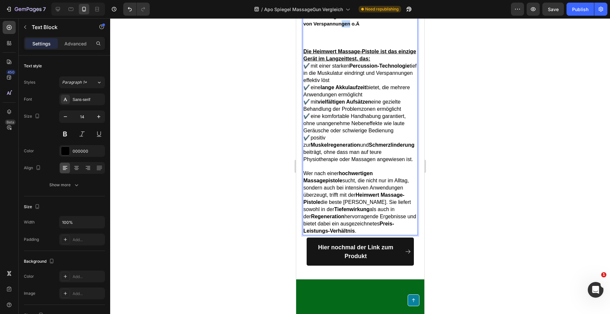
drag, startPoint x: 408, startPoint y: 186, endPoint x: 402, endPoint y: 186, distance: 6.2
click at [402, 26] on strong "Zwar punkten einige Geräte mit solider Verarbeitung oder angenehmer Ergonomie ,…" at bounding box center [358, 9] width 111 height 34
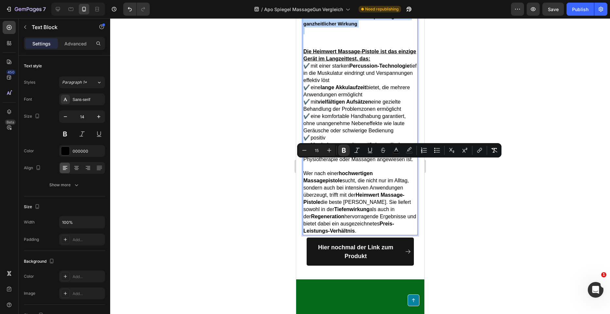
drag, startPoint x: 368, startPoint y: 197, endPoint x: 302, endPoint y: 165, distance: 72.9
click at [302, 165] on div "Die Ergebnisse sprechen für sich: Viele herkömmliche Massagepistolen bieten zwa…" at bounding box center [359, 98] width 115 height 273
click at [342, 150] on icon "Editor contextual toolbar" at bounding box center [344, 150] width 4 height 5
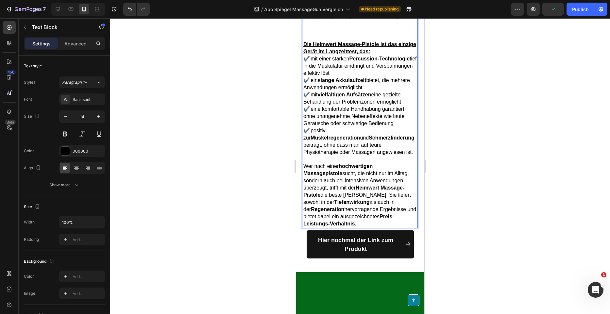
click at [361, 20] on p "Zwar punkten einige Geräte mit solider Verarbeitung oder angenehmer Ergonomie ,…" at bounding box center [360, 6] width 114 height 29
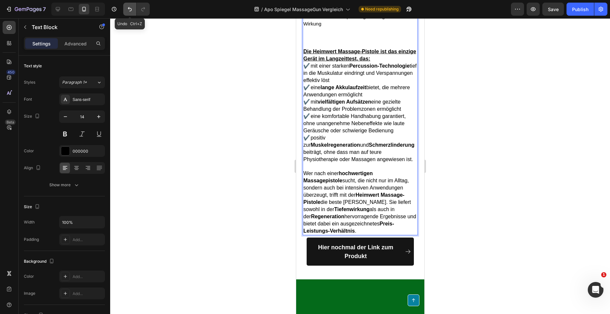
click at [127, 7] on icon "Undo/Redo" at bounding box center [129, 9] width 7 height 7
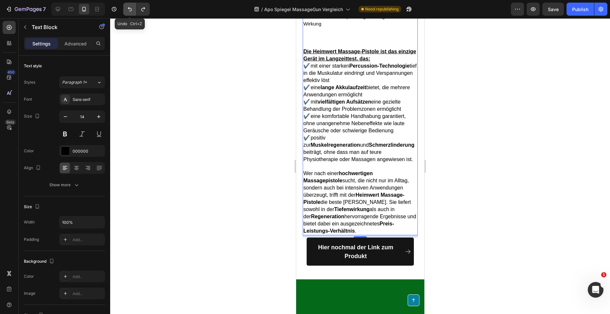
click at [127, 8] on icon "Undo/Redo" at bounding box center [129, 9] width 7 height 7
click at [127, 9] on icon "Undo/Redo" at bounding box center [129, 9] width 7 height 7
drag, startPoint x: 520, startPoint y: 173, endPoint x: 511, endPoint y: 172, distance: 8.9
click at [520, 173] on div at bounding box center [360, 166] width 500 height 296
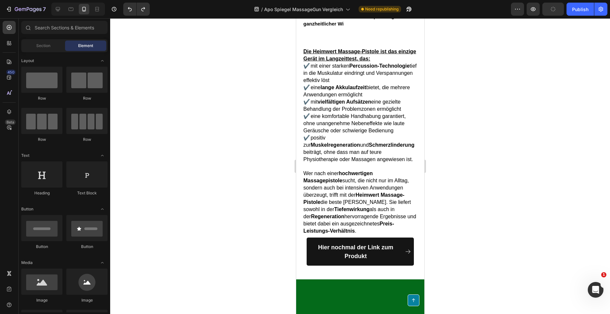
click at [386, 34] on p "Rich Text Editor. Editing area: main" at bounding box center [360, 30] width 114 height 7
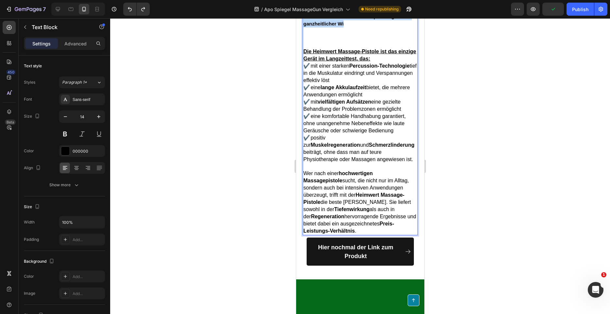
drag, startPoint x: 356, startPoint y: 194, endPoint x: 304, endPoint y: 164, distance: 60.1
click at [304, 27] on p "Zwar punkten einige Geräte mit solider Verarbeitung oder angenehmer Ergonomie ,…" at bounding box center [360, 10] width 114 height 36
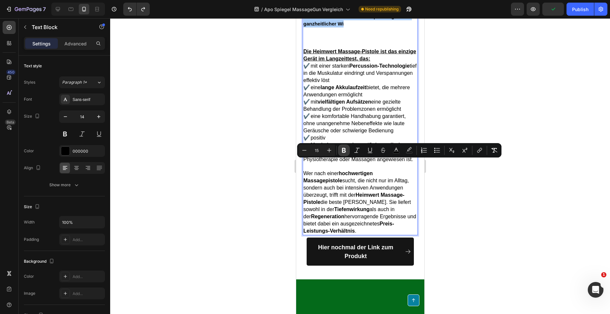
click at [341, 151] on icon "Editor contextual toolbar" at bounding box center [343, 150] width 7 height 7
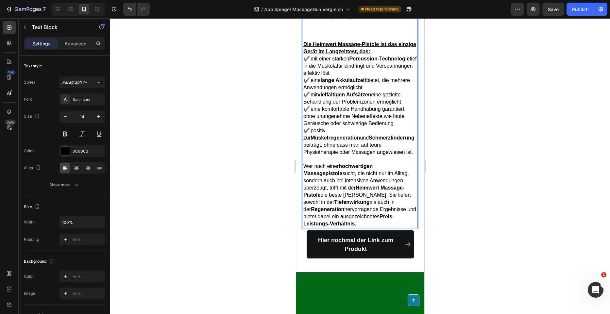
click at [345, 20] on p "Zwar punkten einige Geräte mit solider Verarbeitung oder angenehmer Ergonomie ,…" at bounding box center [360, 6] width 114 height 29
click at [131, 13] on button "Undo/Redo" at bounding box center [129, 9] width 13 height 13
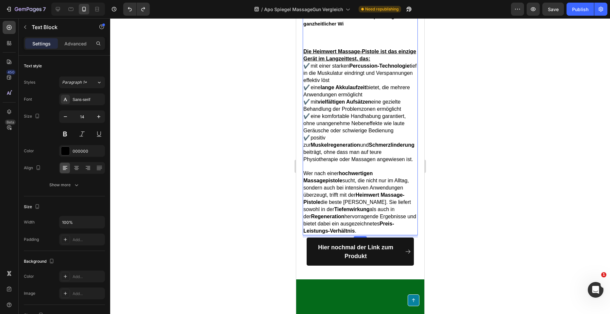
drag, startPoint x: 495, startPoint y: 179, endPoint x: 433, endPoint y: 137, distance: 75.1
click at [495, 178] on div at bounding box center [360, 166] width 500 height 296
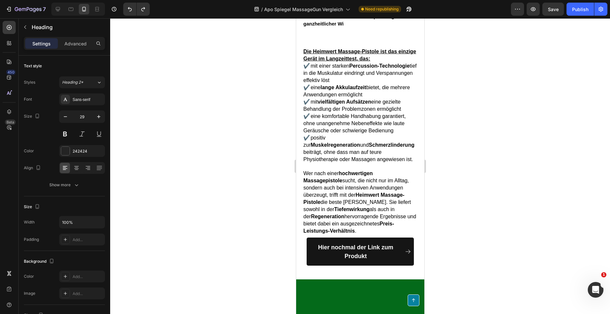
drag, startPoint x: 403, startPoint y: 47, endPoint x: 404, endPoint y: 31, distance: 15.7
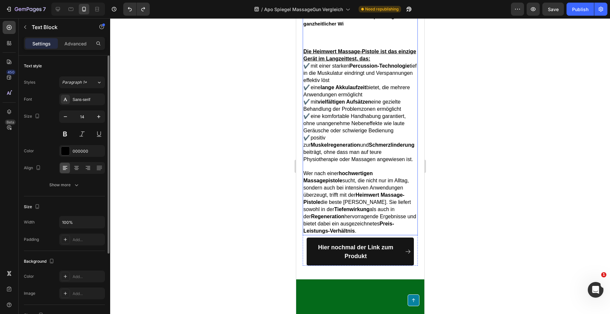
click at [365, 26] on strong "Zwar punkten einige Geräte mit solider Verarbeitung oder angenehmer Ergonomie ,…" at bounding box center [356, 9] width 107 height 34
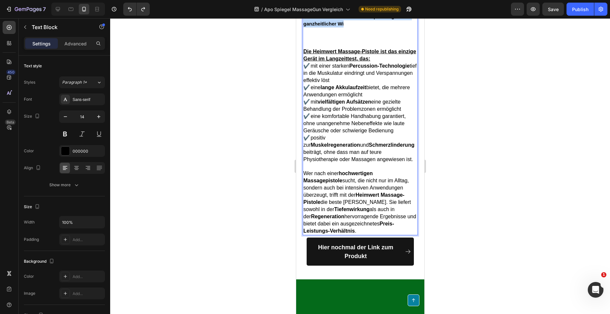
drag, startPoint x: 347, startPoint y: 193, endPoint x: 304, endPoint y: 164, distance: 51.4
click at [304, 27] on p "Zwar punkten einige Geräte mit solider Verarbeitung oder angenehmer Ergonomie ,…" at bounding box center [360, 10] width 114 height 36
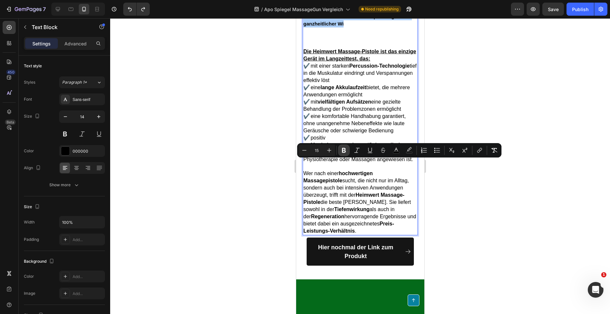
click at [341, 153] on icon "Editor contextual toolbar" at bounding box center [343, 150] width 7 height 7
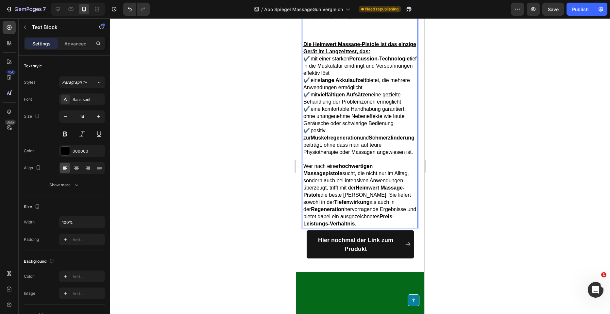
click at [347, 20] on p "Zwar punkten einige Geräte mit solider Verarbeitung oder angenehmer Ergonomie ,…" at bounding box center [360, 6] width 114 height 29
click at [345, 20] on p "Zwar punkten einige Geräte mit solider Verarbeitung oder angenehmer Ergonomie ,…" at bounding box center [360, 6] width 114 height 29
click at [350, 20] on p "Zwar punkten einige Geräte mit solider Verarbeitung oder angenehmer Ergonomie ,…" at bounding box center [360, 6] width 114 height 29
click at [352, 20] on p "Zwar punkten einige Geräte mit solider Verarbeitung oder angenehmer Ergonomie ,…" at bounding box center [360, 6] width 114 height 29
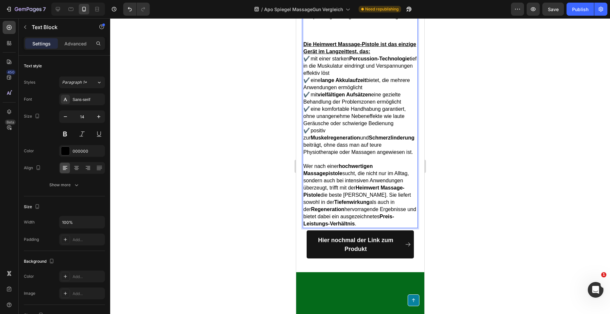
click at [447, 175] on div at bounding box center [360, 166] width 500 height 296
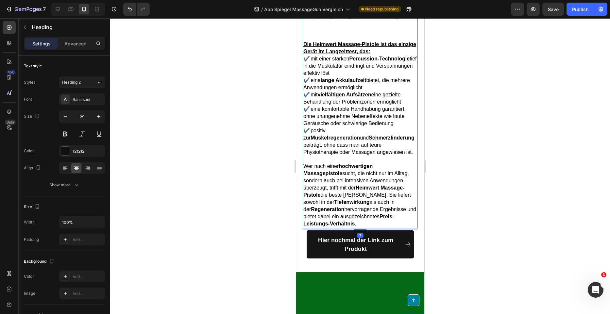
click at [347, 19] on span "Zwar punkten einige Geräte mit solider Verarbeitung oder angenehmer Ergonomie ,…" at bounding box center [359, 5] width 113 height 27
click at [360, 19] on span "Zwar punkten einige Geräte mit solider Verarbeitung oder angenehmer Ergonomie ,…" at bounding box center [359, 5] width 113 height 27
drag, startPoint x: 336, startPoint y: 186, endPoint x: 358, endPoint y: 180, distance: 23.2
click at [358, 19] on span "Zwar punkten einige Geräte mit solider Verarbeitung oder angenehmer Ergonomie ,…" at bounding box center [359, 5] width 113 height 27
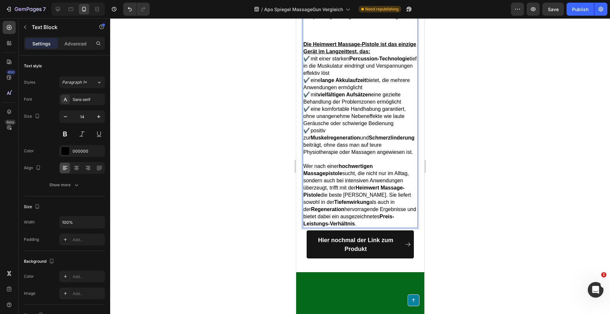
click at [406, 19] on span "Zwar punkten einige Geräte mit solider Verarbeitung oder angenehmer Ergonomie ,…" at bounding box center [359, 5] width 113 height 27
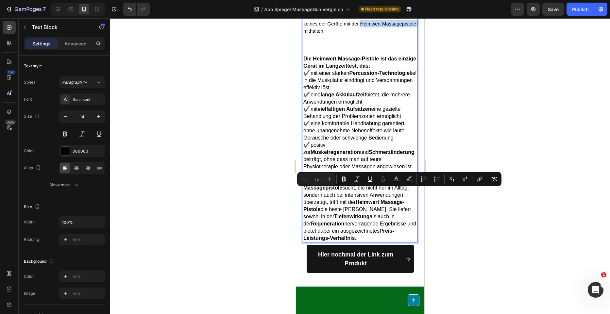
drag, startPoint x: 338, startPoint y: 201, endPoint x: 376, endPoint y: 192, distance: 39.2
click at [376, 34] on span "Zwar punkten einige Geräte mit solider Verarbeitung oder angenehmer Ergonomie ,…" at bounding box center [359, 12] width 113 height 41
click at [346, 181] on icon "Editor contextual toolbar" at bounding box center [343, 179] width 7 height 7
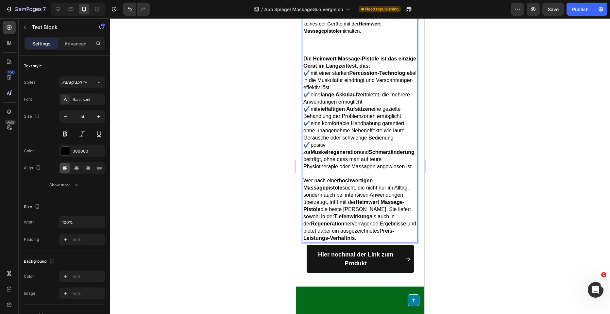
click at [339, 34] on span "Zwar punkten einige Geräte mit solider Verarbeitung oder angenehmer Ergonomie ,…" at bounding box center [359, 12] width 113 height 41
drag, startPoint x: 470, startPoint y: 178, endPoint x: 449, endPoint y: 178, distance: 21.9
click at [470, 178] on div at bounding box center [360, 166] width 500 height 296
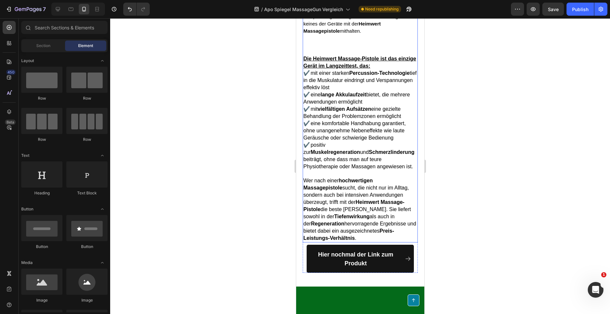
click at [336, 35] on p "Zwar punkten einige Geräte mit solider Verarbeitung oder angenehmer Ergonomie ,…" at bounding box center [360, 13] width 114 height 43
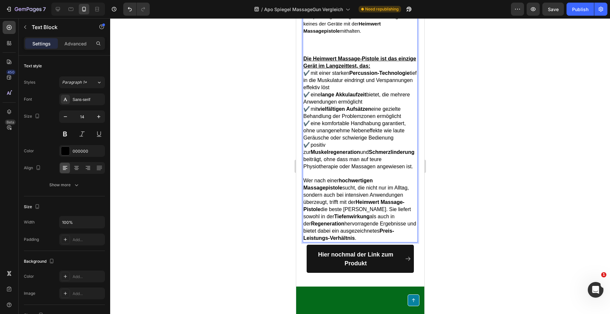
click at [335, 34] on span "Zwar punkten einige Geräte mit solider Verarbeitung oder angenehmer Ergonomie ,…" at bounding box center [359, 12] width 113 height 41
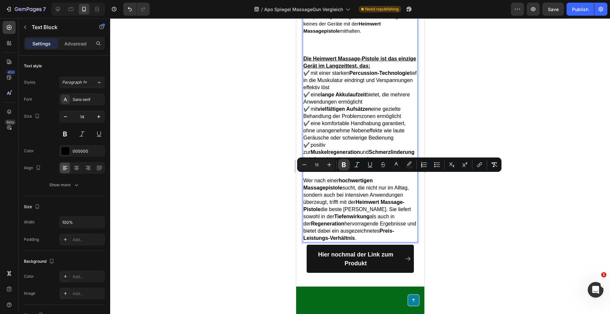
click at [342, 167] on icon "Editor contextual toolbar" at bounding box center [343, 164] width 7 height 7
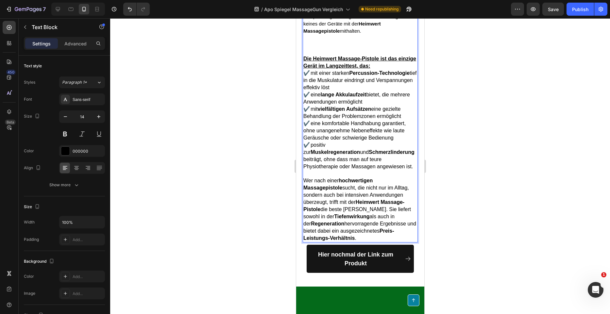
click at [382, 34] on span "Zwar punkten einige Geräte mit solider Verarbeitung oder angenehmer Ergonomie ,…" at bounding box center [359, 12] width 113 height 41
click at [395, 34] on span "Zwar punkten einige Geräte mit solider Verarbeitung oder angenehmer Ergonomie ,…" at bounding box center [359, 12] width 113 height 41
click at [451, 186] on div at bounding box center [360, 166] width 500 height 296
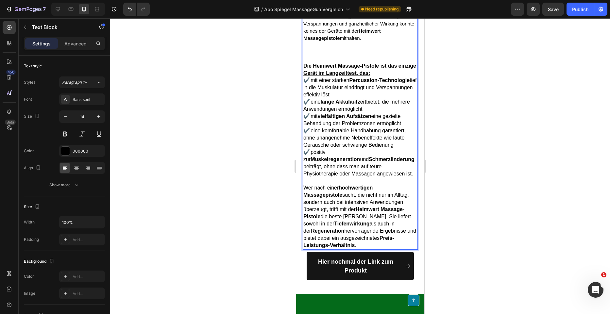
click at [462, 167] on div at bounding box center [360, 166] width 500 height 296
click at [355, 56] on p "Rich Text Editor. Editing area: main" at bounding box center [360, 52] width 114 height 7
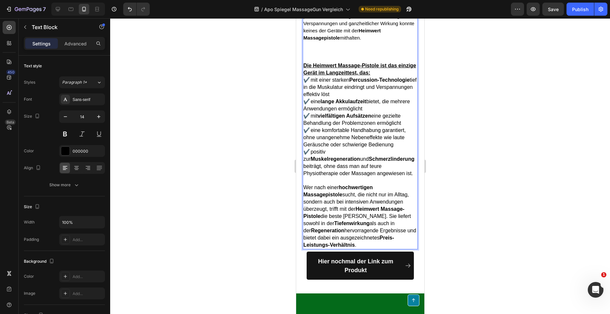
click at [317, 62] on p "Rich Text Editor. Editing area: main" at bounding box center [360, 58] width 114 height 7
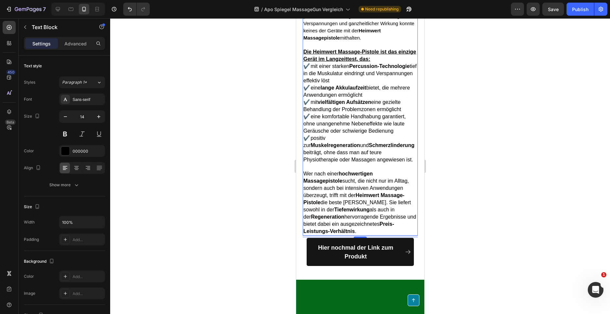
click at [536, 205] on div at bounding box center [360, 166] width 500 height 296
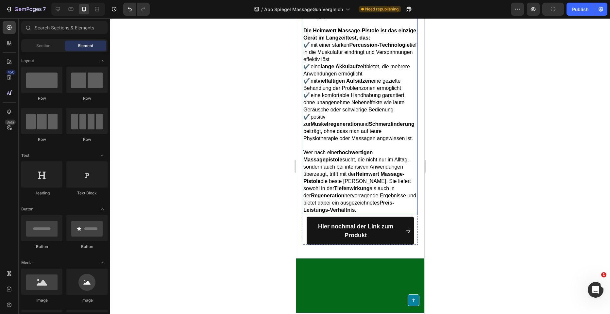
scroll to position [5358, 0]
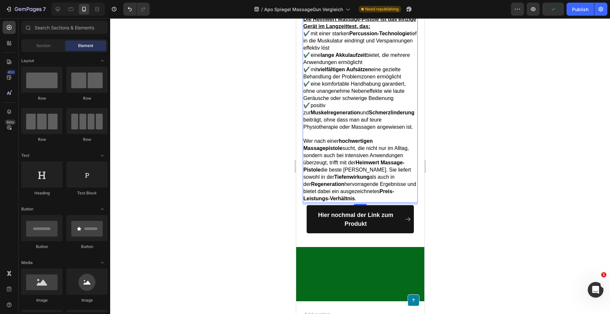
click at [389, 131] on p "Die Heimwert Massage-Pistole ist das einzige Gerät im Langzeittest, das: ✔️ mit…" at bounding box center [360, 73] width 114 height 115
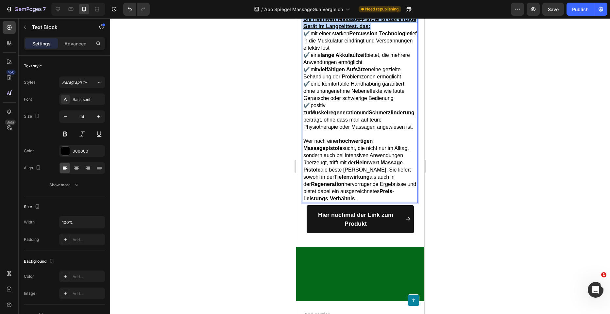
click at [391, 131] on p "Die Heimwert Massage-Pistole ist das einzige Gerät im Langzeittest, das: ✔️ mit…" at bounding box center [360, 73] width 114 height 115
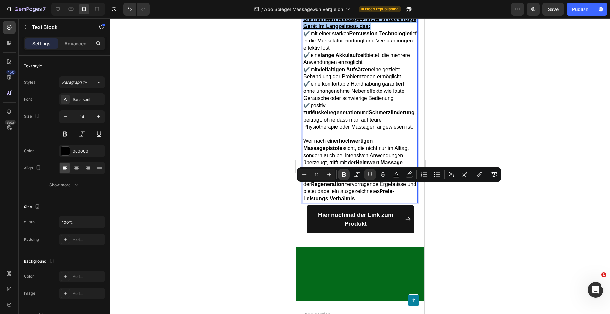
click at [346, 176] on icon "Editor contextual toolbar" at bounding box center [343, 174] width 7 height 7
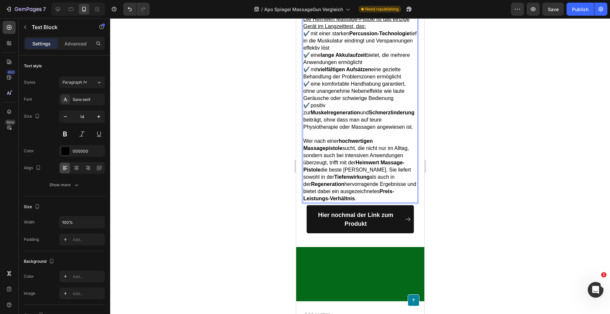
click at [359, 29] on u "Die Heimwert Massage-Pistole ist das einzige Gerät im Langzeittest, das:" at bounding box center [356, 22] width 106 height 13
drag, startPoint x: 375, startPoint y: 188, endPoint x: 314, endPoint y: 187, distance: 61.8
click at [314, 29] on u "Die Heimwert Massage-Pistole ist das einzige Gerät im Langzeittest, das:" at bounding box center [356, 22] width 106 height 13
click at [437, 176] on div at bounding box center [360, 166] width 500 height 296
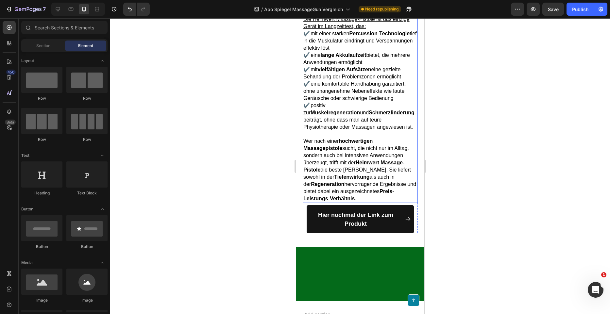
click at [370, 29] on u "Die Heimwert Massage-Pistole ist das einzige Gerät im Langzeittest, das:" at bounding box center [356, 22] width 106 height 13
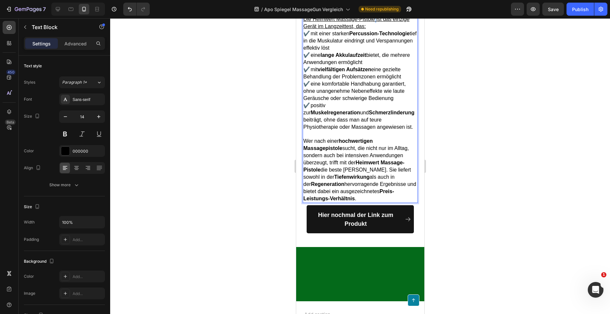
click at [374, 29] on u "Die Heimwert Massage-Pistole ist das einzige Gerät im Langzeittest, das:" at bounding box center [356, 22] width 106 height 13
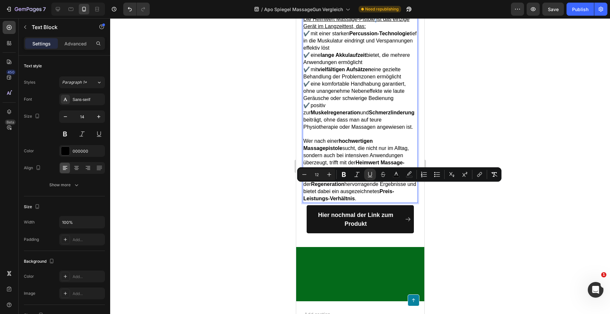
click at [374, 29] on u "Die Heimwert Massage-Pistole ist das einzige Gerät im Langzeittest, das:" at bounding box center [356, 22] width 106 height 13
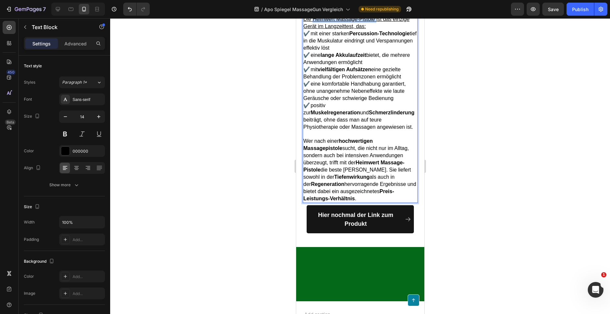
drag, startPoint x: 374, startPoint y: 187, endPoint x: 317, endPoint y: 186, distance: 56.9
click at [317, 29] on u "Die Heimwert Massage-Pistole ist das einzige Gerät im Langzeittest, das:" at bounding box center [356, 22] width 106 height 13
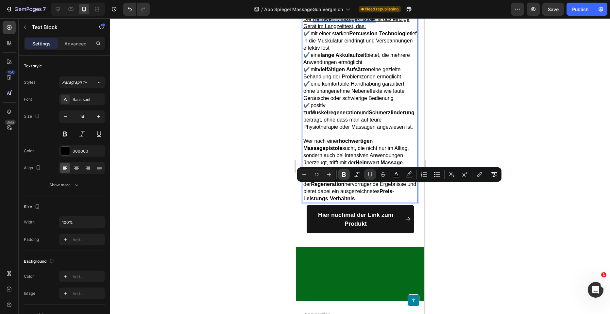
click at [341, 177] on icon "Editor contextual toolbar" at bounding box center [343, 174] width 7 height 7
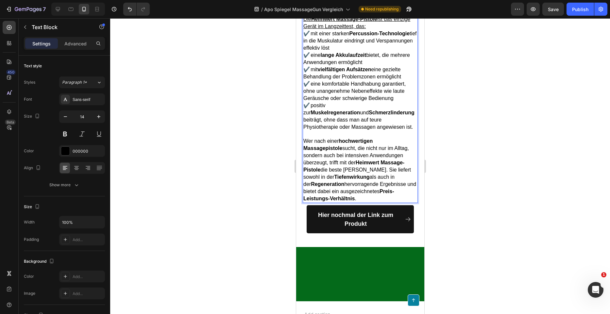
click at [439, 195] on div at bounding box center [360, 166] width 500 height 296
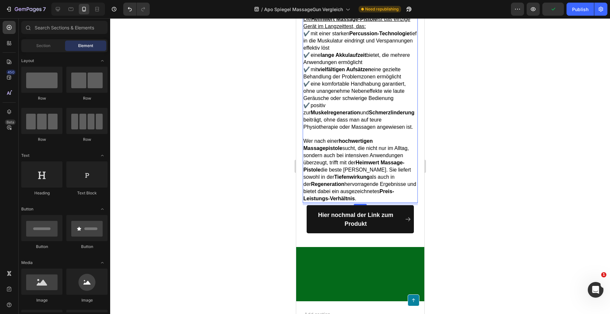
click at [391, 131] on p "Die Heimwert Massage-Pistole ist das einzige Gerät im Langzeittest, das: ✔️ mit…" at bounding box center [360, 73] width 114 height 115
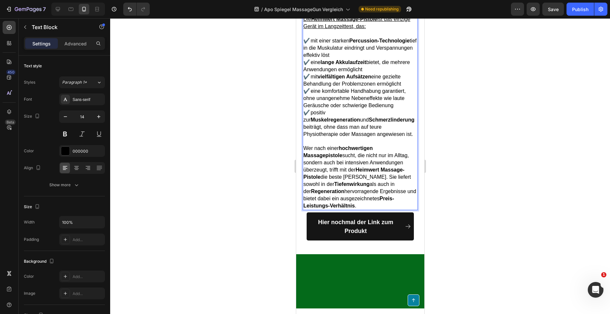
click at [383, 138] on p "⁠⁠⁠⁠⁠⁠⁠ ✔️ mit einer starken Percussion-Technologie tief in die Muskulatur eind…" at bounding box center [360, 84] width 114 height 108
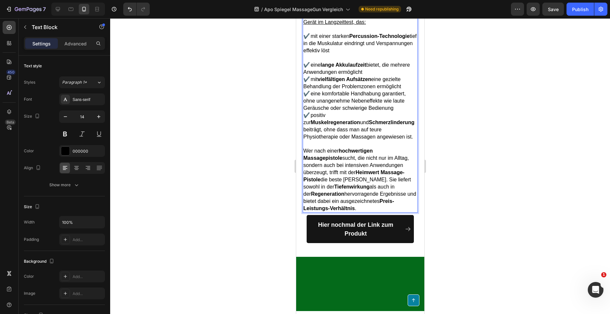
scroll to position [5391, 0]
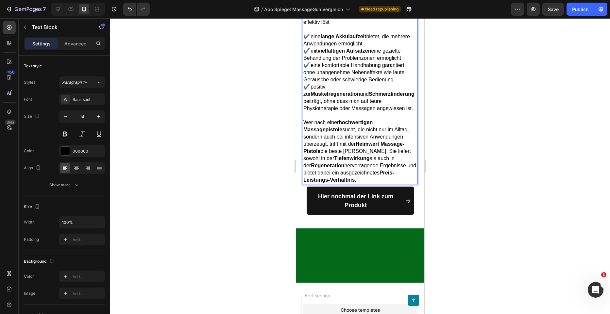
click at [392, 112] on p "⁠⁠⁠⁠⁠⁠⁠ ✔️ eine lange Akkulaufzeit bietet, die mehrere Anwendungen ermöglicht ✔…" at bounding box center [360, 69] width 114 height 86
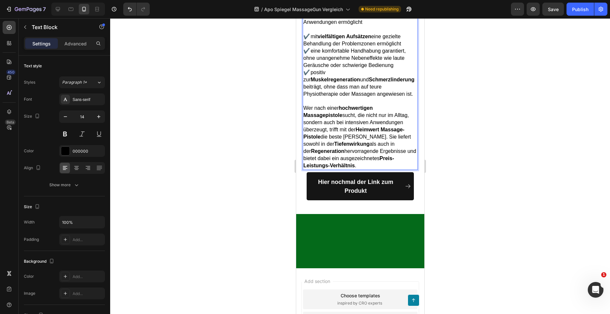
scroll to position [5424, 0]
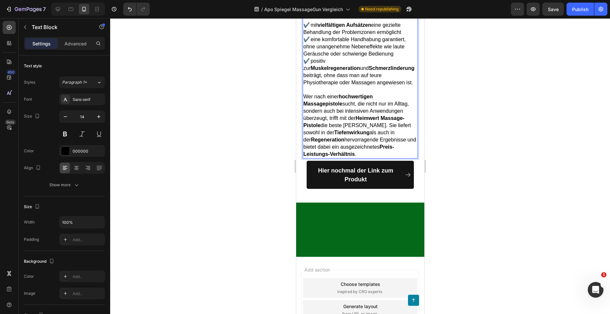
click at [404, 86] on p "⁠⁠⁠⁠⁠⁠⁠ ✔️ mit vielfältigen Aufsätzen eine gezielte Behandlung der Problemzonen…" at bounding box center [360, 50] width 114 height 72
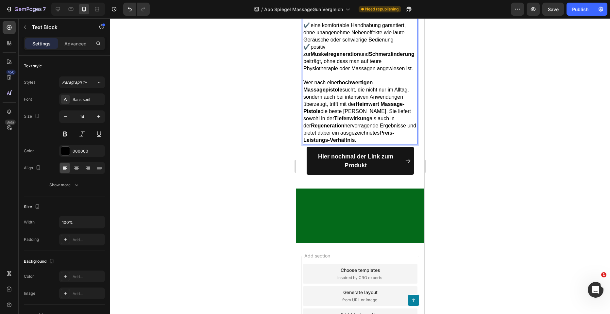
scroll to position [5456, 0]
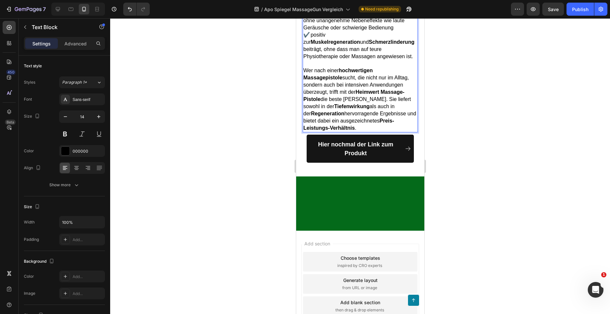
click at [397, 60] on p "✔️ eine komfortable Handhabung garantiert, ohne unangenehme Nebeneffekte wie la…" at bounding box center [360, 31] width 114 height 57
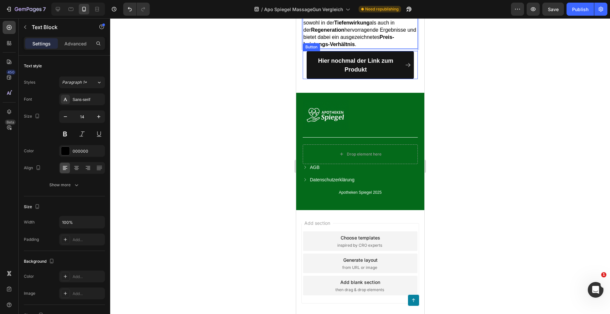
scroll to position [5587, 0]
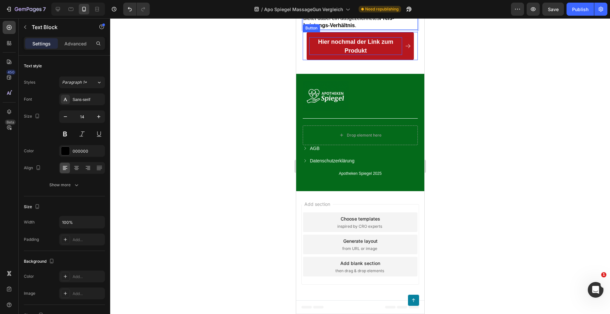
click at [392, 55] on p "Hier nochmal der Link zum Produkt" at bounding box center [355, 46] width 93 height 18
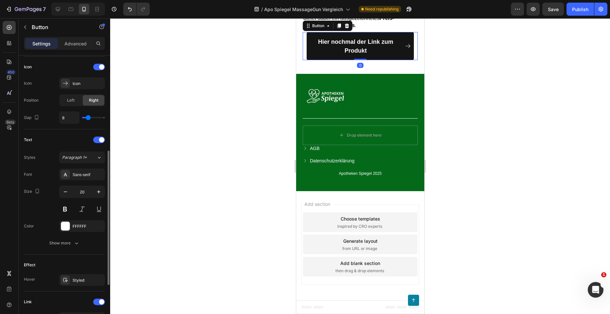
scroll to position [294, 0]
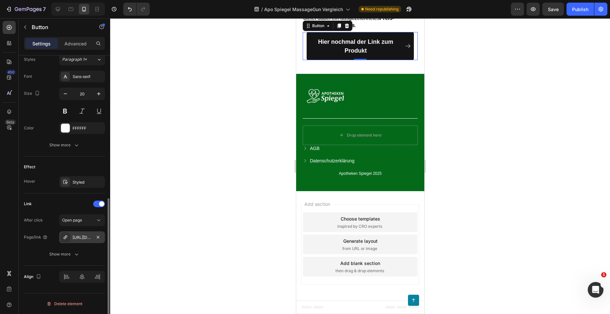
click at [84, 232] on div "https://heim-wert.com/heimwert-massagepistole?_ab=0&key=1755723706462" at bounding box center [82, 237] width 46 height 12
click at [222, 205] on div at bounding box center [360, 166] width 500 height 296
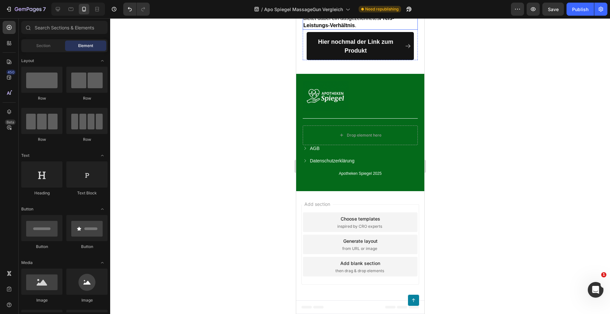
scroll to position [5635, 0]
click at [334, 111] on img at bounding box center [325, 96] width 46 height 31
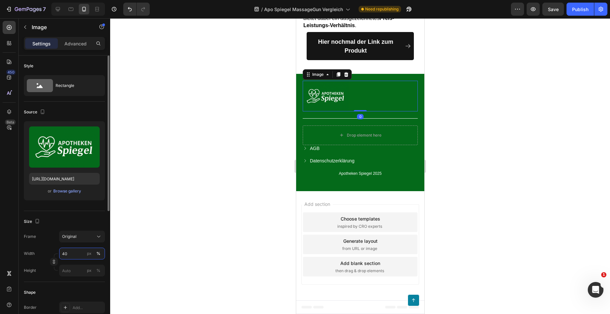
click at [74, 251] on input "40" at bounding box center [82, 254] width 46 height 12
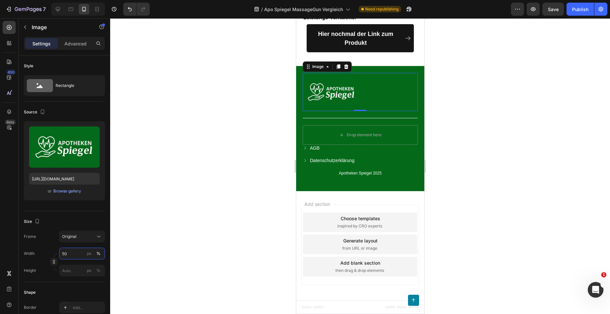
type input "50"
click at [463, 251] on div at bounding box center [360, 166] width 500 height 296
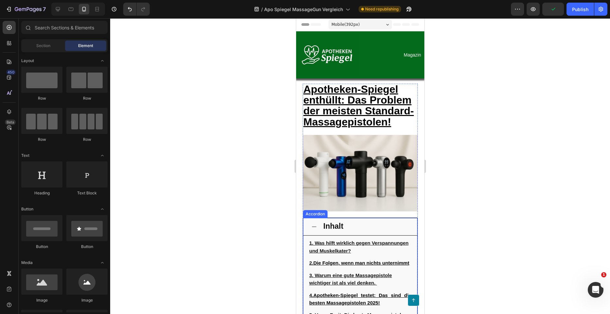
scroll to position [0, 0]
click at [243, 167] on div at bounding box center [360, 166] width 500 height 296
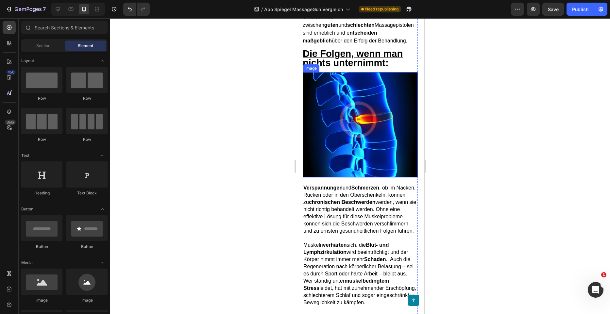
scroll to position [751, 0]
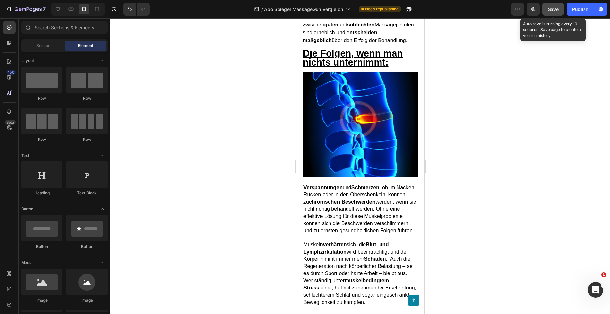
click at [554, 11] on span "Save" at bounding box center [553, 10] width 11 height 6
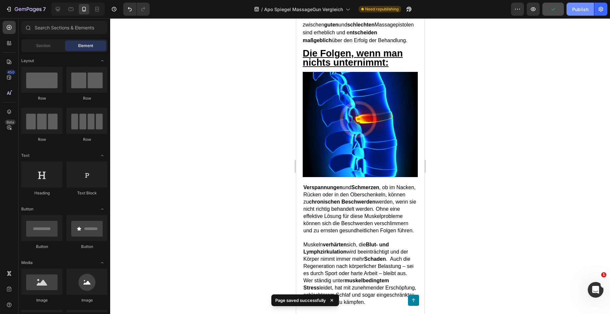
click at [575, 7] on div "Publish" at bounding box center [580, 9] width 16 height 7
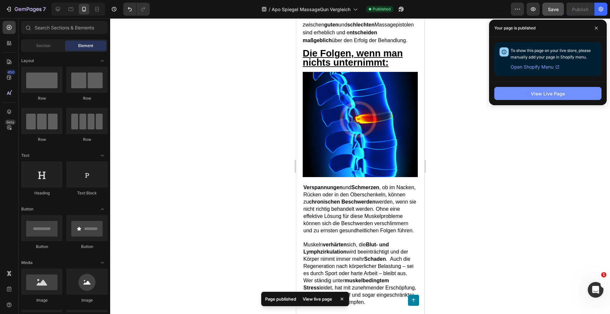
click at [498, 92] on button "View Live Page" at bounding box center [547, 93] width 107 height 13
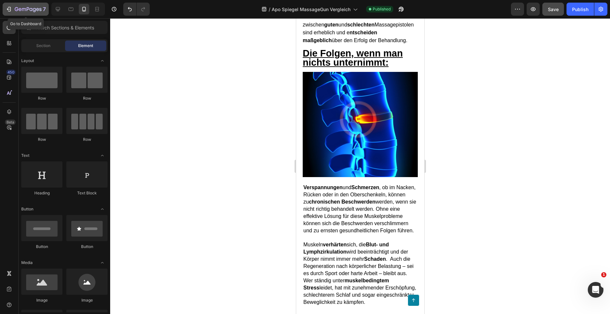
click at [14, 13] on button "7" at bounding box center [26, 9] width 46 height 13
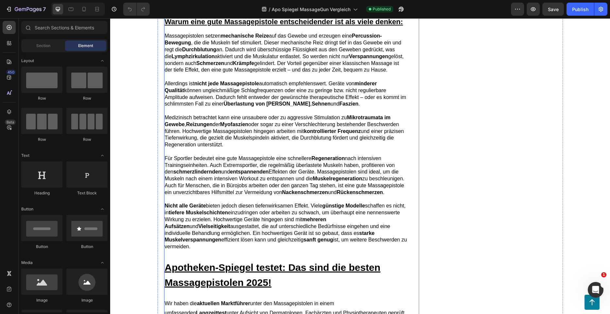
scroll to position [1013, 0]
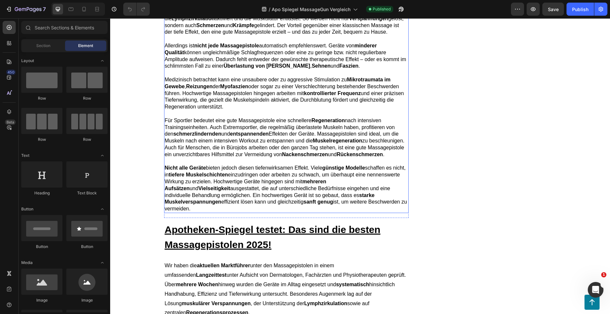
click at [391, 211] on span "Nicht alle Geräte bieten jedoch diesen tiefenwirksamen Effekt. Viele günstige M…" at bounding box center [286, 188] width 242 height 46
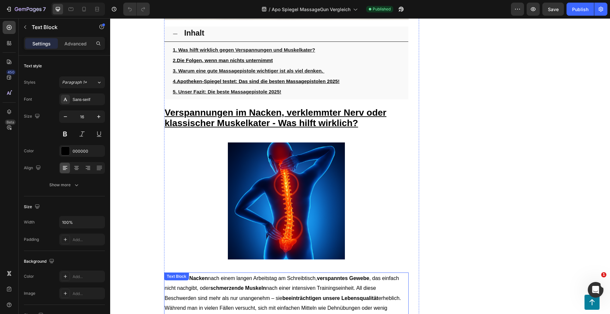
scroll to position [196, 0]
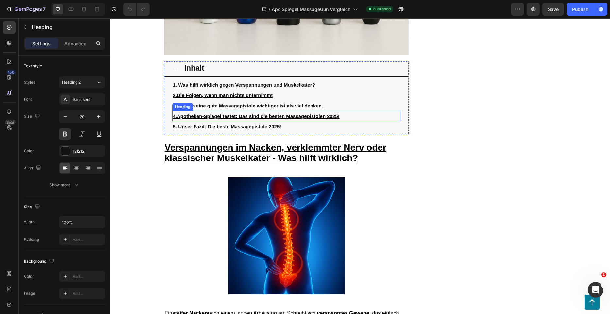
click at [235, 119] on u "Apotheken-Spiegel testet: Das sind die besten Massagepistolen 2025!" at bounding box center [258, 116] width 163 height 6
click at [271, 108] on u "3. Warum eine gute Massagepistole wichtiger ist als viel denken." at bounding box center [248, 106] width 150 height 6
click at [220, 98] on div at bounding box center [220, 94] width 8 height 8
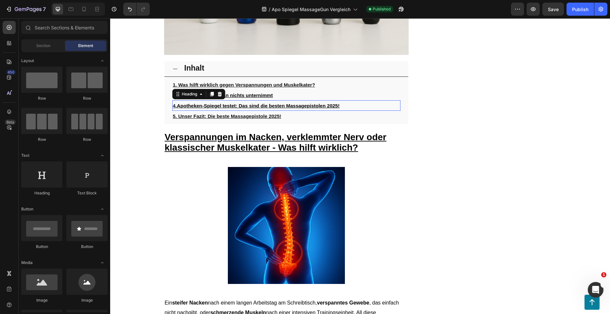
click at [173, 108] on u "4." at bounding box center [175, 106] width 4 height 6
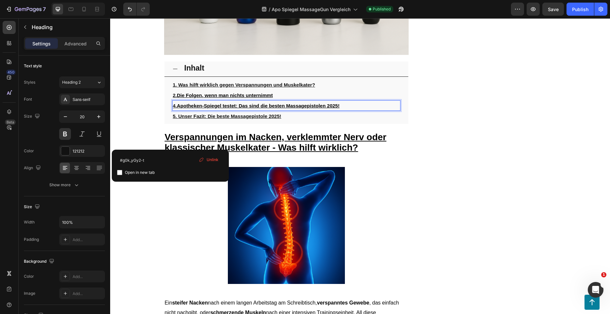
click at [173, 108] on u "4." at bounding box center [175, 106] width 4 height 6
click at [197, 98] on u "Die Folgen, wenn man nichts unternimmt" at bounding box center [225, 95] width 96 height 6
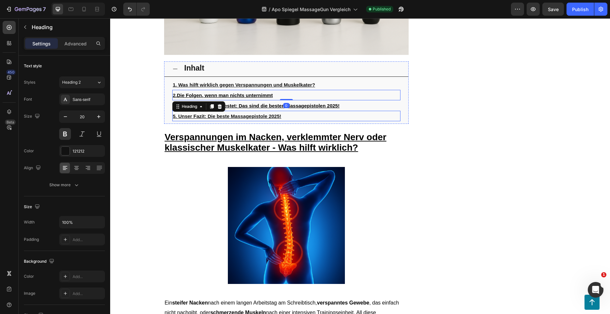
click at [179, 119] on u "5. Unser Fazit: Die beste Massagepistole 2025!" at bounding box center [227, 116] width 108 height 6
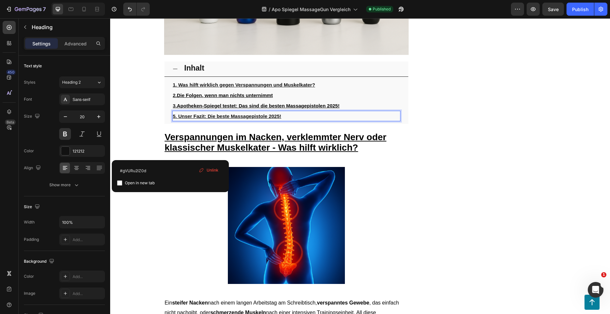
click at [173, 119] on u "5. Unser Fazit: Die beste Massagepistole 2025!" at bounding box center [227, 116] width 108 height 6
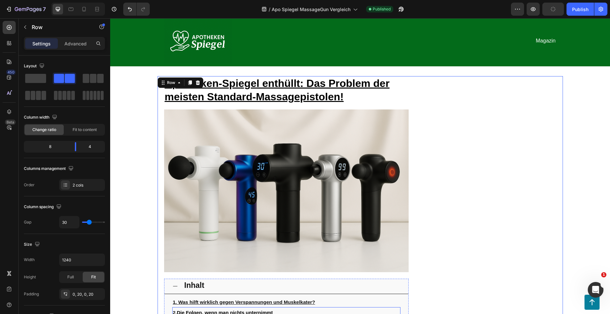
scroll to position [0, 0]
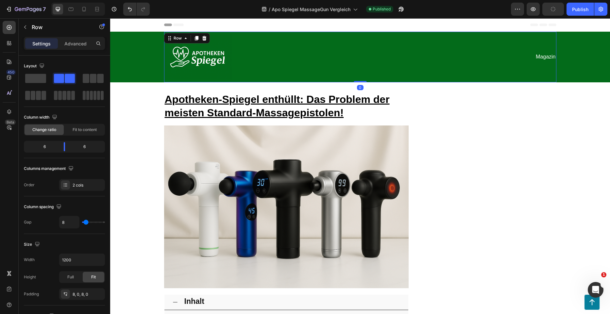
click at [476, 63] on div "Magazin Text Block" at bounding box center [458, 56] width 195 height 45
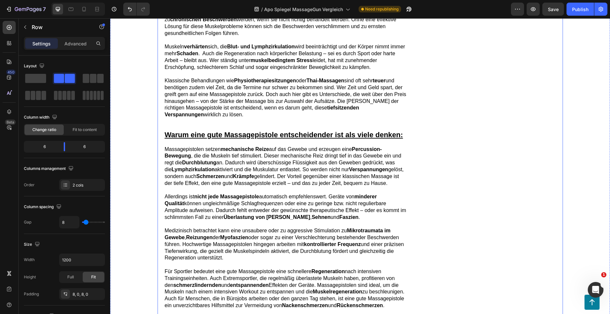
scroll to position [882, 0]
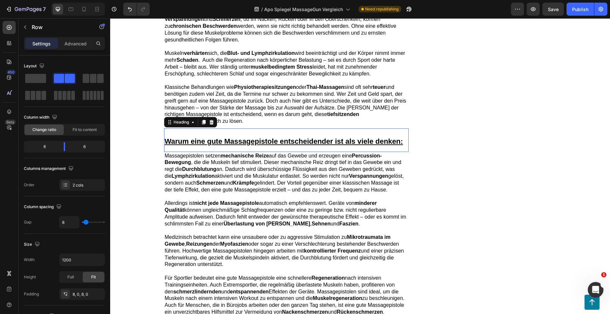
click at [352, 144] on u "Warum eine gute Massagepistole entscheidender ist als viele denken:" at bounding box center [284, 141] width 238 height 8
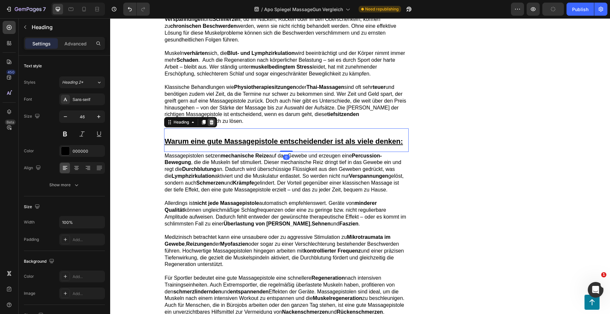
click at [211, 123] on icon at bounding box center [211, 122] width 5 height 5
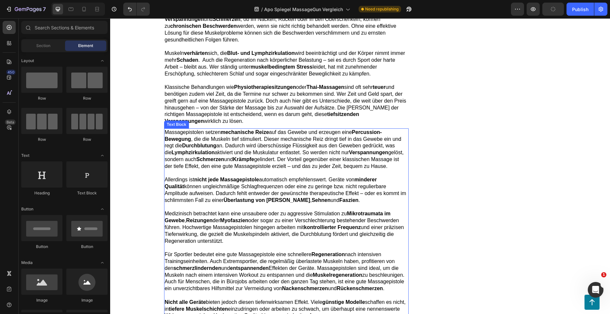
click at [219, 156] on p "Massagepistolen setzen mechanische Reize auf das Gewebe und erzeugen eine Percu…" at bounding box center [286, 149] width 243 height 41
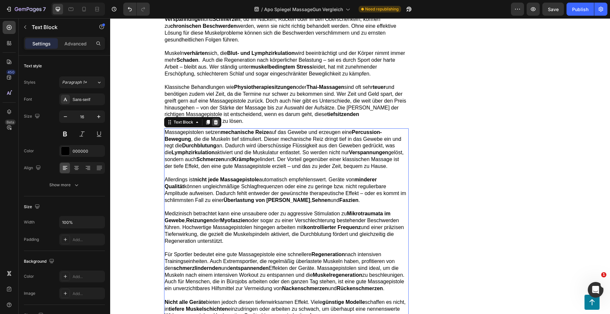
click at [213, 123] on icon at bounding box center [215, 122] width 5 height 5
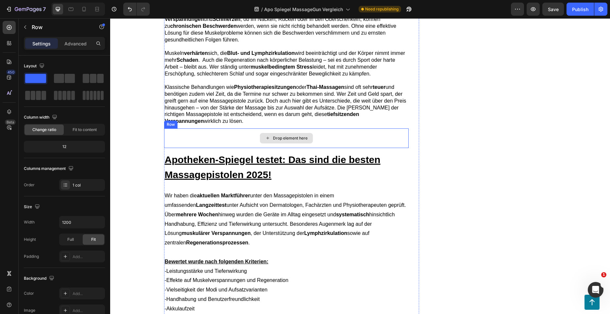
click at [390, 140] on div "Drop element here" at bounding box center [286, 138] width 244 height 20
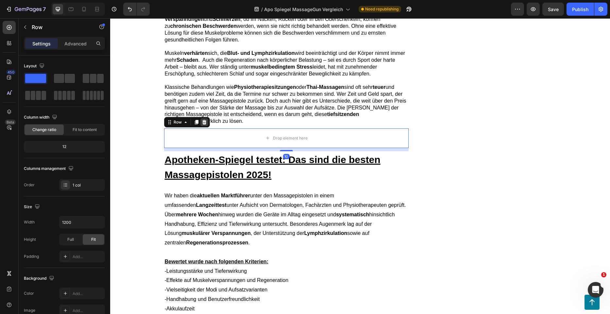
click at [202, 122] on icon at bounding box center [204, 122] width 5 height 5
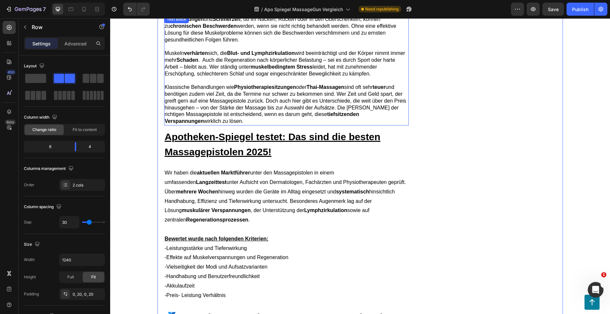
click at [292, 106] on span "Klassische Behandlungen wie Physiotherapiesitzungen oder Thai-Massagen sind oft…" at bounding box center [285, 104] width 241 height 40
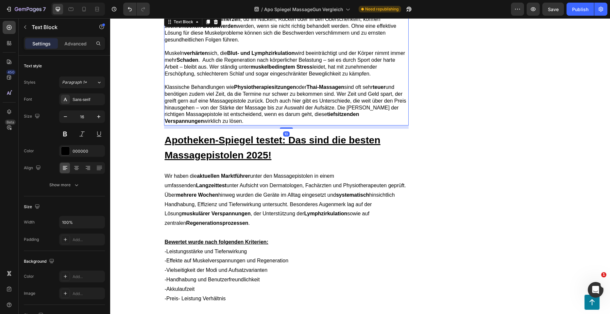
click at [285, 128] on div at bounding box center [286, 127] width 13 height 1
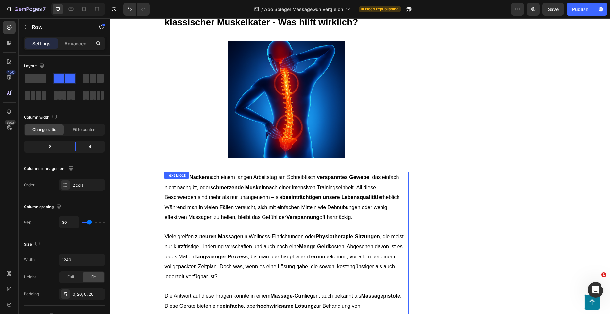
scroll to position [327, 0]
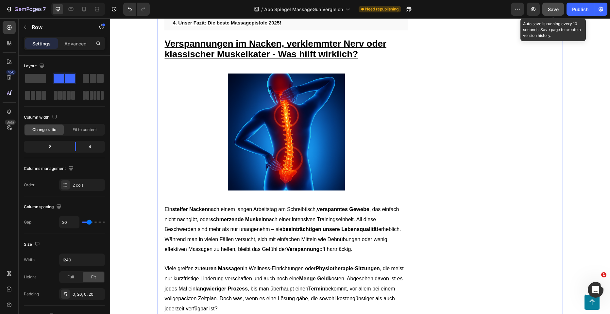
click at [553, 8] on span "Save" at bounding box center [553, 10] width 11 height 6
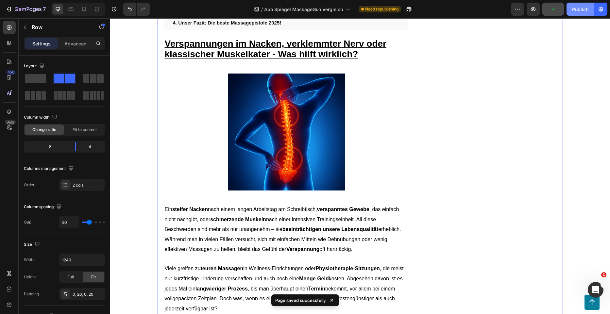
click at [583, 8] on div "Publish" at bounding box center [580, 9] width 16 height 7
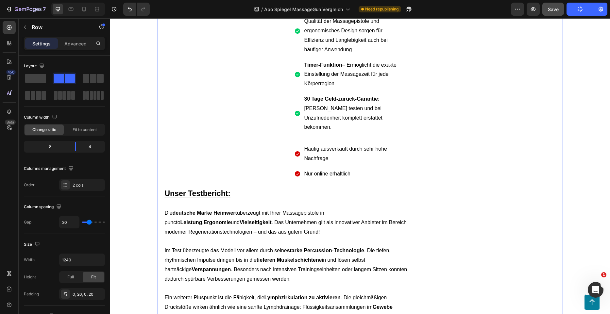
scroll to position [1438, 0]
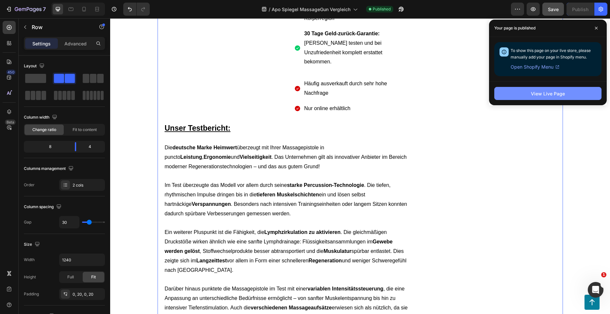
click at [553, 96] on div "View Live Page" at bounding box center [548, 93] width 34 height 7
